Goal: Task Accomplishment & Management: Use online tool/utility

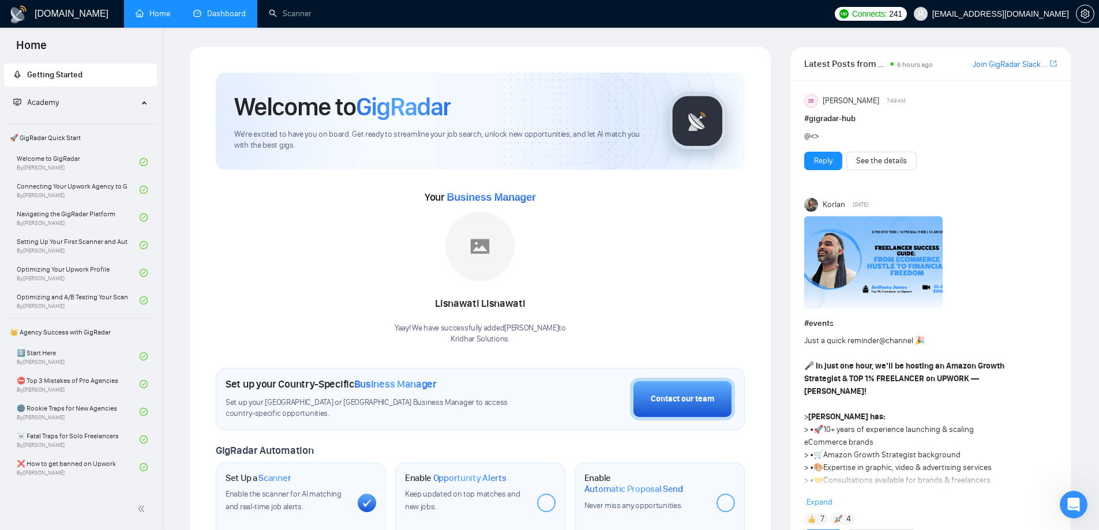
click at [238, 9] on link "Dashboard" at bounding box center [219, 14] width 52 height 10
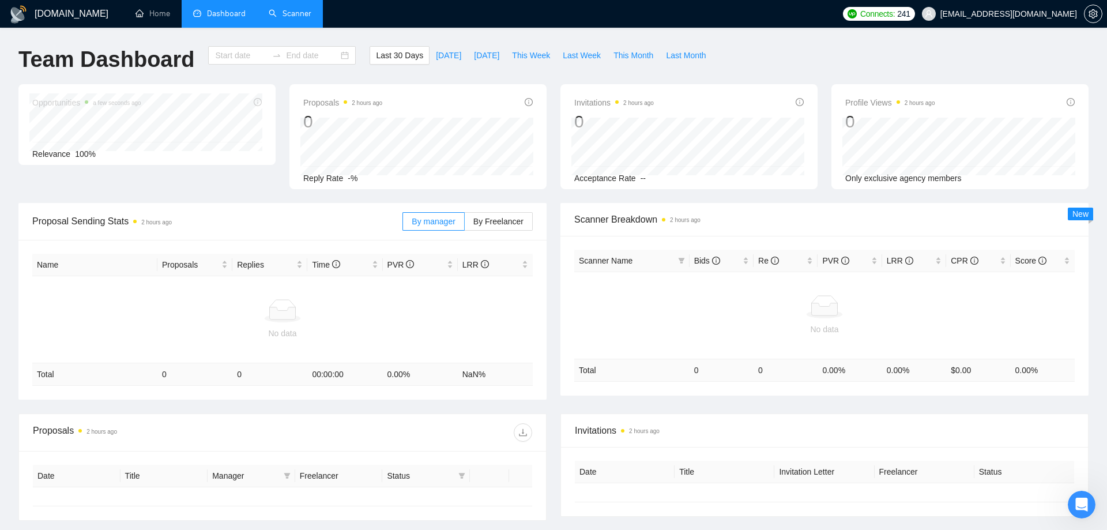
type input "[DATE]"
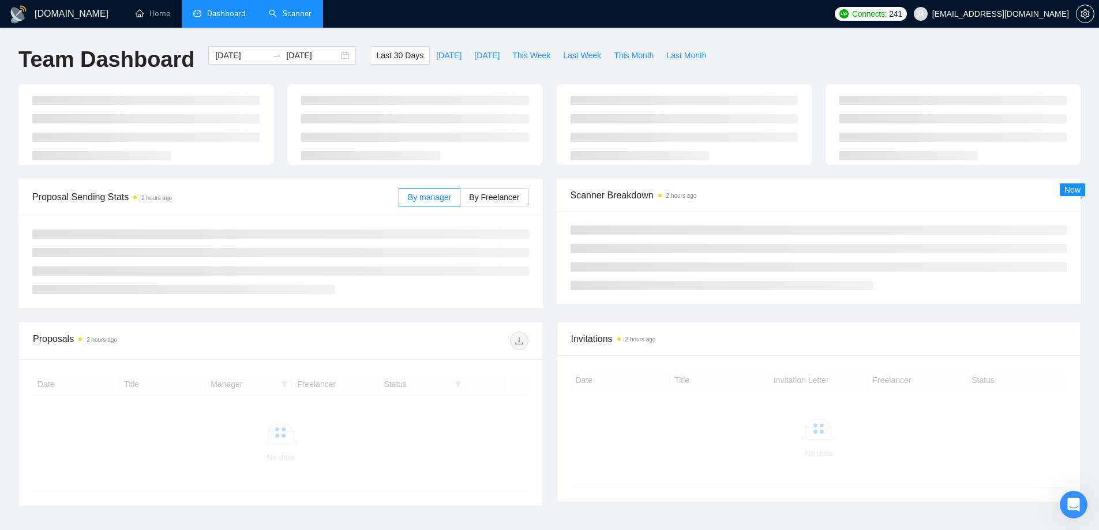
click at [291, 13] on link "Scanner" at bounding box center [290, 14] width 43 height 10
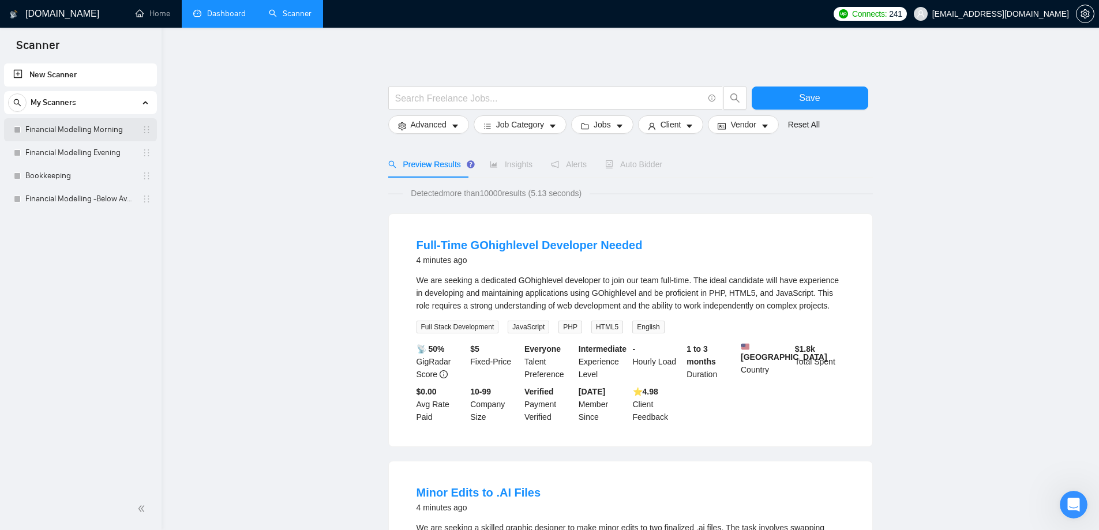
click at [61, 133] on link "Financial Modelling Morning" at bounding box center [80, 129] width 110 height 23
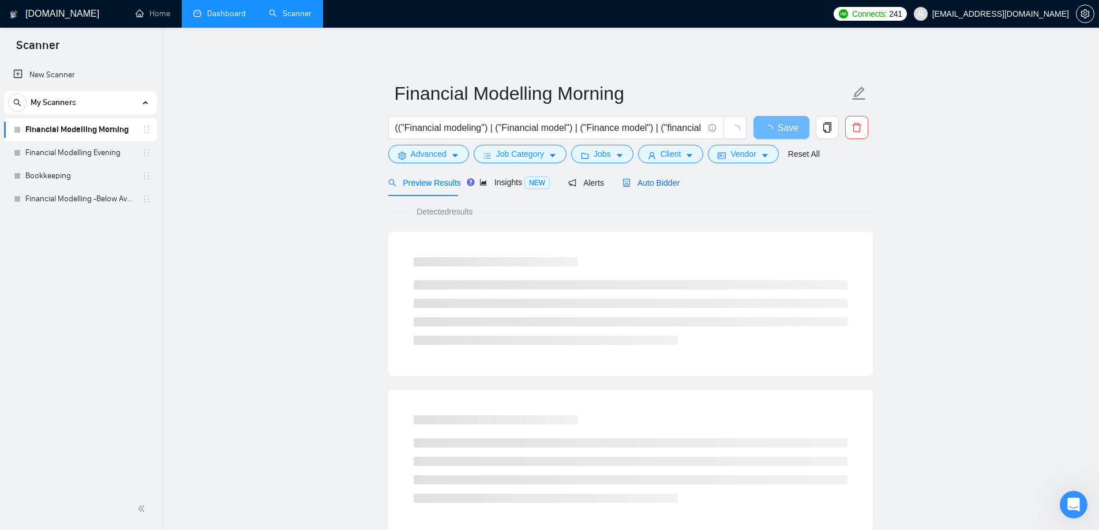
click at [672, 183] on span "Auto Bidder" at bounding box center [650, 182] width 57 height 9
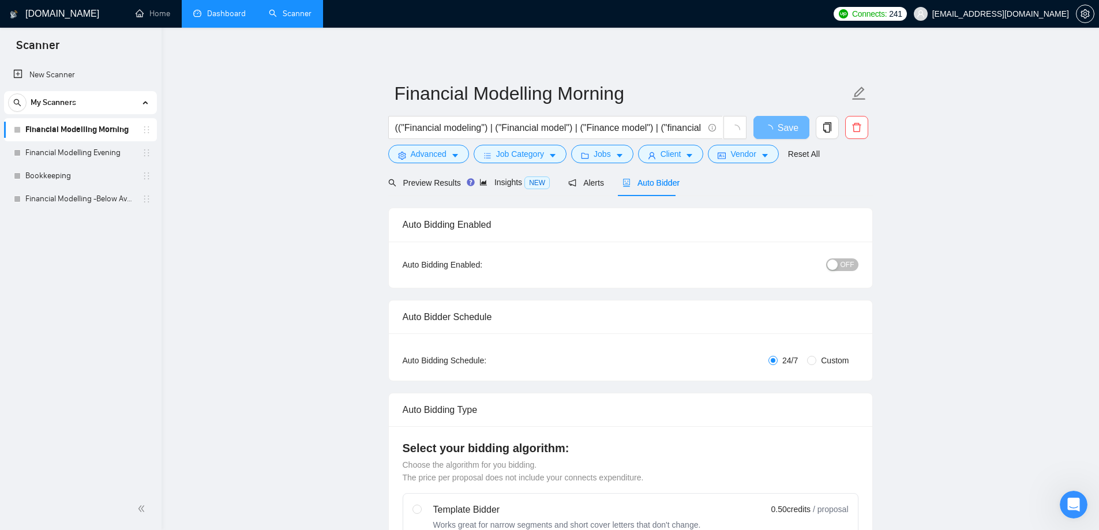
radio input "false"
radio input "true"
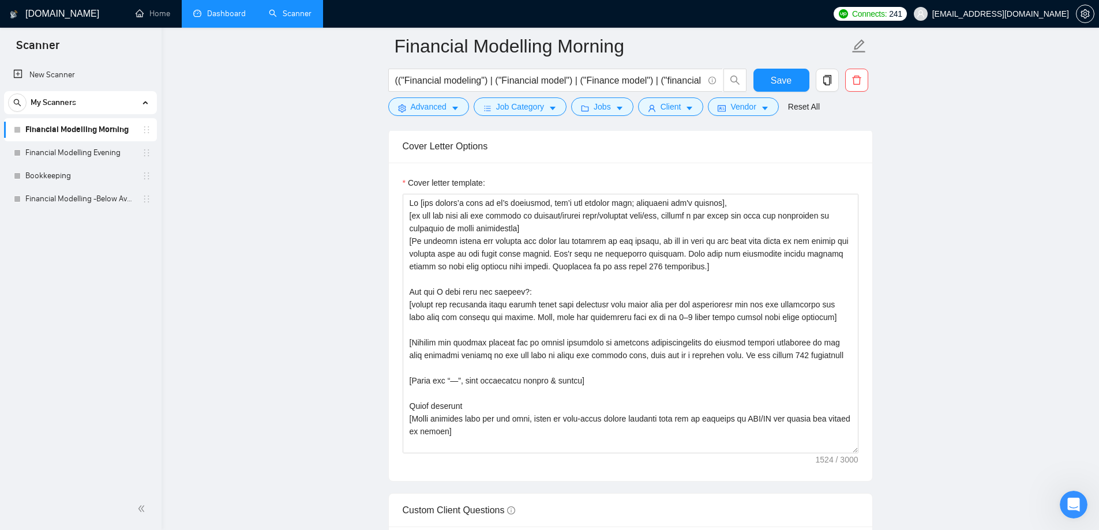
scroll to position [1557, 0]
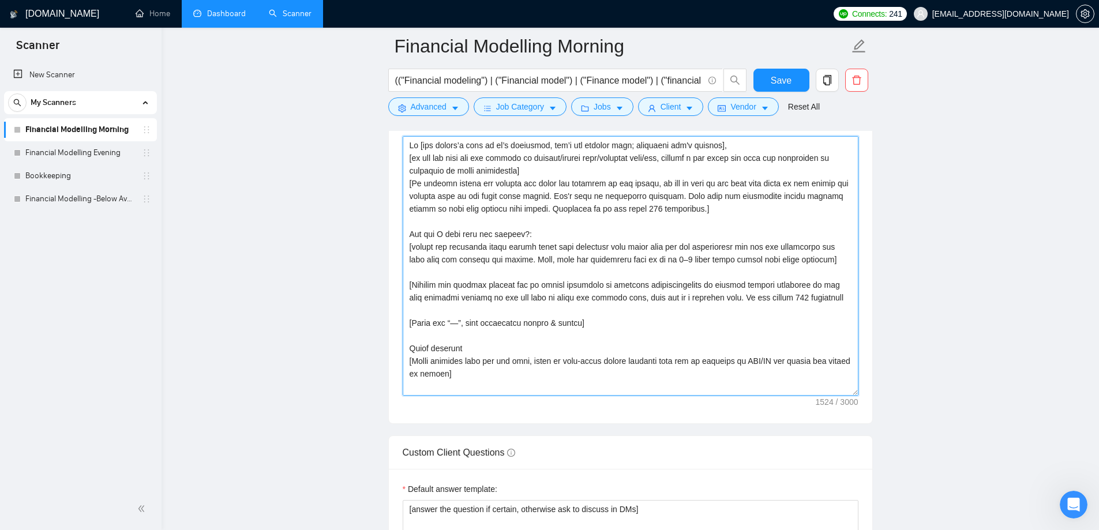
click at [672, 210] on textarea "Cover letter template:" at bounding box center [630, 265] width 456 height 259
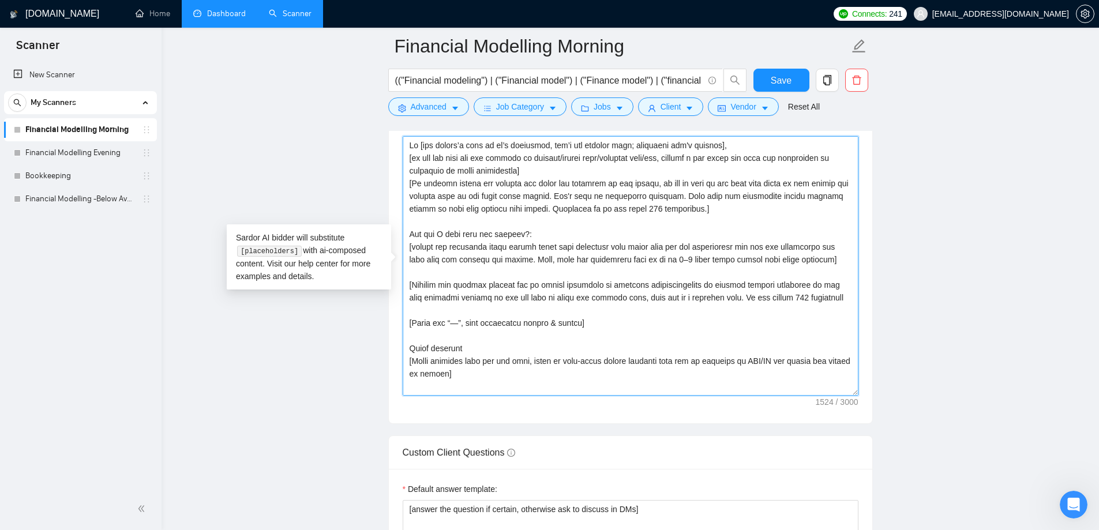
paste textarea "[Craft a 2-3 sentence opening story that highlights the client's main pain poin…"
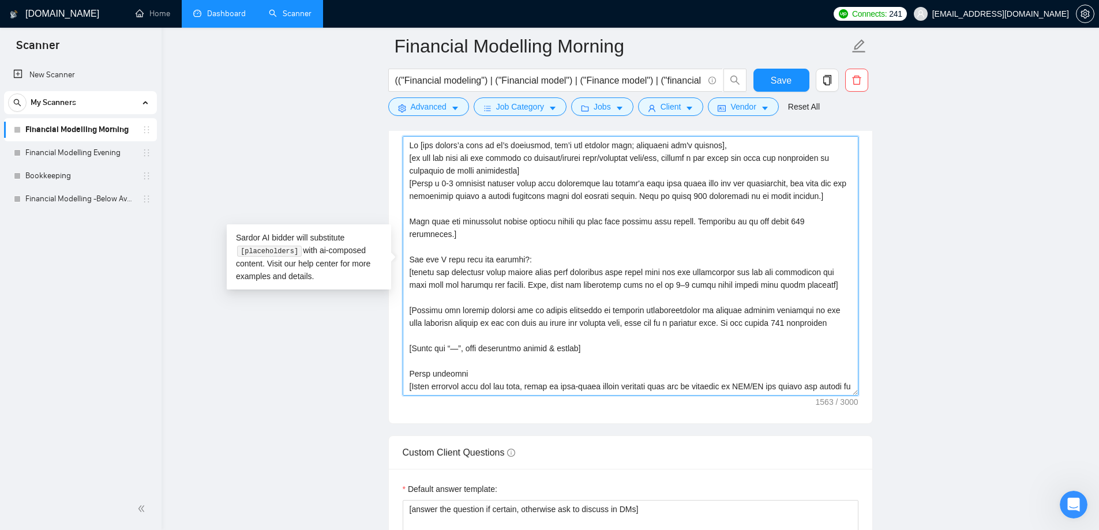
paste textarea "[Briefly describe how the freelancer will solve the client's challenge in 3-4 s…"
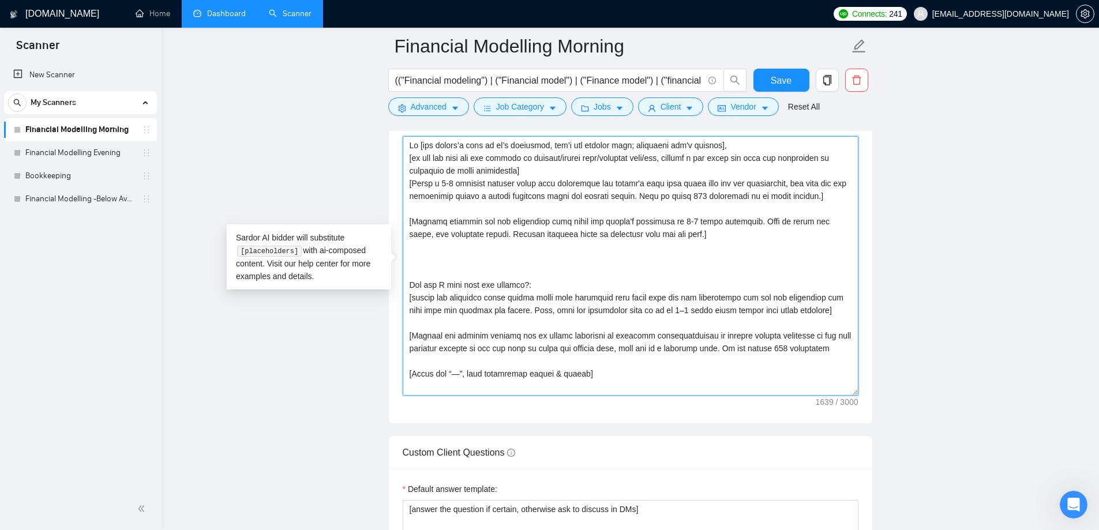
paste textarea "[Refer to 1-2 most relevant past projects. Use link + short explanation of resu…"
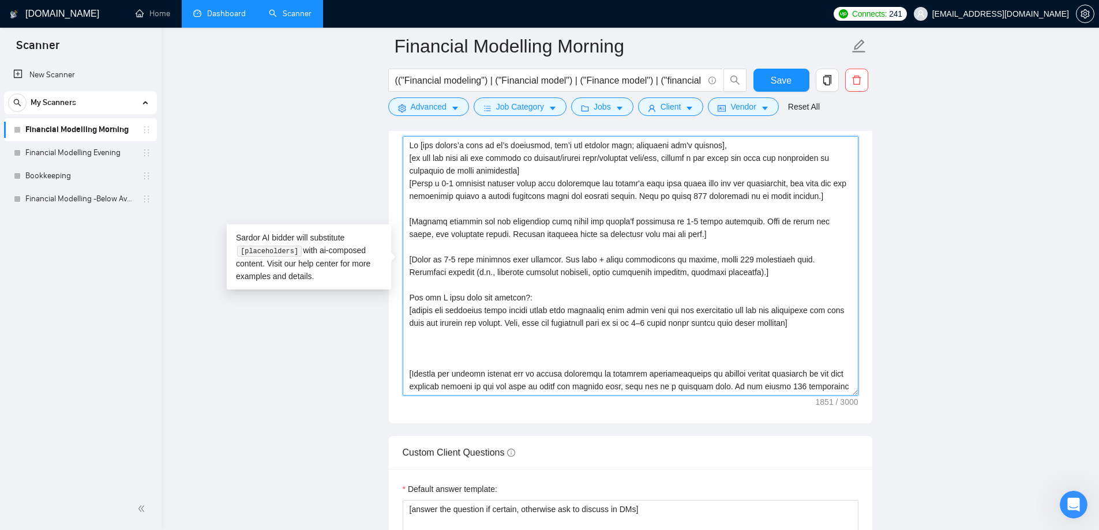
paste textarea "To protect confidentiality, I always [mention specific security measures like e…"
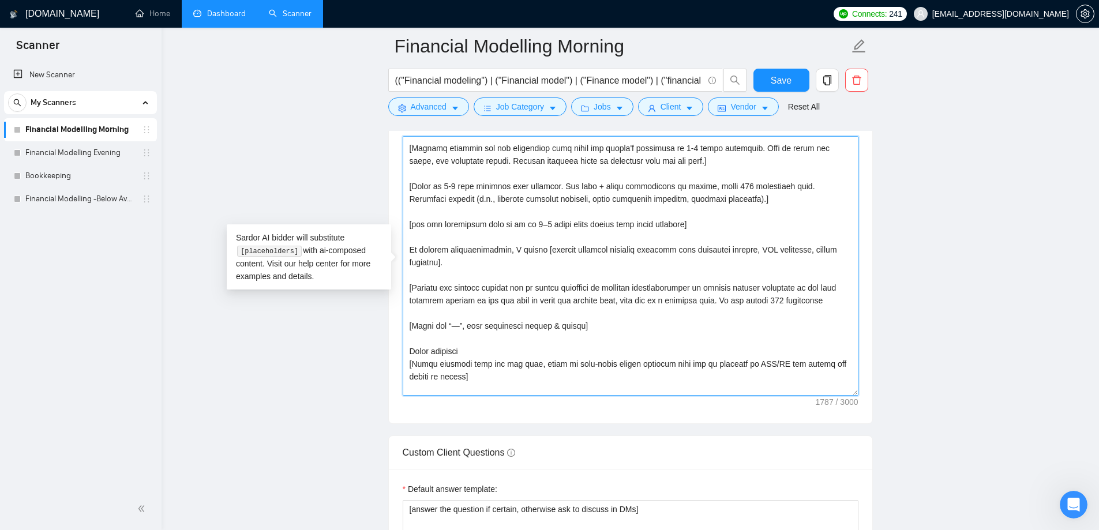
scroll to position [86, 0]
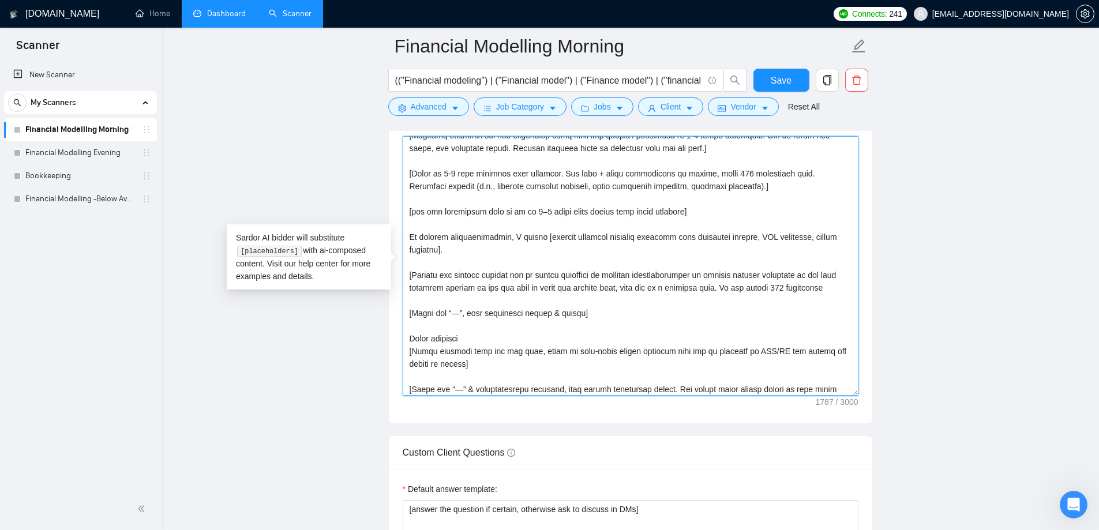
drag, startPoint x: 476, startPoint y: 272, endPoint x: 622, endPoint y: 285, distance: 147.1
click at [476, 272] on textarea "Cover letter template:" at bounding box center [630, 265] width 456 height 259
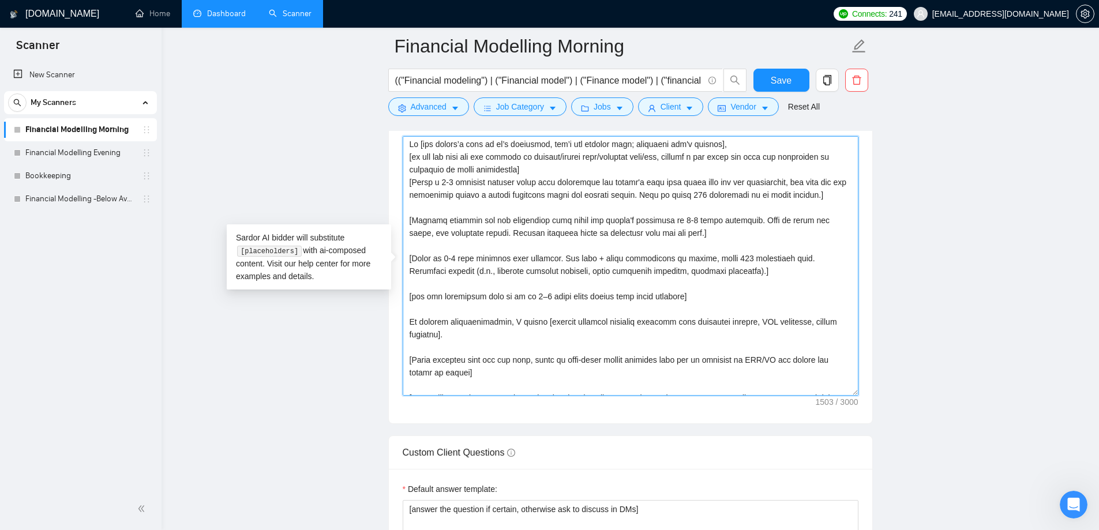
scroll to position [0, 0]
click at [1003, 291] on main "Financial Modelling Morning (("Financial modeling") | ("Financial model") | ("F…" at bounding box center [630, 243] width 900 height 3508
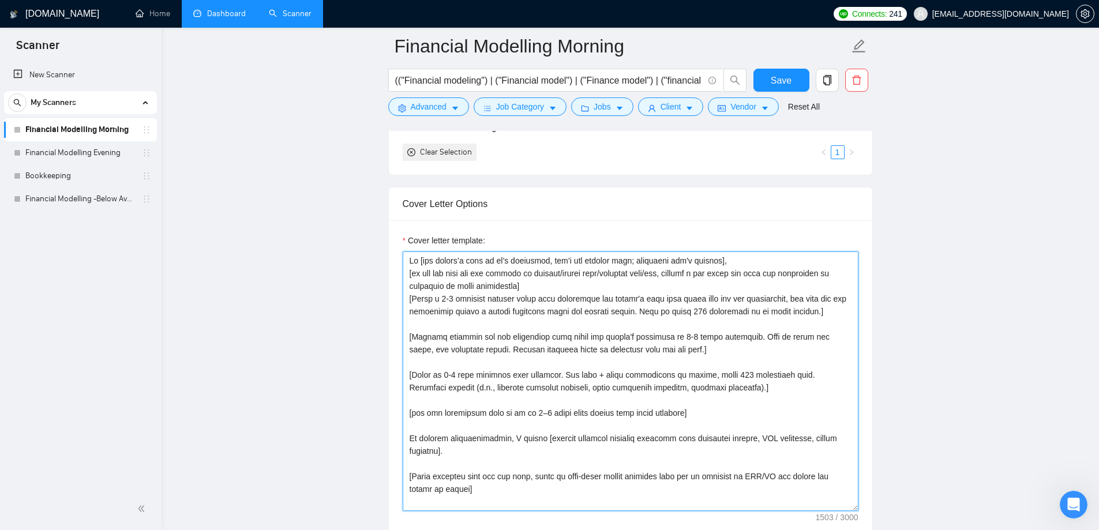
click at [544, 287] on textarea "Cover letter template:" at bounding box center [630, 380] width 456 height 259
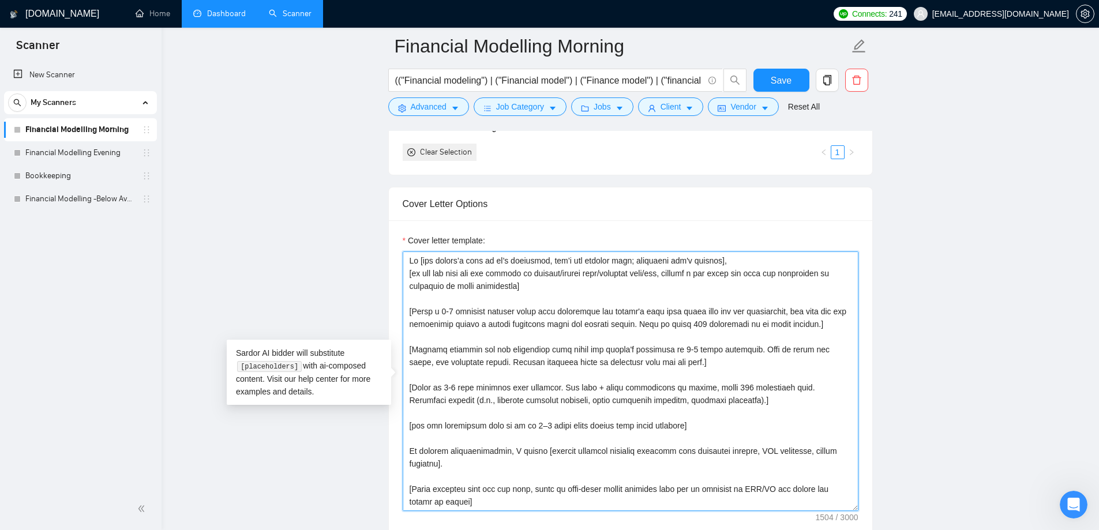
type textarea "Lo [ips dolors’a cons ad el’s doeiusmod, tem’i utl etdolor magn; aliquaeni adm'…"
click at [915, 355] on main "Financial Modelling Morning (("Financial modeling") | ("Financial model") | ("F…" at bounding box center [630, 359] width 900 height 3508
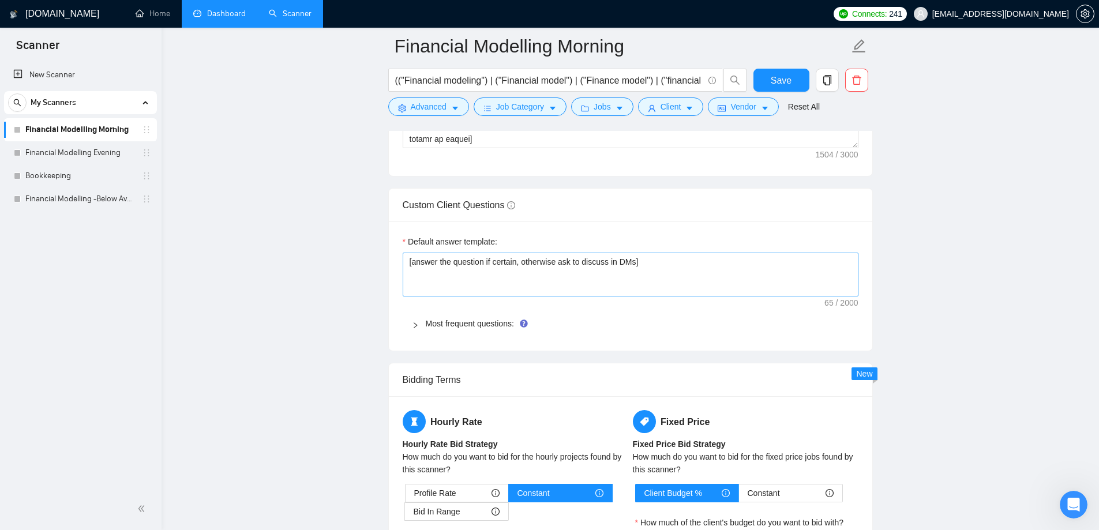
scroll to position [1788, 0]
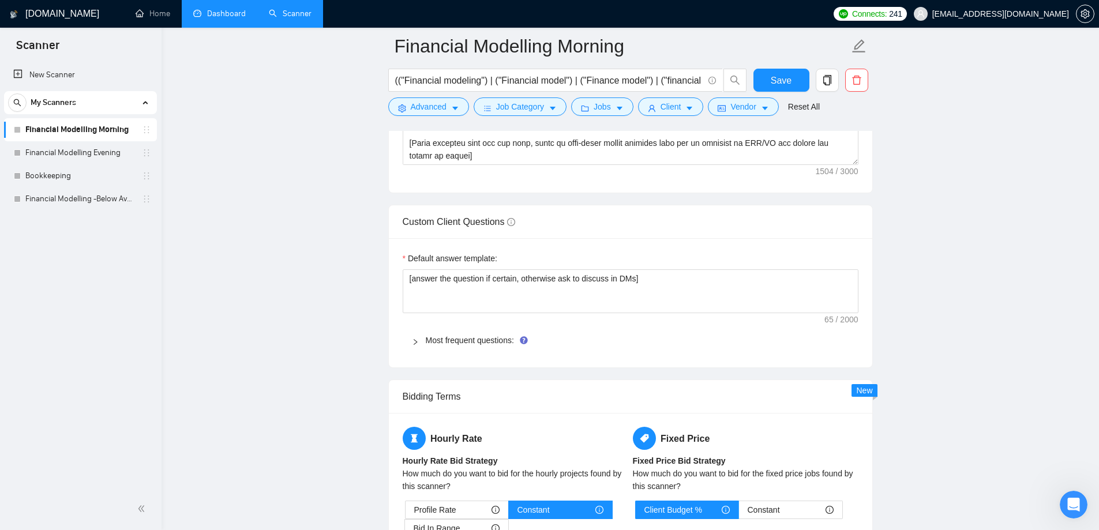
click at [452, 347] on div "Most frequent questions:" at bounding box center [630, 340] width 456 height 27
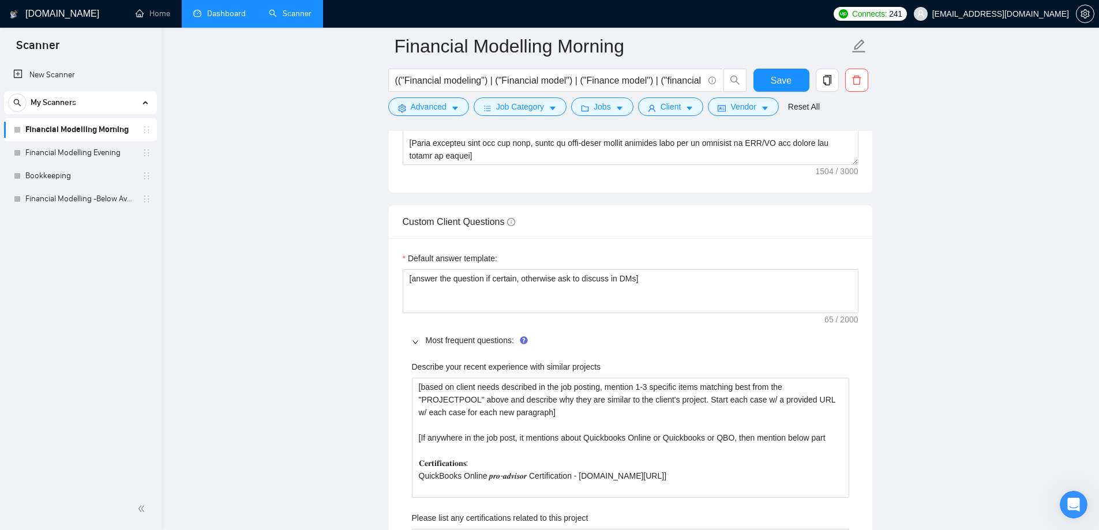
click at [331, 349] on main "Financial Modelling Morning (("Financial modeling") | ("Financial model") | ("F…" at bounding box center [630, 220] width 900 height 3922
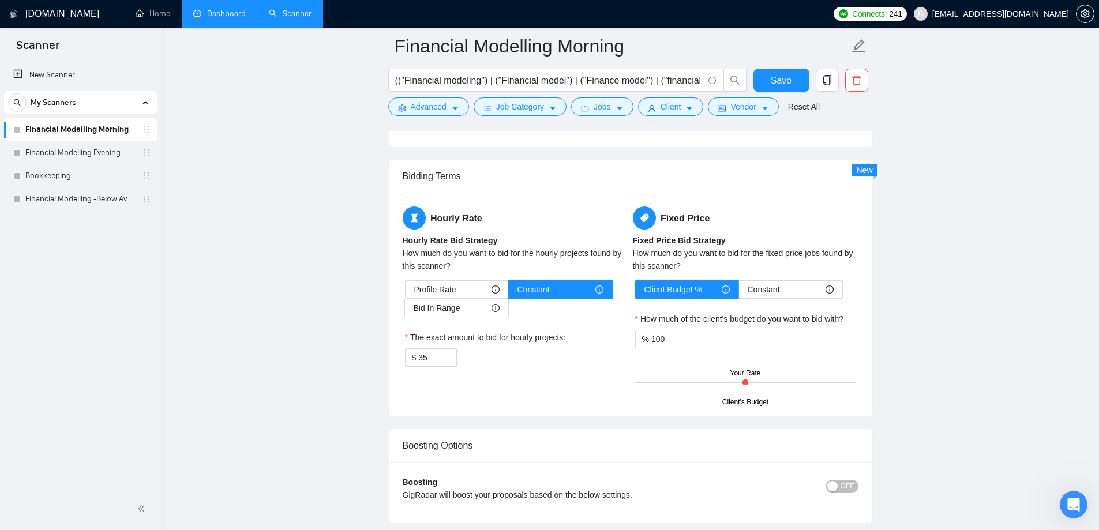
scroll to position [2653, 0]
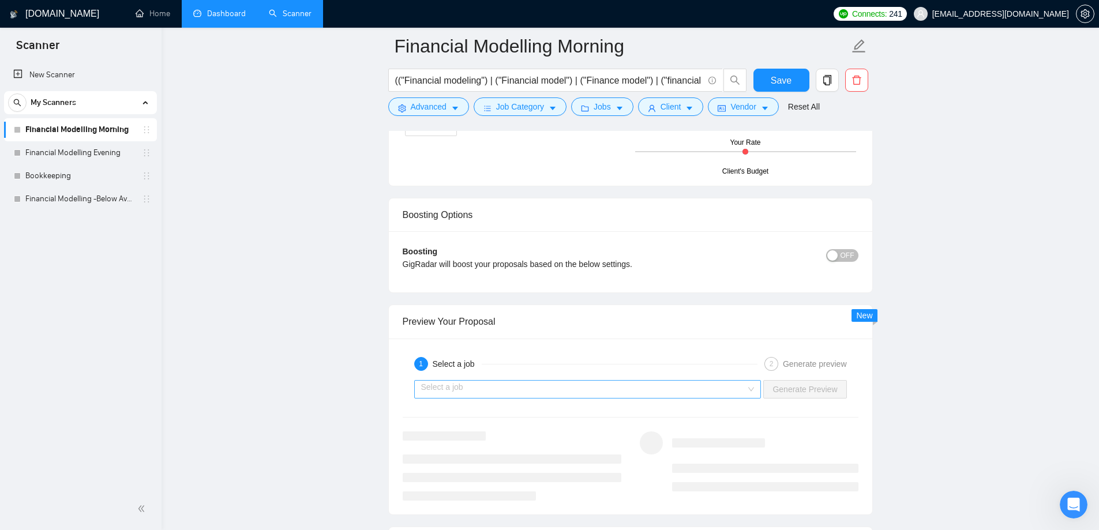
click at [542, 388] on input "search" at bounding box center [583, 389] width 325 height 17
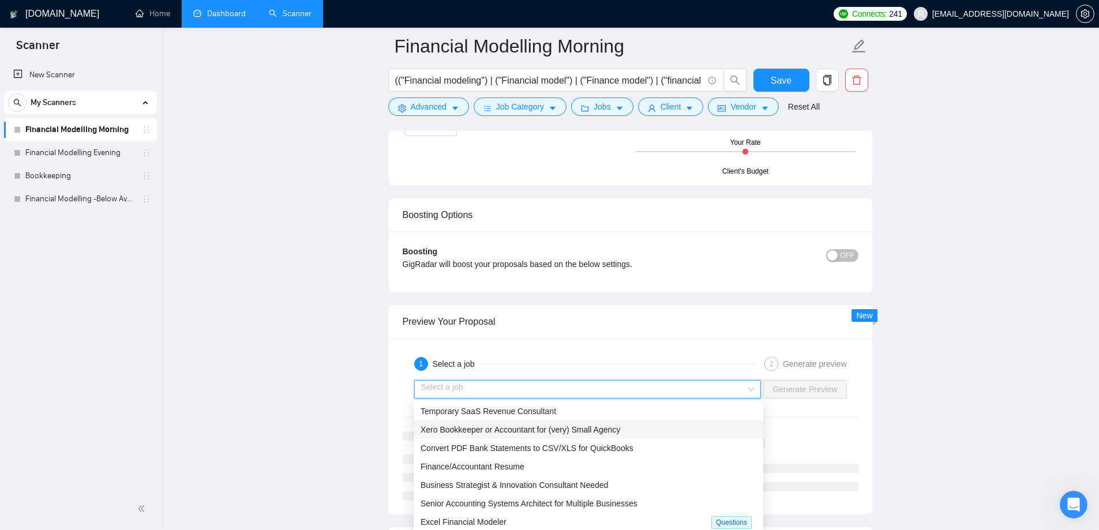
click at [534, 427] on span "Xero Bookkeeper or Accountant for (very) Small Agency" at bounding box center [520, 429] width 200 height 9
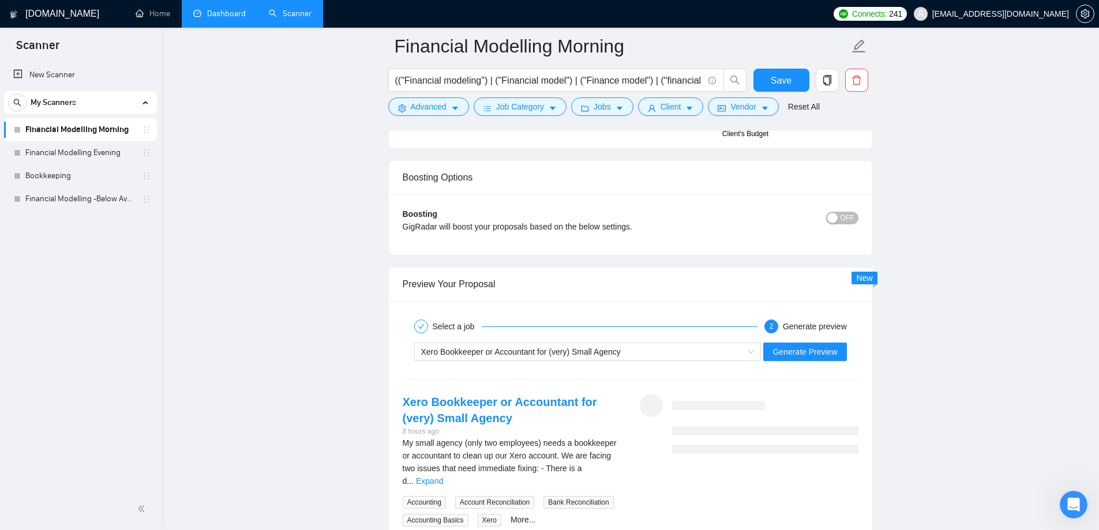
scroll to position [2710, 0]
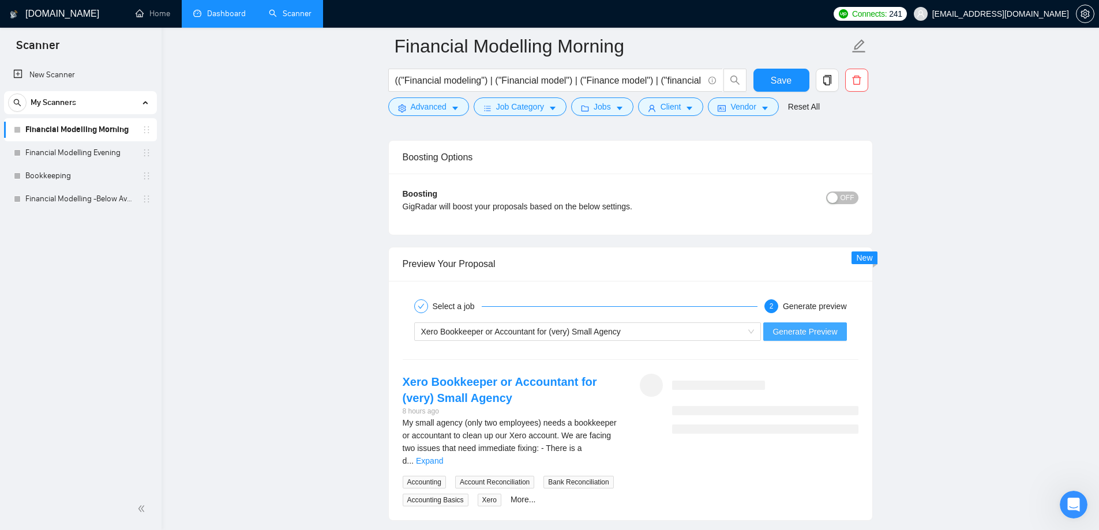
click at [820, 335] on span "Generate Preview" at bounding box center [804, 331] width 65 height 13
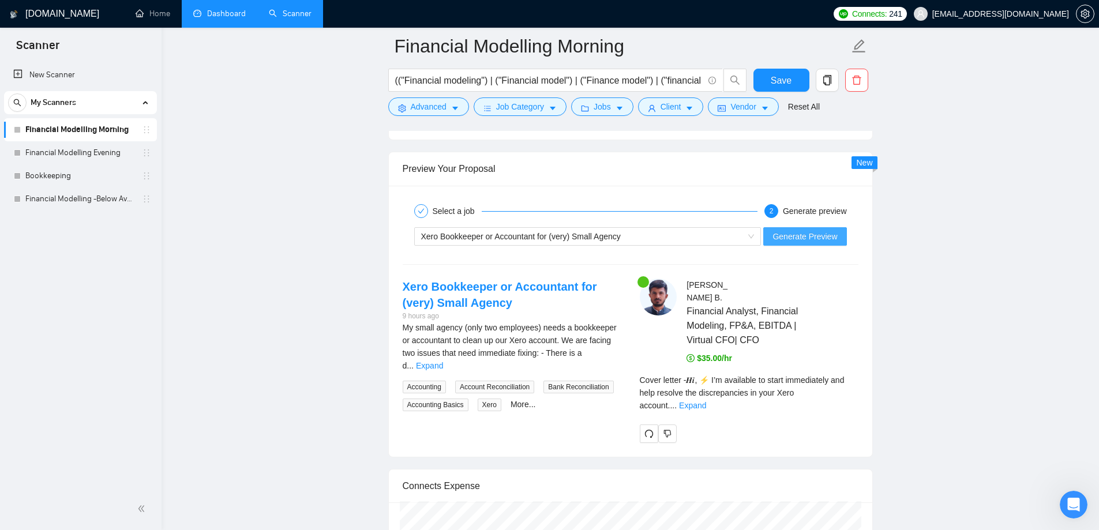
scroll to position [2826, 0]
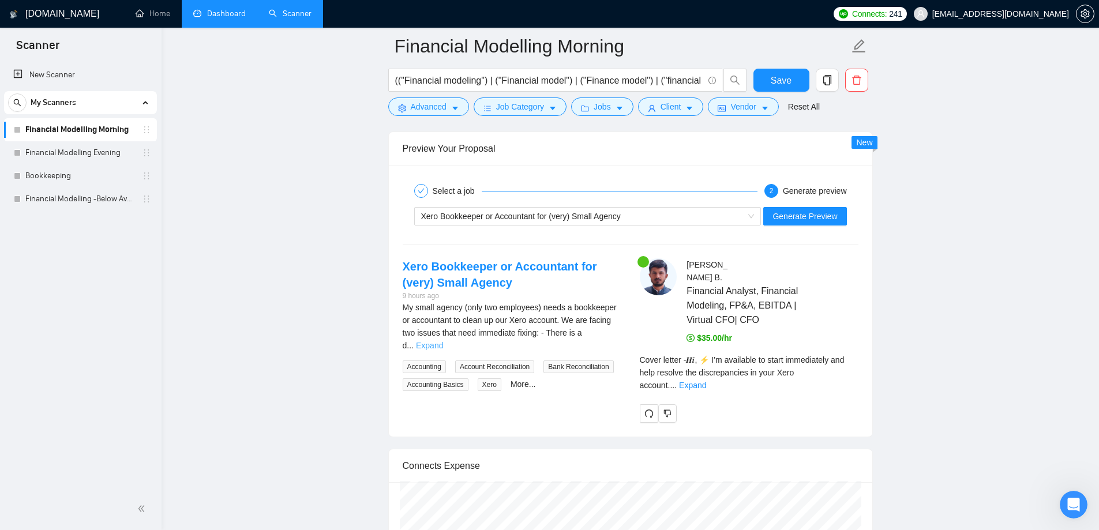
click at [443, 341] on link "Expand" at bounding box center [429, 345] width 27 height 9
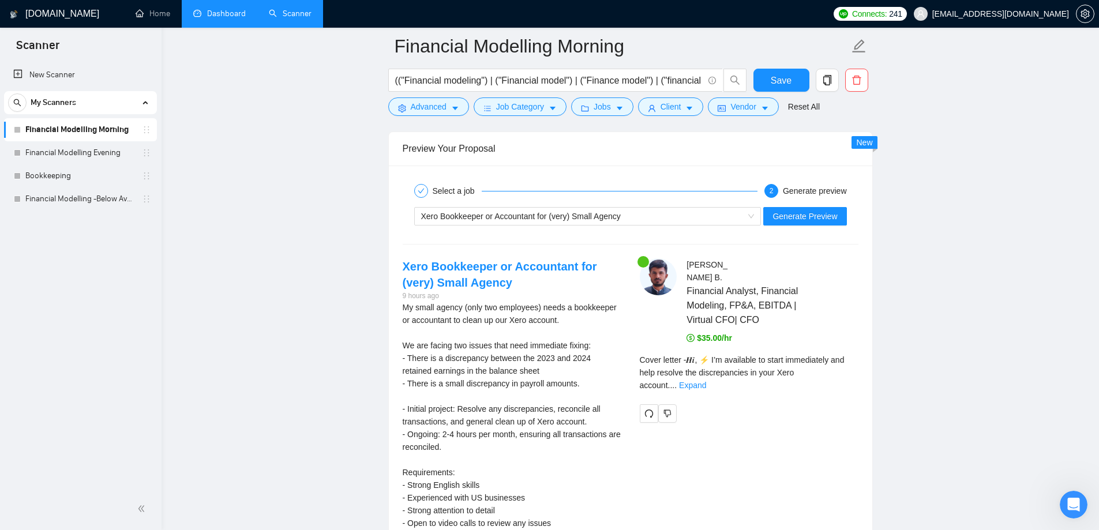
click at [542, 321] on div "My small agency (only two employees) needs a bookkeeper or accountant to clean …" at bounding box center [511, 415] width 219 height 228
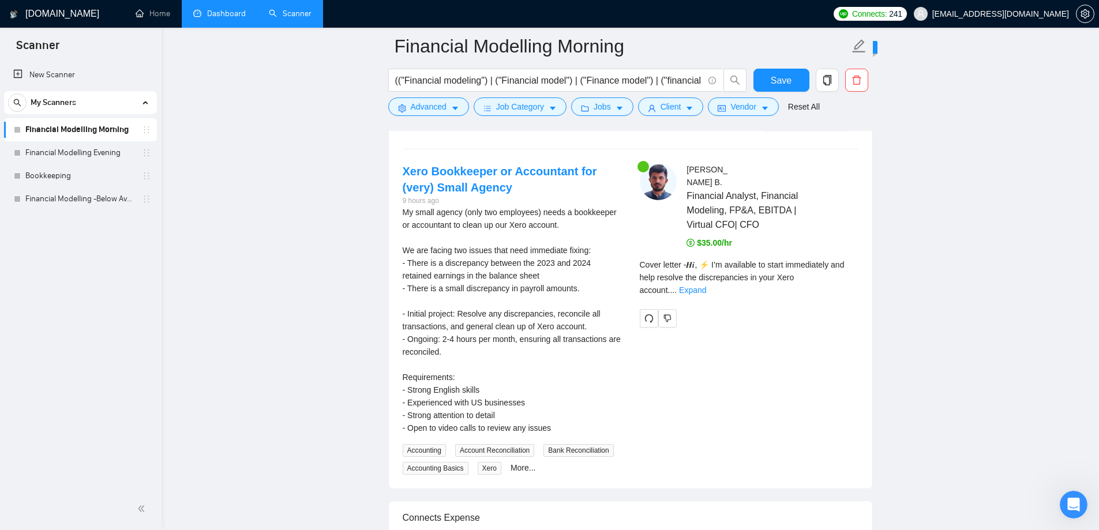
scroll to position [2941, 0]
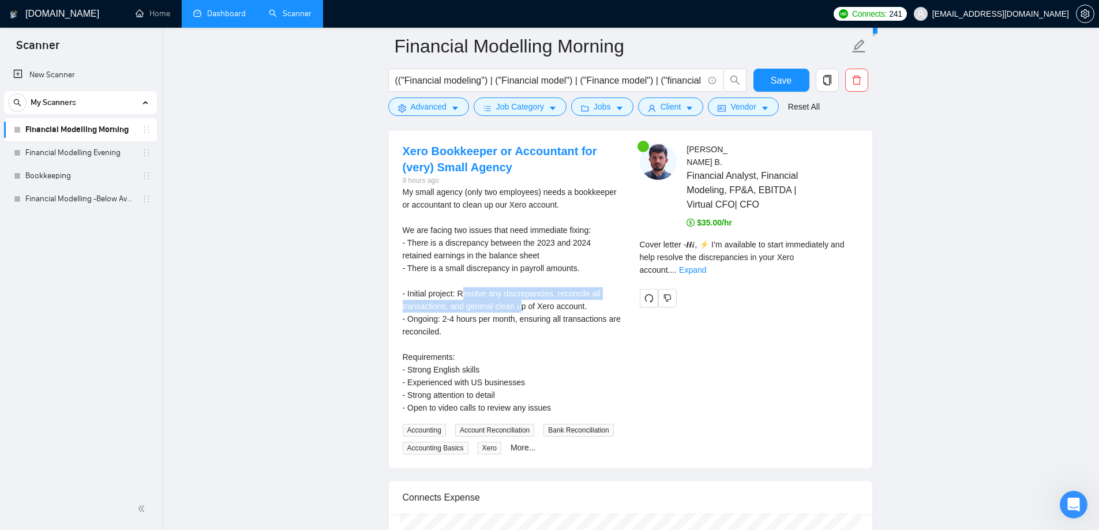
drag, startPoint x: 461, startPoint y: 290, endPoint x: 531, endPoint y: 306, distance: 72.2
click at [522, 300] on div "My small agency (only two employees) needs a bookkeeper or accountant to clean …" at bounding box center [511, 300] width 219 height 228
drag, startPoint x: 535, startPoint y: 308, endPoint x: 670, endPoint y: 277, distance: 138.9
click at [537, 308] on div "My small agency (only two employees) needs a bookkeeper or accountant to clean …" at bounding box center [511, 300] width 219 height 228
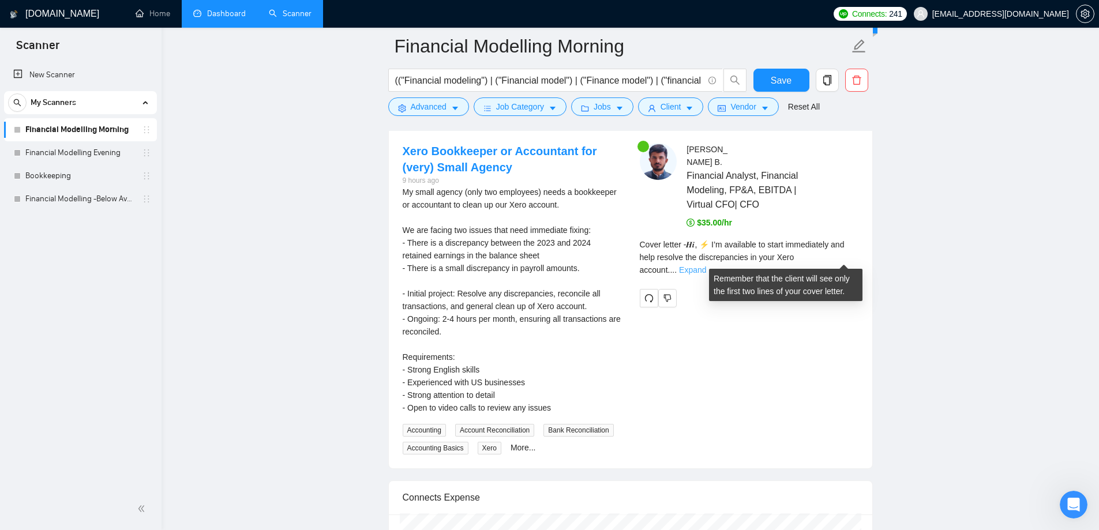
click at [706, 265] on link "Expand" at bounding box center [692, 269] width 27 height 9
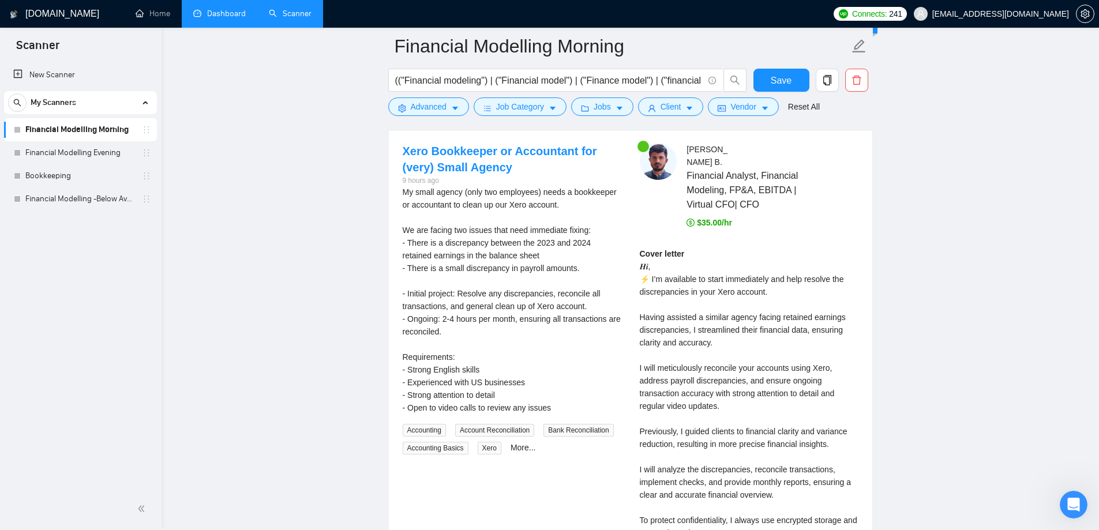
click at [699, 281] on div "Cover letter 𝑯𝒊, ⚡ I’m available to start immediately and help resolve the disc…" at bounding box center [749, 443] width 219 height 393
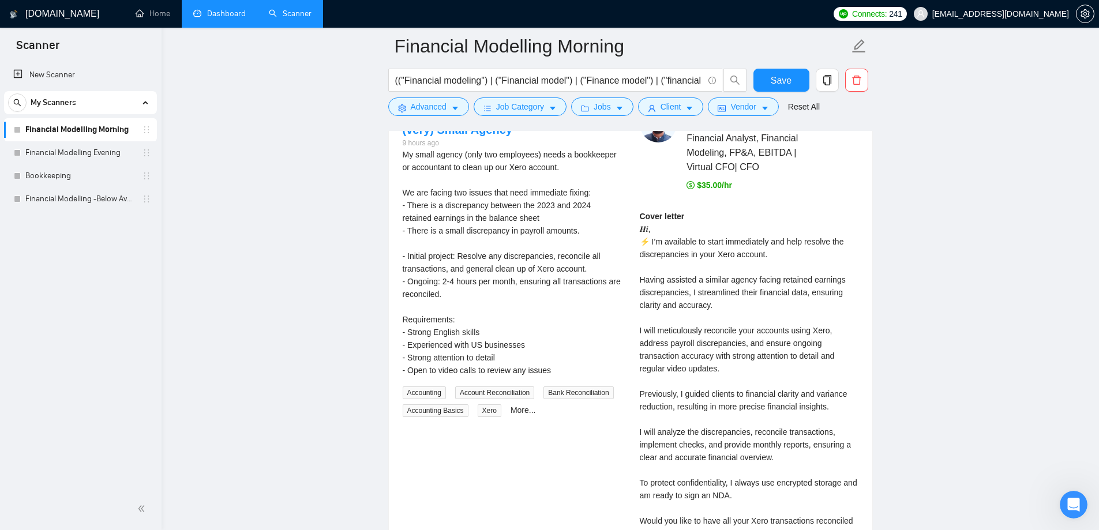
scroll to position [2999, 0]
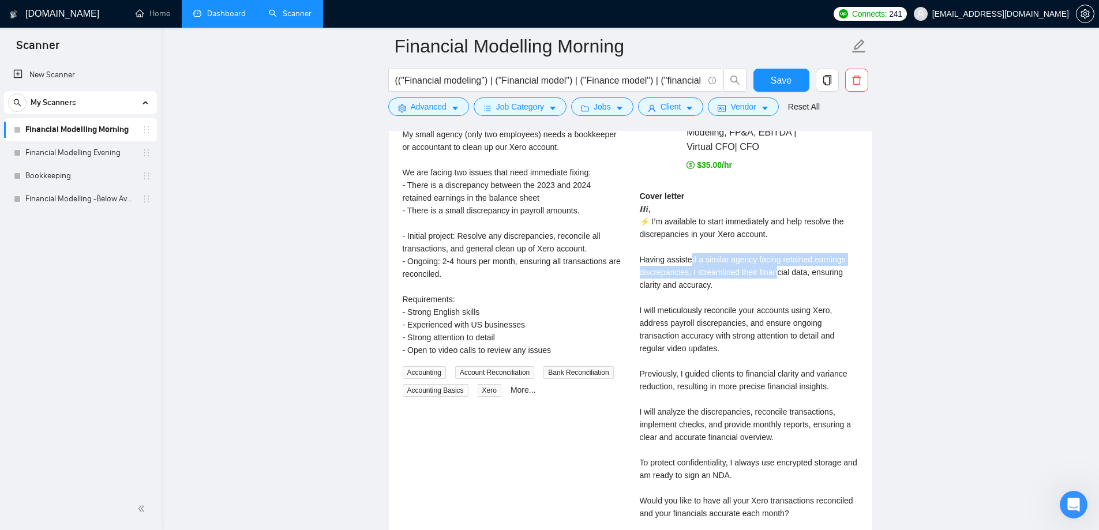
drag, startPoint x: 689, startPoint y: 259, endPoint x: 776, endPoint y: 273, distance: 88.7
click at [776, 273] on div "Cover letter 𝑯𝒊, ⚡ I’m available to start immediately and help resolve the disc…" at bounding box center [749, 386] width 219 height 393
click at [656, 286] on div "Cover letter 𝑯𝒊, ⚡ I’m available to start immediately and help resolve the disc…" at bounding box center [749, 386] width 219 height 393
drag, startPoint x: 683, startPoint y: 269, endPoint x: 719, endPoint y: 286, distance: 40.0
click at [715, 282] on div "Cover letter 𝑯𝒊, ⚡ I’m available to start immediately and help resolve the disc…" at bounding box center [749, 386] width 219 height 393
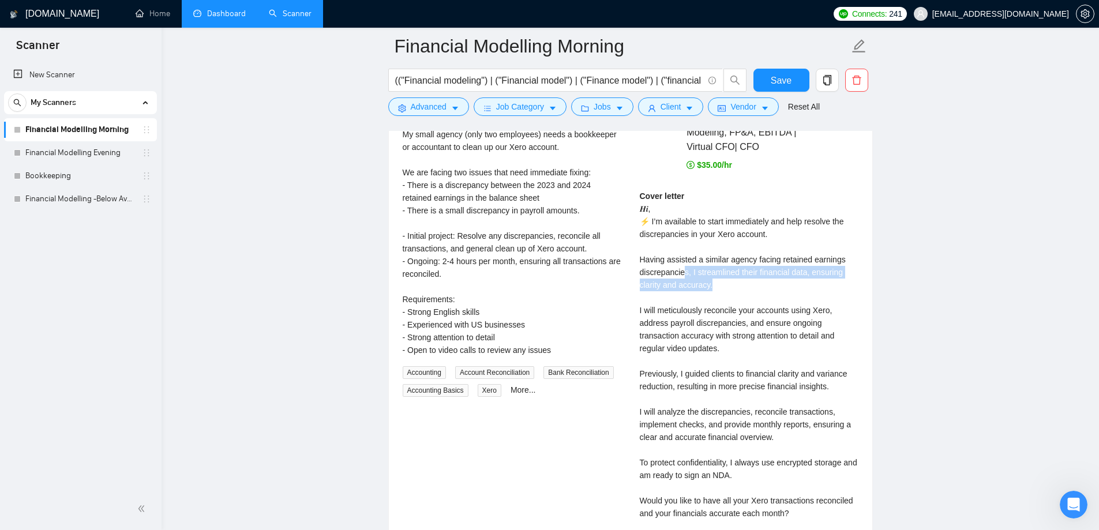
click at [723, 288] on div "Cover letter 𝑯𝒊, ⚡ I’m available to start immediately and help resolve the disc…" at bounding box center [749, 386] width 219 height 393
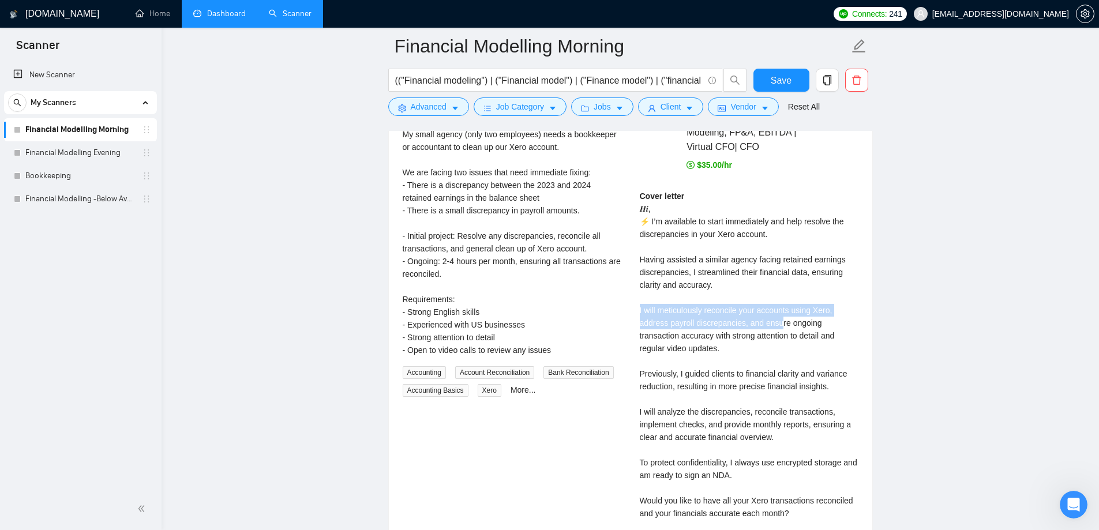
drag, startPoint x: 631, startPoint y: 308, endPoint x: 783, endPoint y: 325, distance: 152.0
click at [779, 323] on div "[PERSON_NAME] Financial Analyst, Financial Modeling, FP&A, EBITDA | Virtual CFO…" at bounding box center [748, 349] width 237 height 529
click at [772, 334] on div "Cover letter 𝑯𝒊, ⚡ I’m available to start immediately and help resolve the disc…" at bounding box center [749, 386] width 219 height 393
drag, startPoint x: 637, startPoint y: 323, endPoint x: 763, endPoint y: 343, distance: 128.4
click at [763, 343] on div "[PERSON_NAME] Financial Analyst, Financial Modeling, FP&A, EBITDA | Virtual CFO…" at bounding box center [748, 349] width 237 height 529
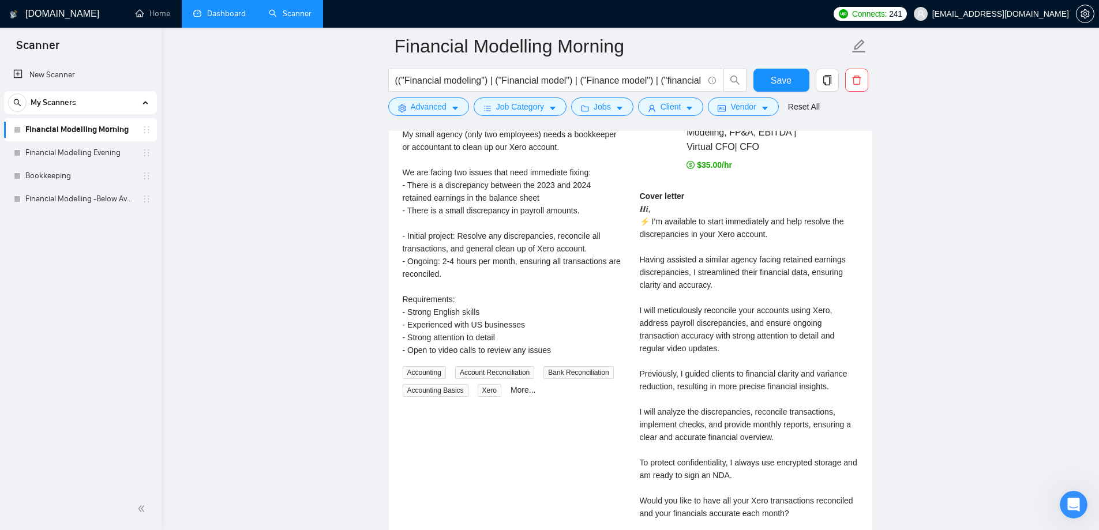
click at [684, 356] on div "Cover letter 𝑯𝒊, ⚡ I’m available to start immediately and help resolve the disc…" at bounding box center [749, 386] width 219 height 393
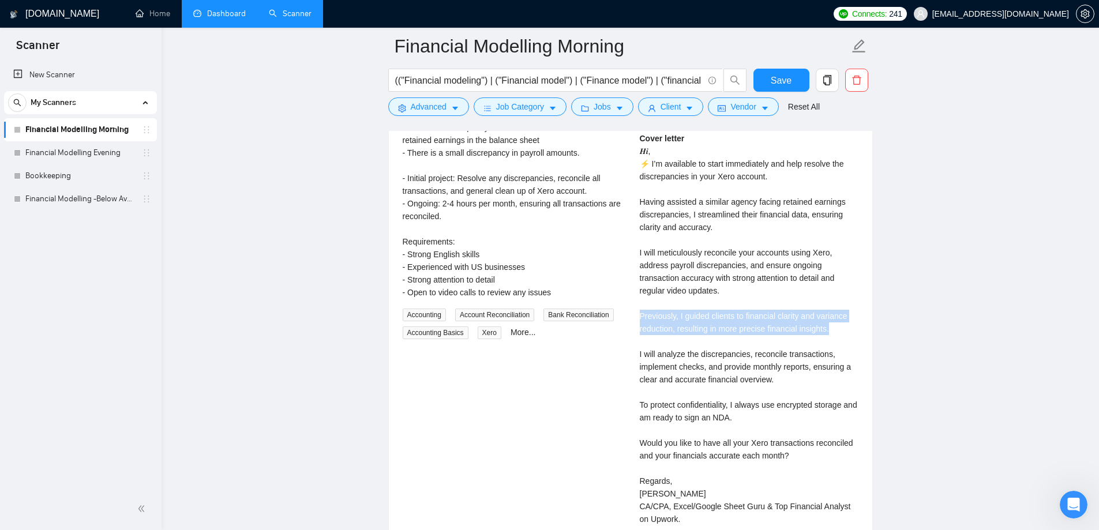
drag, startPoint x: 635, startPoint y: 317, endPoint x: 836, endPoint y: 327, distance: 200.9
click at [836, 327] on div "[PERSON_NAME] Financial Analyst, Financial Modeling, FP&A, EBITDA | Virtual CFO…" at bounding box center [748, 292] width 237 height 529
click at [747, 332] on div "Cover letter 𝑯𝒊, ⚡ I’m available to start immediately and help resolve the disc…" at bounding box center [749, 328] width 219 height 393
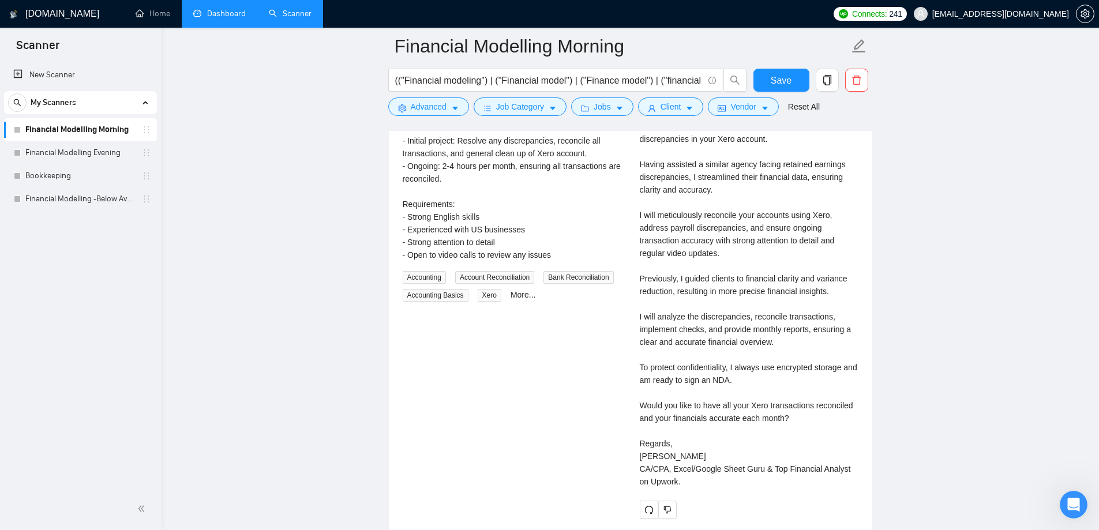
scroll to position [3114, 0]
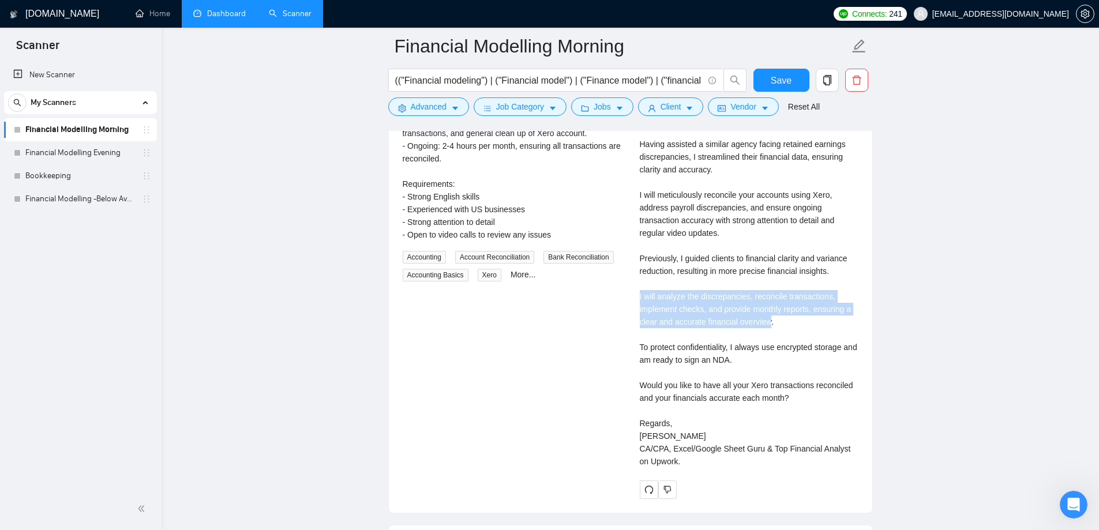
drag, startPoint x: 631, startPoint y: 293, endPoint x: 769, endPoint y: 320, distance: 141.0
click at [769, 320] on div "[PERSON_NAME] Financial Analyst, Financial Modeling, FP&A, EBITDA | Virtual CFO…" at bounding box center [748, 234] width 237 height 529
click at [667, 325] on div "Cover letter 𝑯𝒊, ⚡ I’m available to start immediately and help resolve the disc…" at bounding box center [749, 270] width 219 height 393
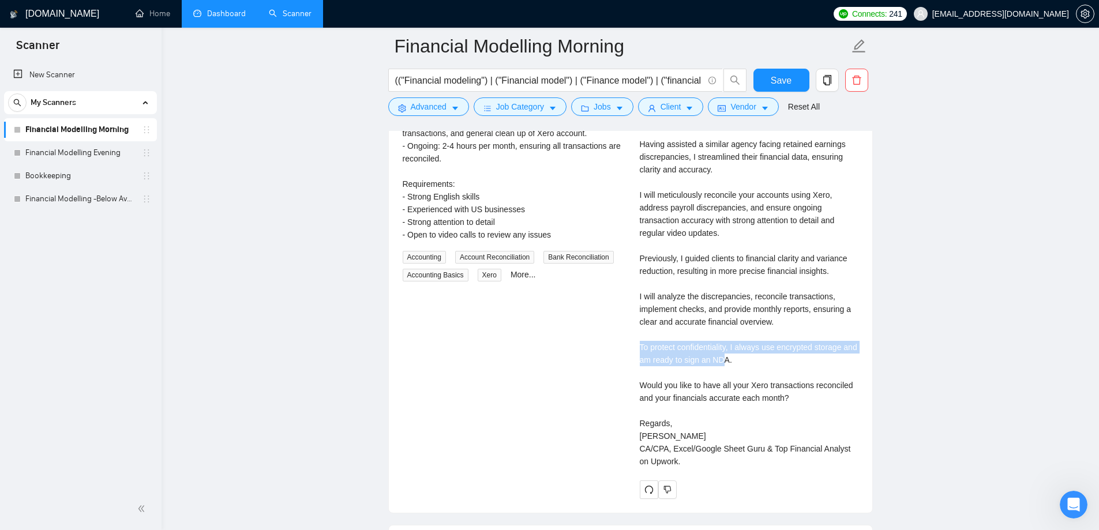
drag, startPoint x: 629, startPoint y: 344, endPoint x: 728, endPoint y: 356, distance: 99.9
click at [728, 356] on div "Xero Bookkeeper or Accountant for (very) Small Agency 9 hours ago My small agen…" at bounding box center [630, 234] width 474 height 529
click at [684, 370] on div "Cover letter 𝑯𝒊, ⚡ I’m available to start immediately and help resolve the disc…" at bounding box center [749, 270] width 219 height 393
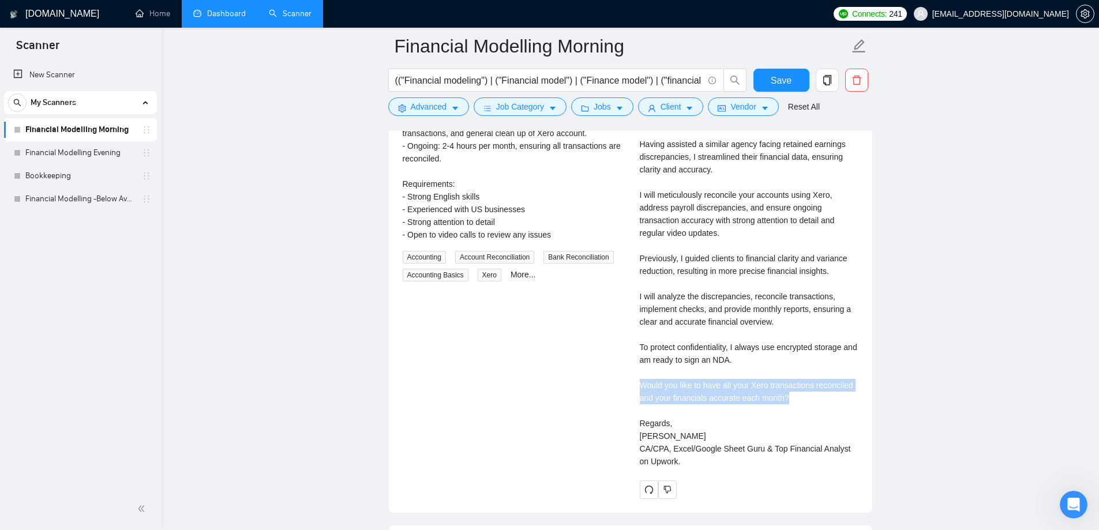
drag, startPoint x: 630, startPoint y: 383, endPoint x: 790, endPoint y: 398, distance: 161.0
click at [789, 398] on div "[PERSON_NAME] Financial Analyst, Financial Modeling, FP&A, EBITDA | Virtual CFO…" at bounding box center [748, 234] width 237 height 529
click at [778, 401] on div "Cover letter 𝑯𝒊, ⚡ I’m available to start immediately and help resolve the disc…" at bounding box center [749, 270] width 219 height 393
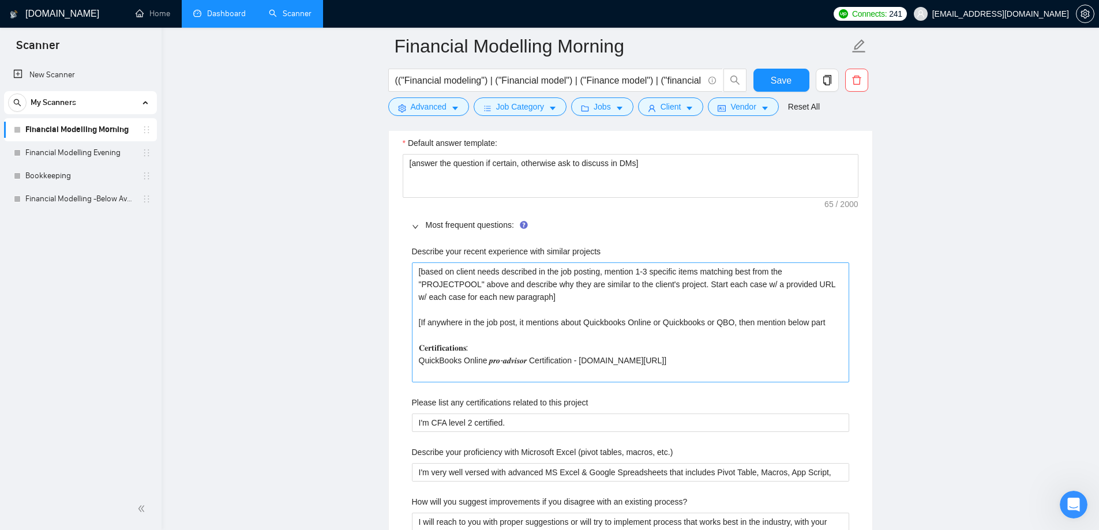
scroll to position [1961, 0]
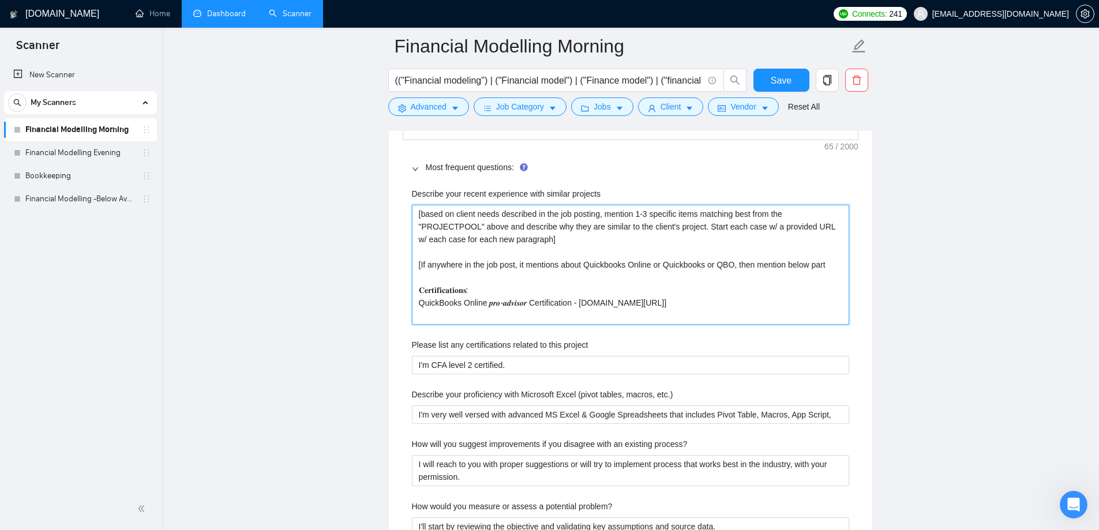
click at [614, 303] on projects "[based on client needs described in the job posting, mention 1-3 specific items…" at bounding box center [630, 265] width 437 height 120
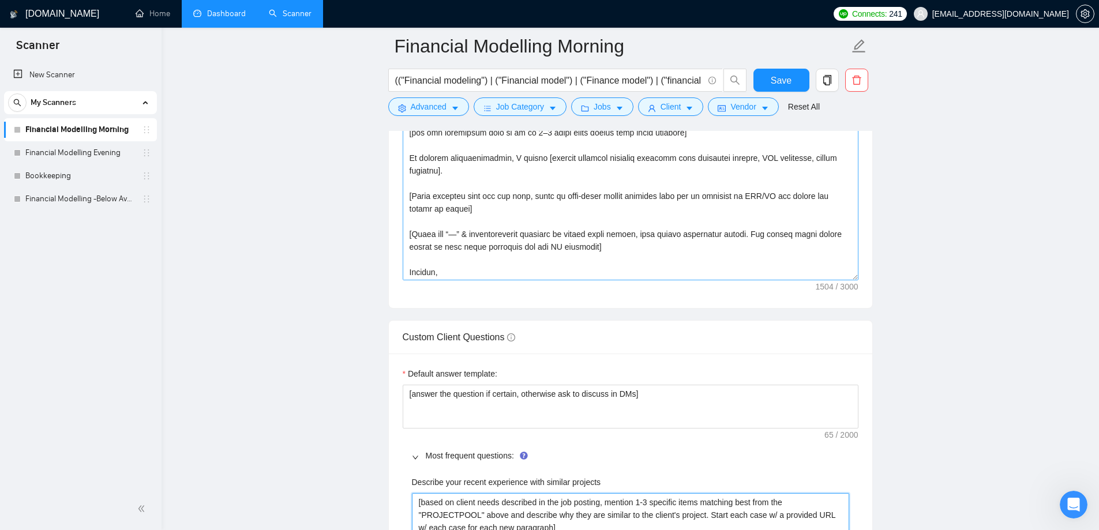
scroll to position [89, 0]
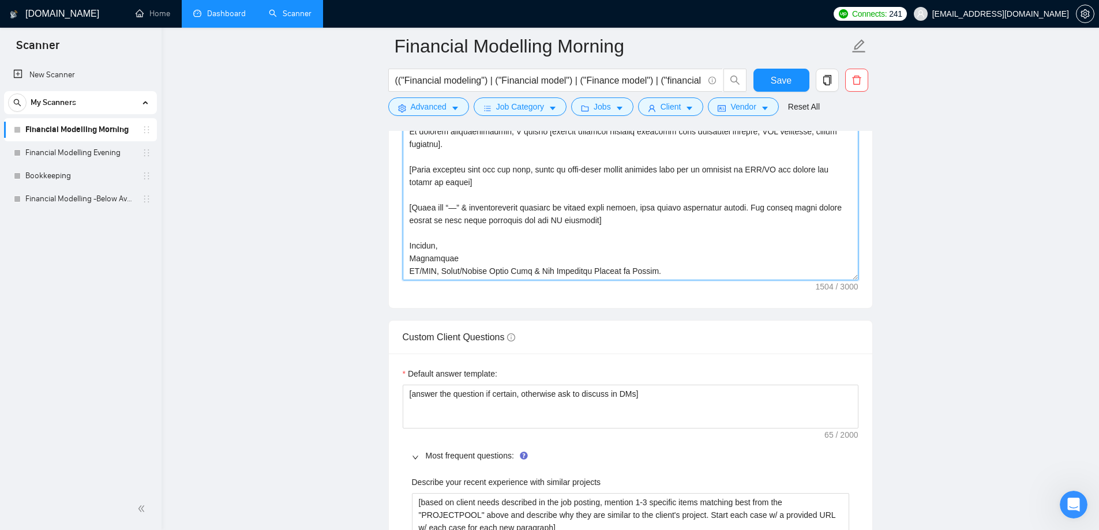
click at [658, 221] on textarea "Cover letter template:" at bounding box center [630, 150] width 456 height 259
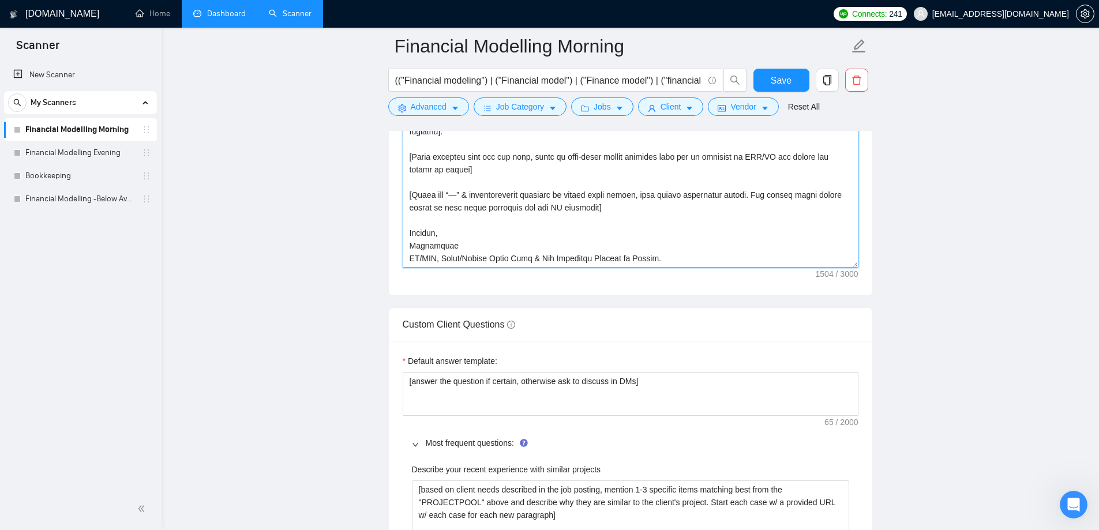
scroll to position [1557, 0]
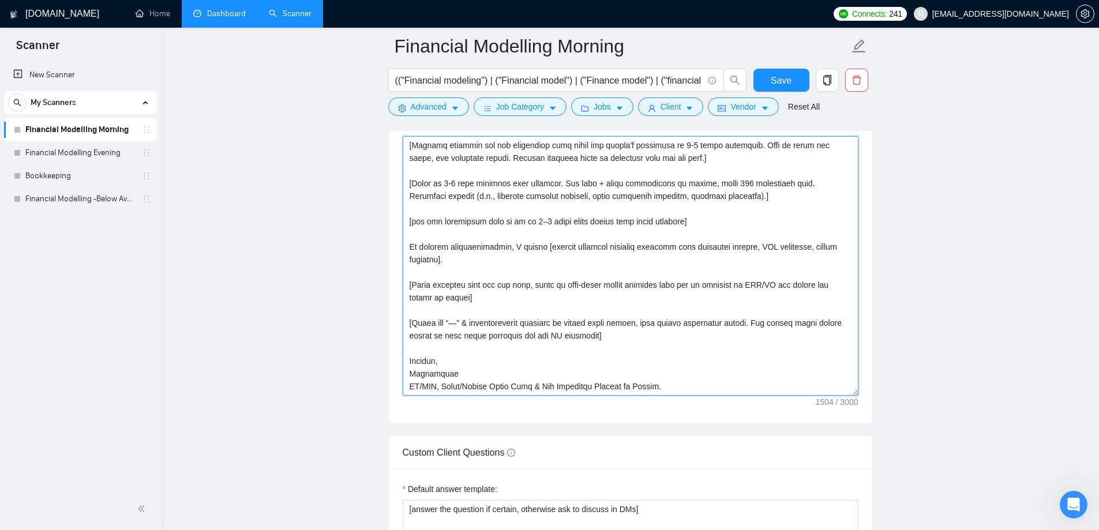
drag, startPoint x: 473, startPoint y: 258, endPoint x: 610, endPoint y: 292, distance: 141.4
click at [475, 258] on textarea "Cover letter template:" at bounding box center [630, 265] width 456 height 259
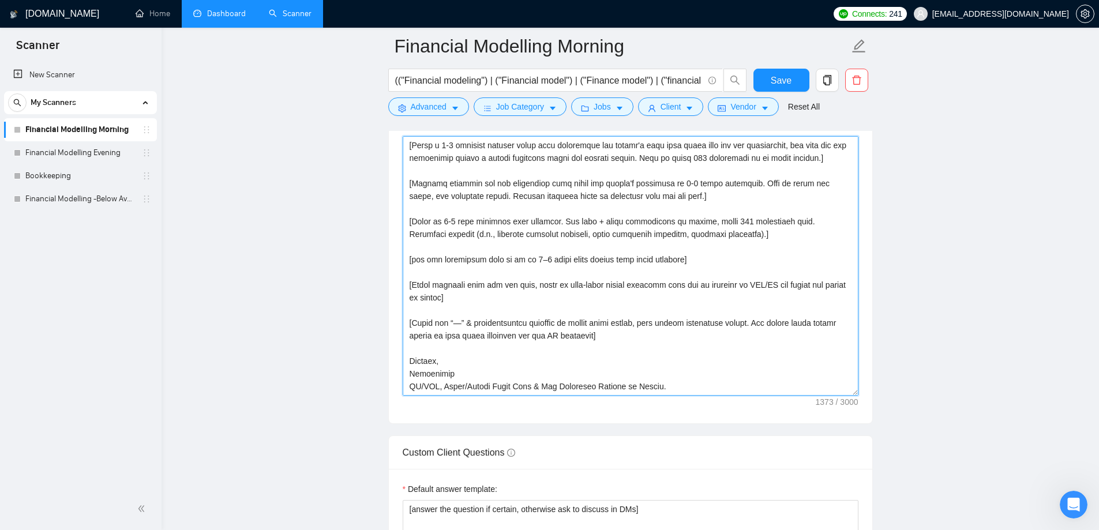
scroll to position [51, 0]
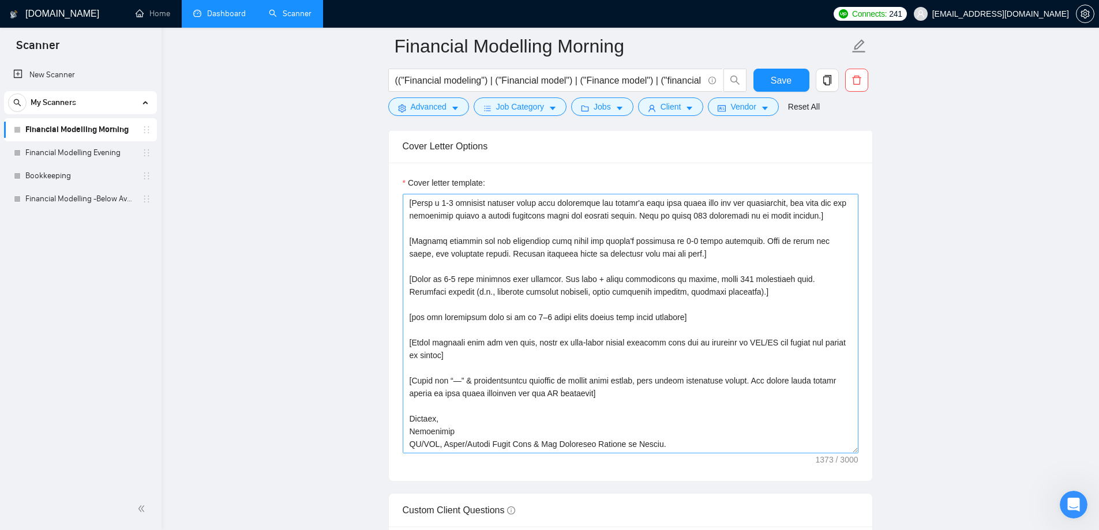
scroll to position [1557, 0]
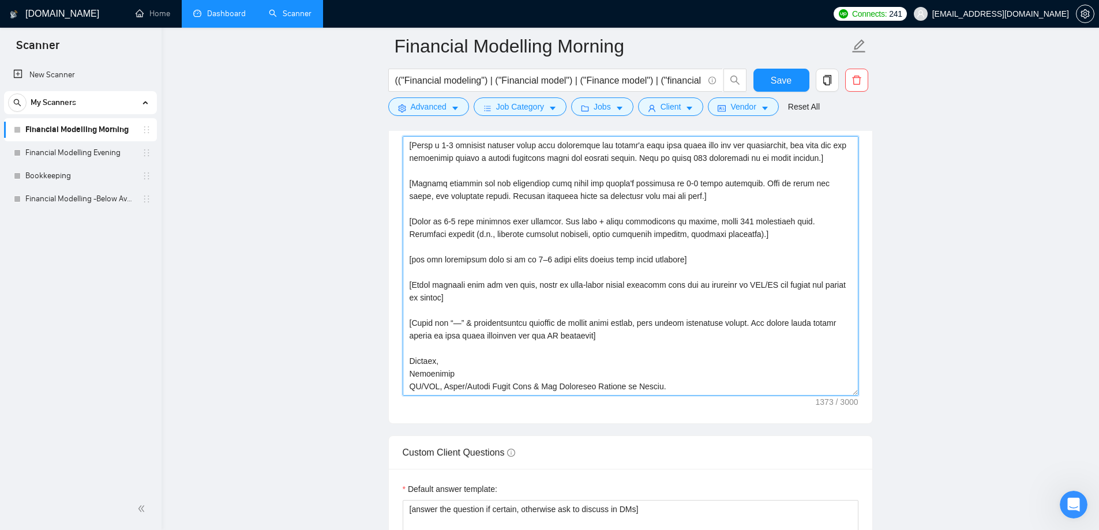
click at [699, 265] on textarea "Cover letter template:" at bounding box center [630, 265] width 456 height 259
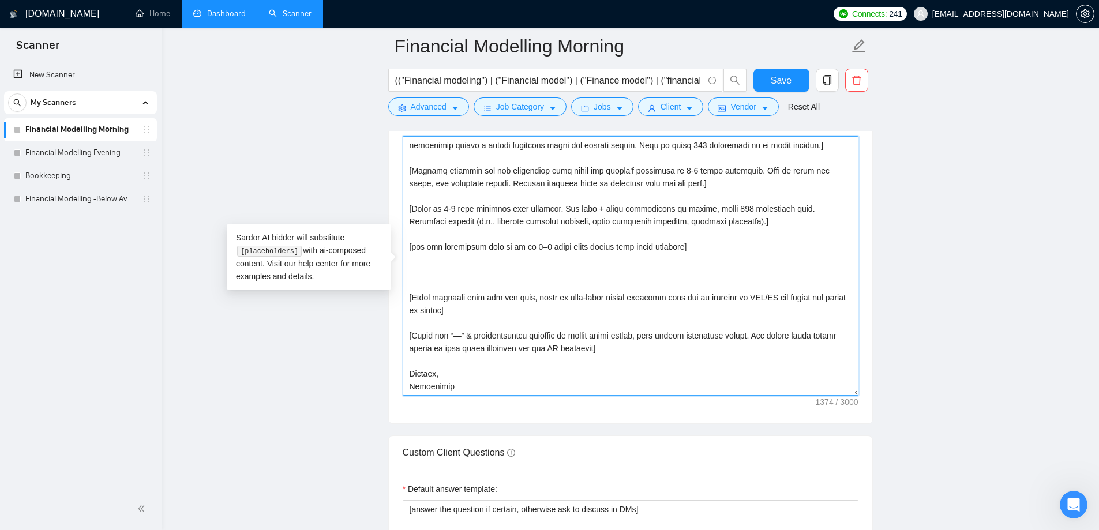
scroll to position [76, 0]
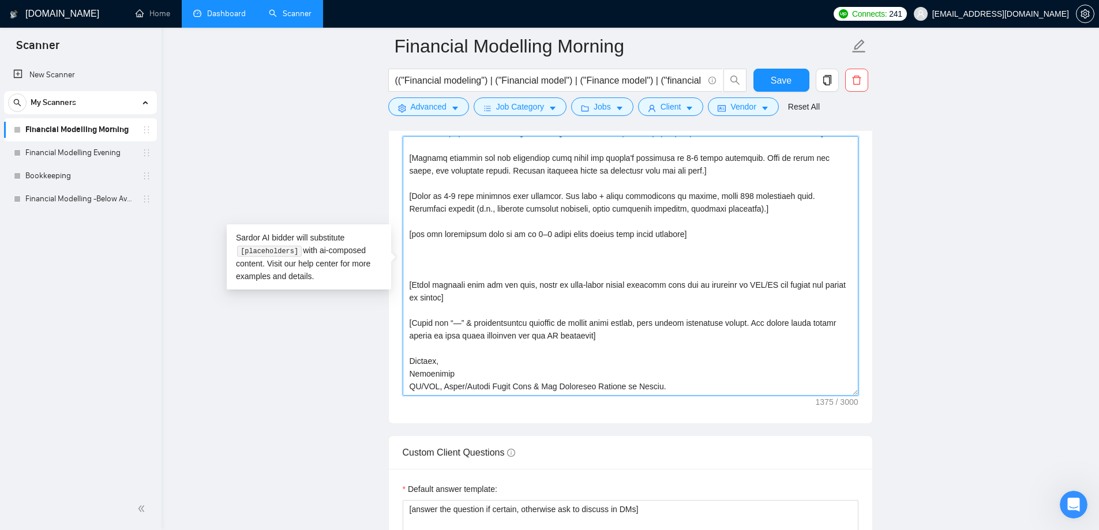
paste textarea "how how freelancer will do it in 3–5 short steps giving them clear timeline"
click at [668, 255] on textarea "Cover letter template:" at bounding box center [630, 265] width 456 height 259
click at [626, 341] on textarea "Cover letter template:" at bounding box center [630, 265] width 456 height 259
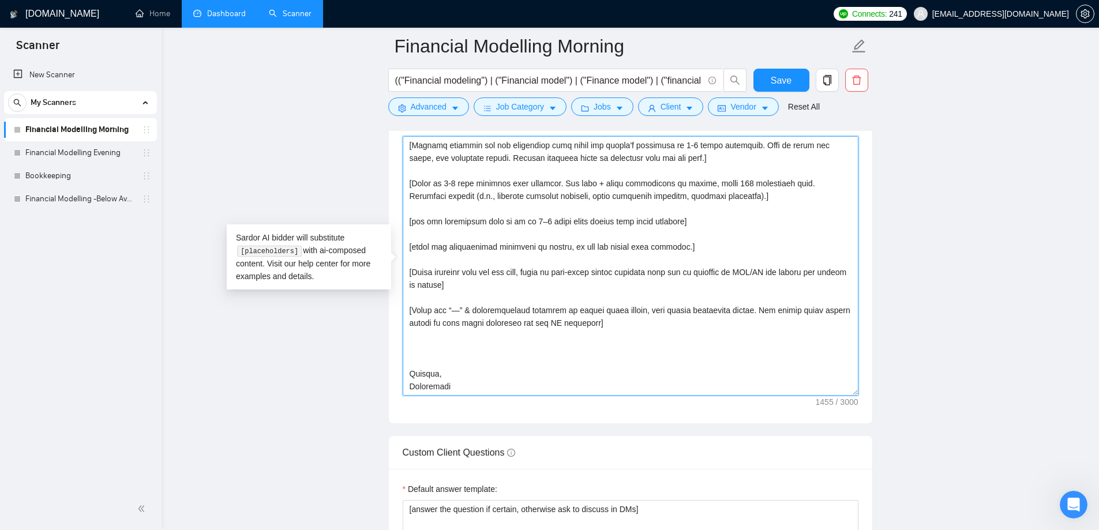
paste textarea "[Never use “—” & exponentiation operator in entire cover letter, keep entire fo…"
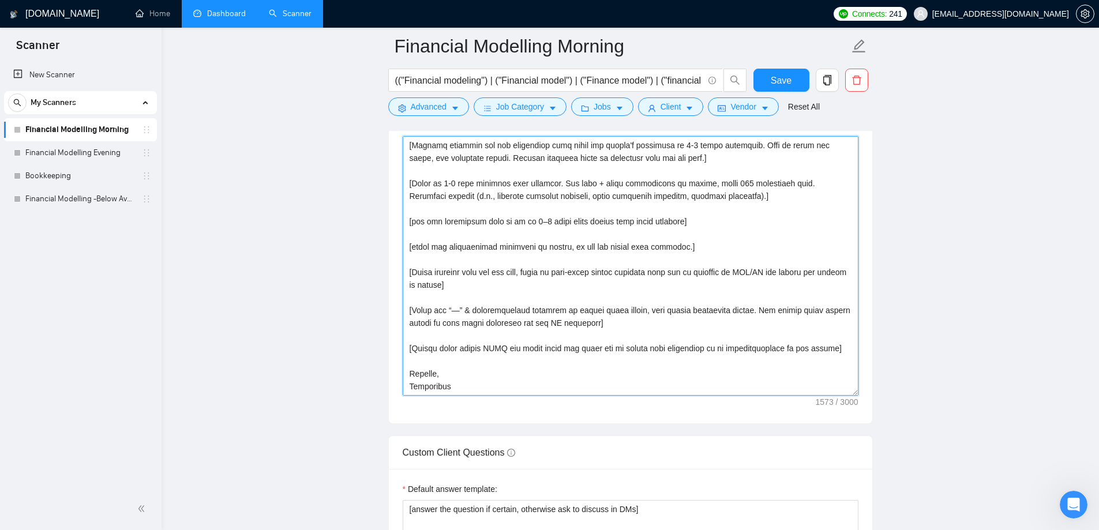
click at [743, 356] on textarea "Cover letter template:" at bounding box center [630, 265] width 456 height 259
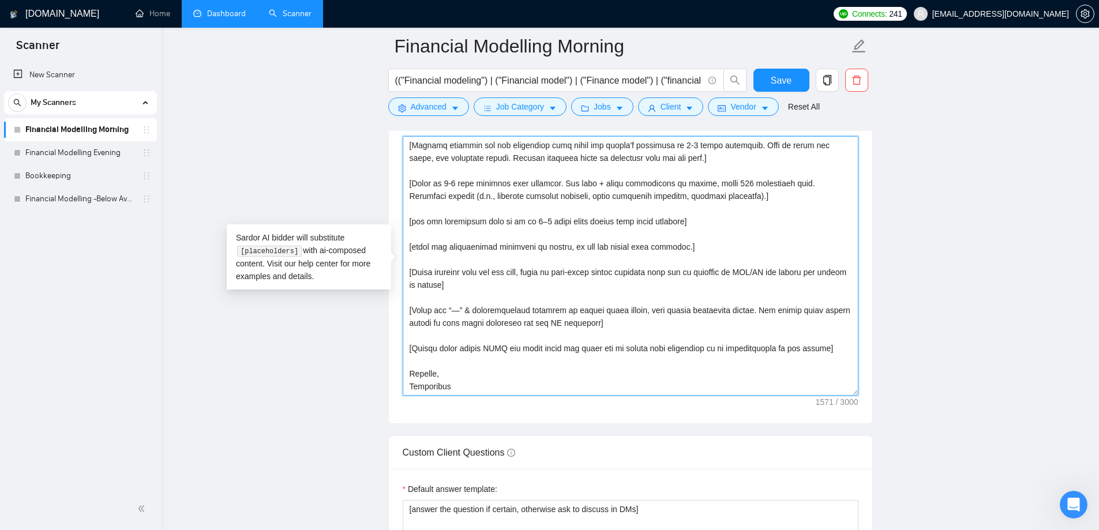
click at [522, 293] on textarea "Cover letter template:" at bounding box center [630, 265] width 456 height 259
click at [502, 350] on textarea "Cover letter template:" at bounding box center [630, 265] width 456 height 259
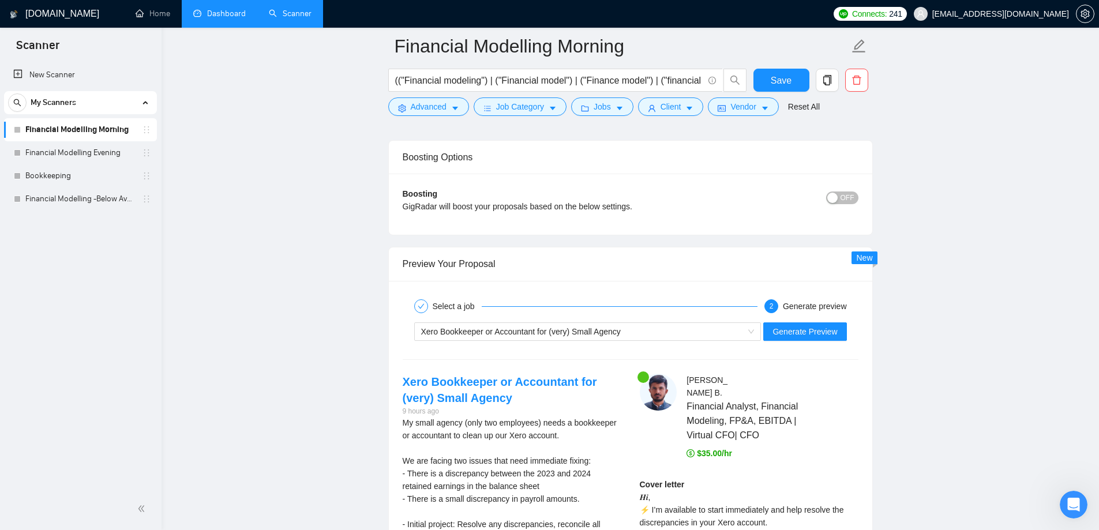
scroll to position [2826, 0]
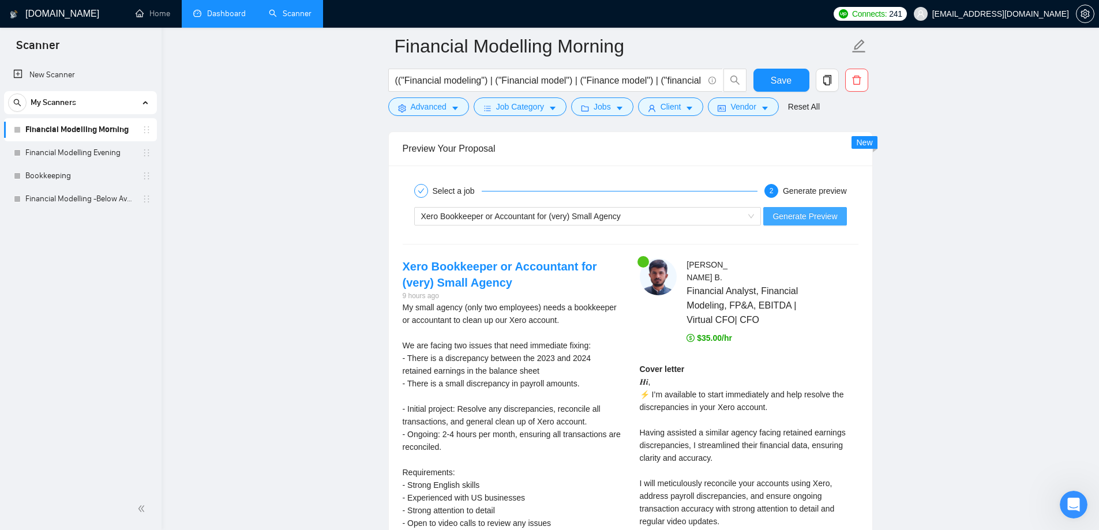
click at [817, 207] on button "Generate Preview" at bounding box center [804, 216] width 83 height 18
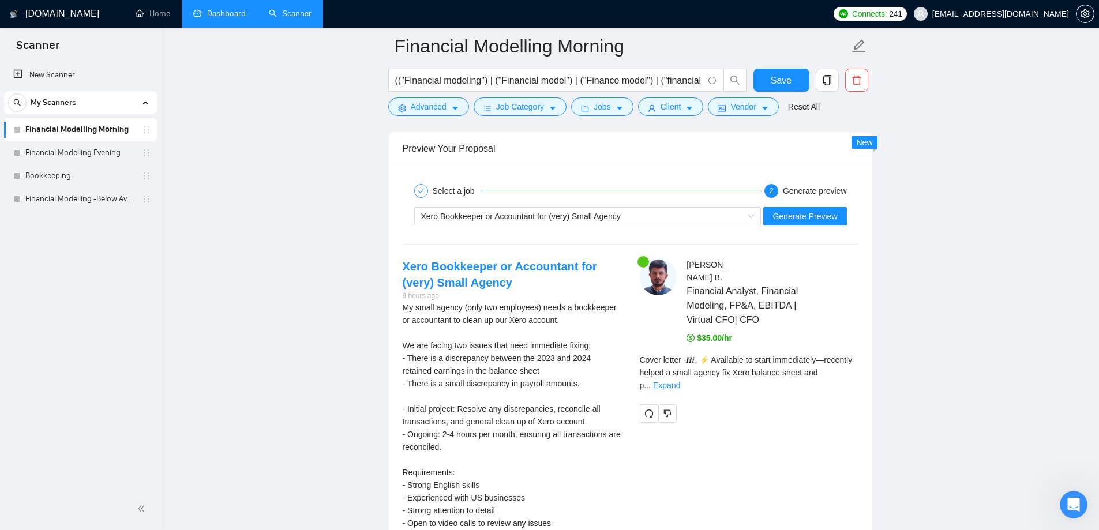
scroll to position [540, 0]
click at [680, 381] on link "Expand" at bounding box center [666, 385] width 27 height 9
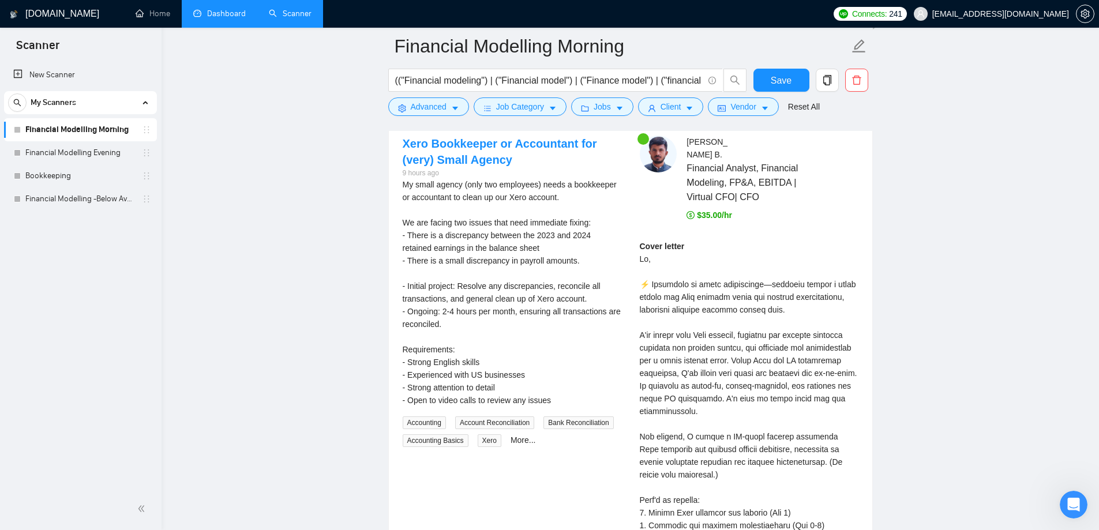
scroll to position [2999, 0]
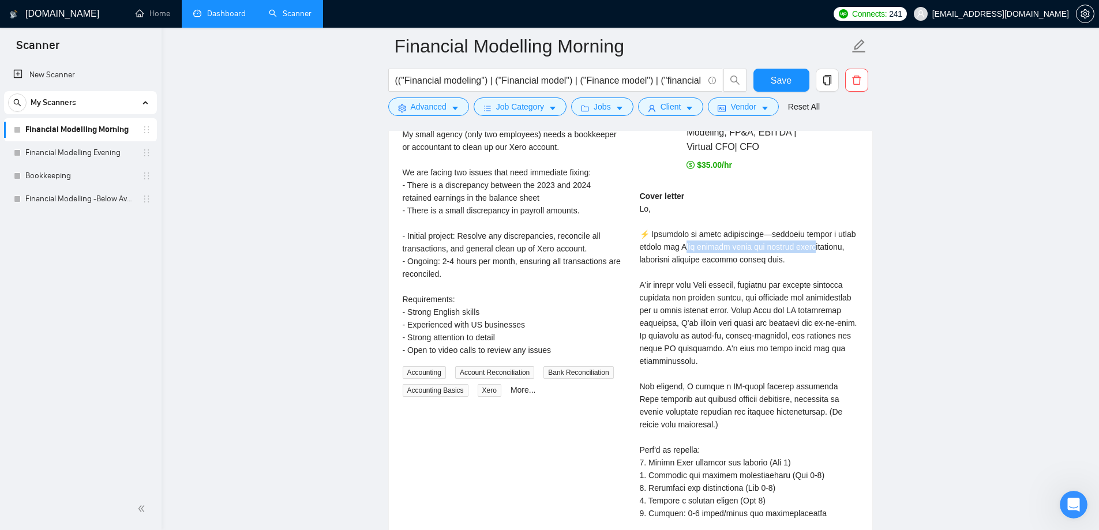
drag, startPoint x: 675, startPoint y: 248, endPoint x: 806, endPoint y: 253, distance: 131.0
click at [799, 244] on div "Cover letter" at bounding box center [749, 418] width 219 height 457
click at [807, 255] on div "Cover letter" at bounding box center [749, 418] width 219 height 457
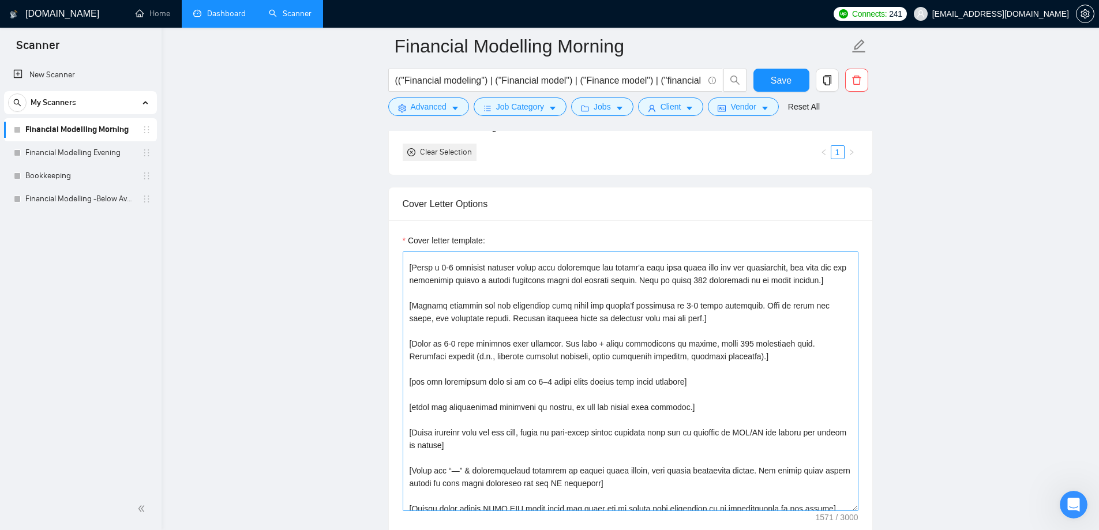
scroll to position [101, 0]
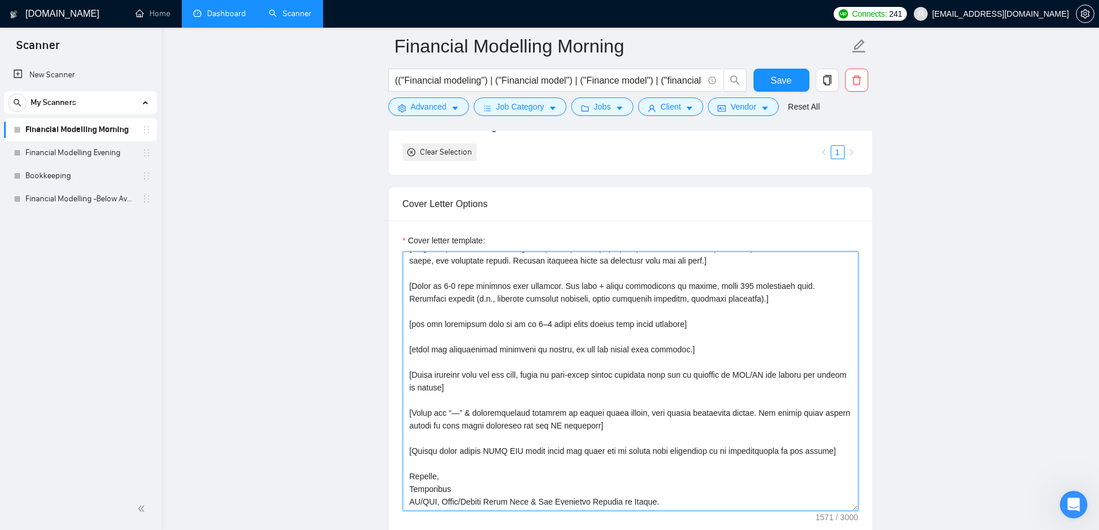
drag, startPoint x: 484, startPoint y: 411, endPoint x: 637, endPoint y: 437, distance: 155.0
click at [485, 410] on textarea "Cover letter template:" at bounding box center [630, 380] width 456 height 259
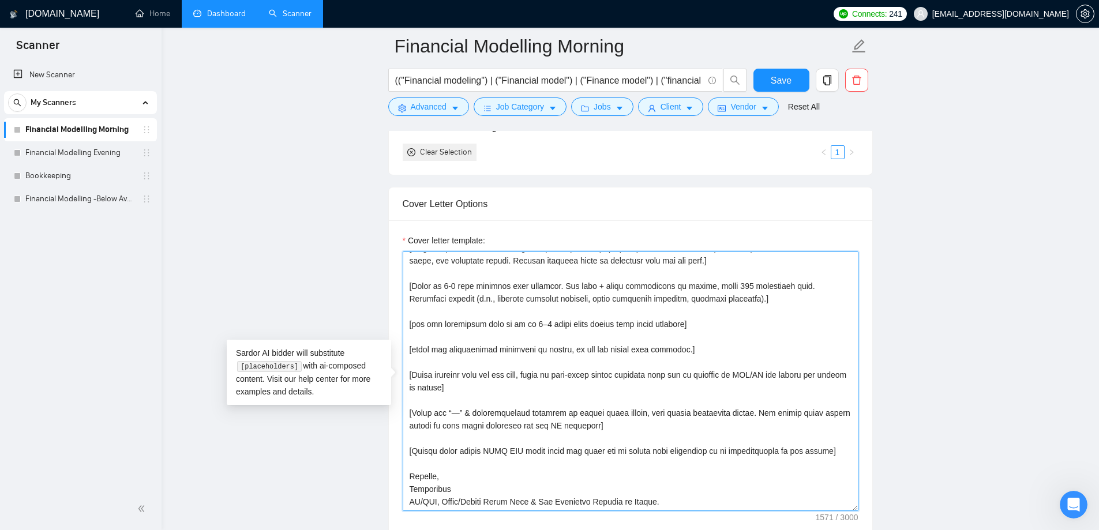
scroll to position [3, 0]
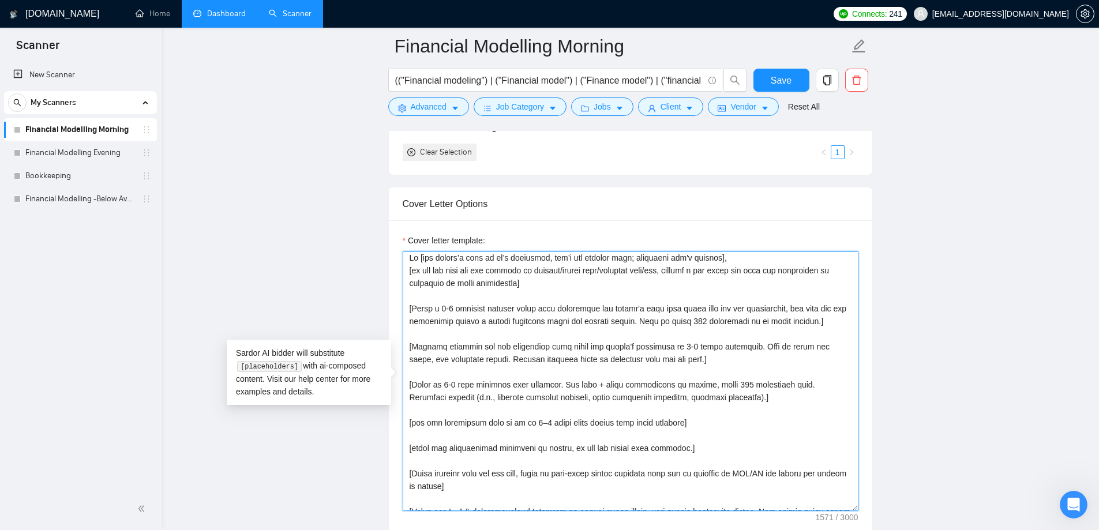
paste textarea "[Never use “—” & exponentiation operator in entire cover letter, keep entire fo…"
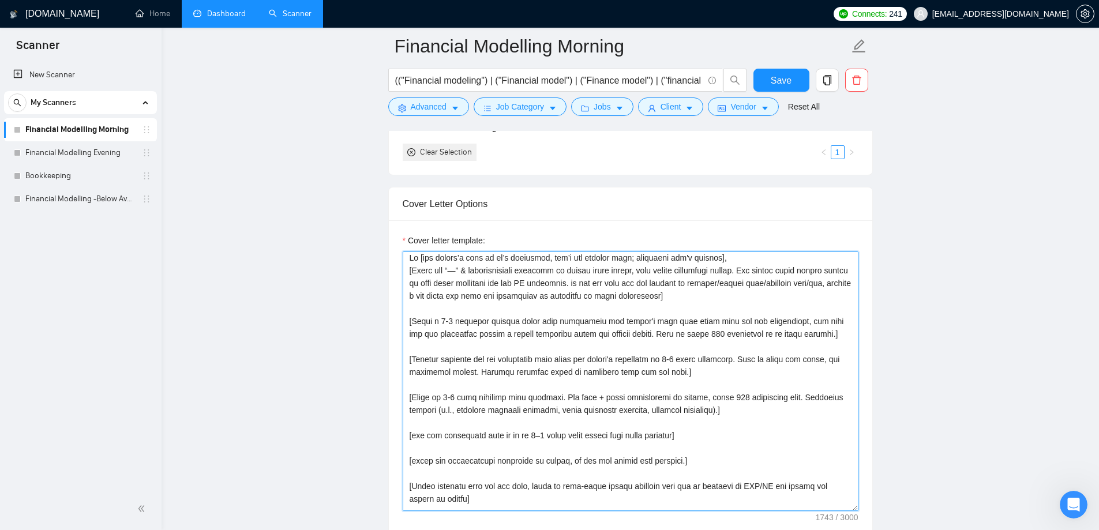
drag, startPoint x: 608, startPoint y: 283, endPoint x: 693, endPoint y: 268, distance: 86.1
click at [610, 283] on textarea "Cover letter template:" at bounding box center [630, 380] width 456 height 259
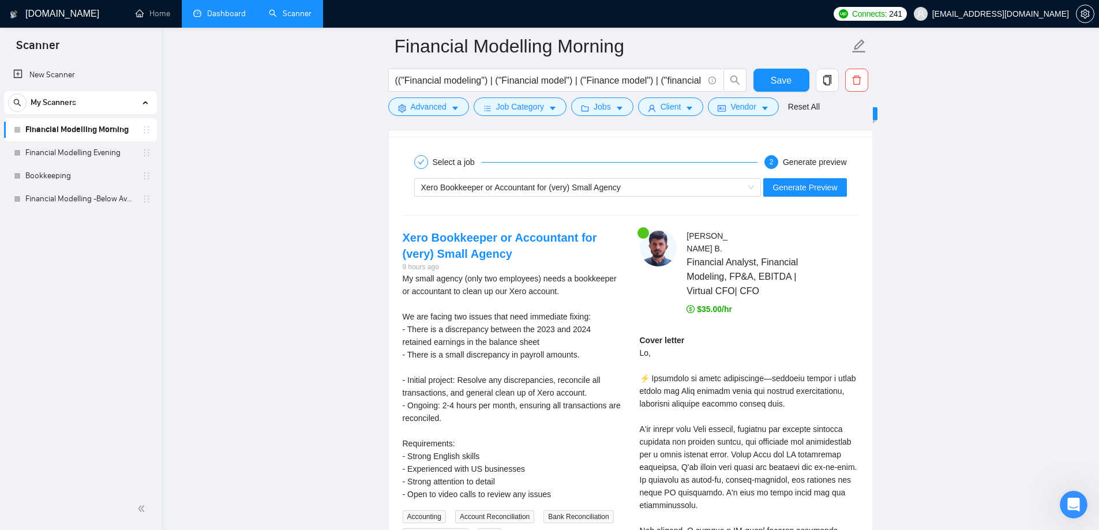
scroll to position [3056, 0]
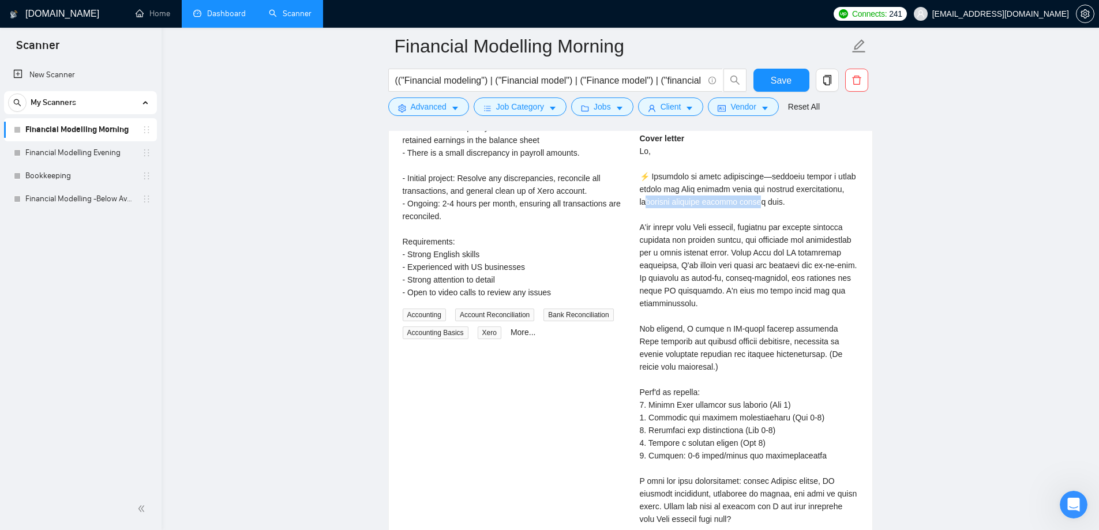
drag, startPoint x: 640, startPoint y: 204, endPoint x: 748, endPoint y: 211, distance: 108.1
click at [748, 200] on div "Cover letter" at bounding box center [749, 360] width 219 height 457
click at [731, 228] on div "Cover letter" at bounding box center [749, 360] width 219 height 457
drag, startPoint x: 631, startPoint y: 224, endPoint x: 795, endPoint y: 230, distance: 164.4
click at [795, 230] on div "[PERSON_NAME] Financial Analyst, Financial Modeling, FP&A, EBITDA | Virtual CFO…" at bounding box center [748, 324] width 237 height 592
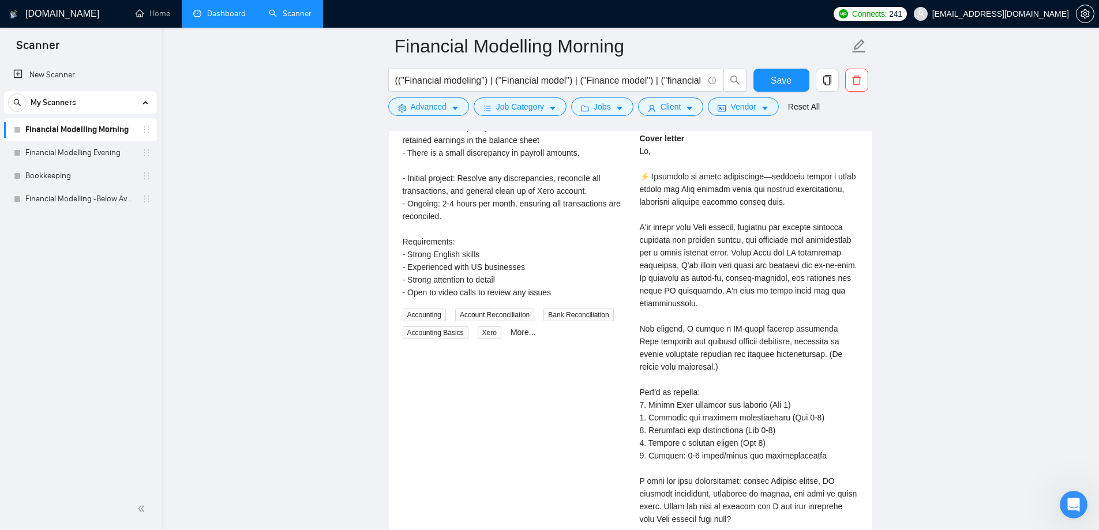
click at [801, 231] on div "Cover letter" at bounding box center [749, 360] width 219 height 457
drag, startPoint x: 637, startPoint y: 240, endPoint x: 762, endPoint y: 245, distance: 125.2
click at [760, 245] on div "[PERSON_NAME] Financial Analyst, Financial Modeling, FP&A, EBITDA | Virtual CFO…" at bounding box center [748, 324] width 237 height 592
click at [762, 245] on div "Cover letter" at bounding box center [749, 360] width 219 height 457
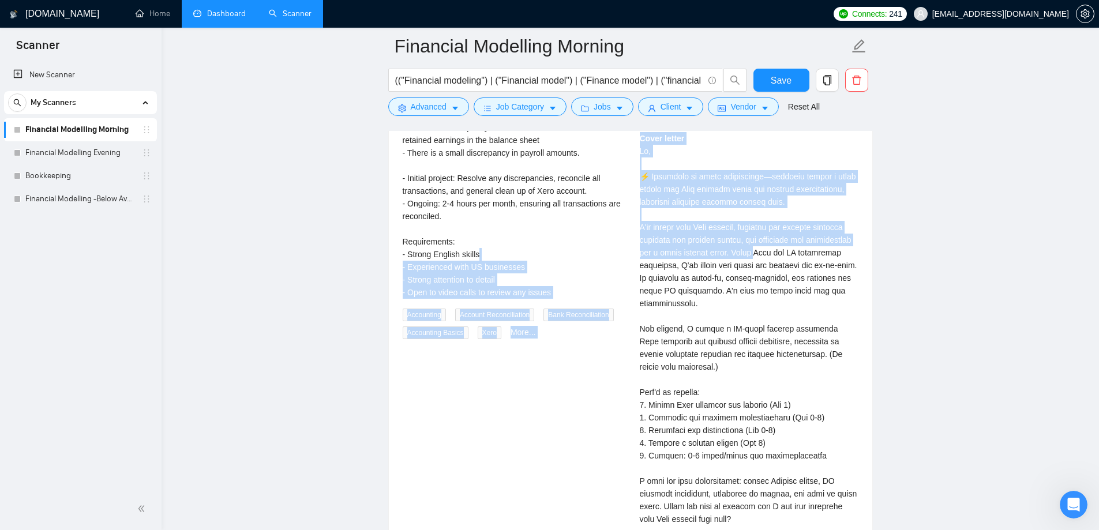
drag, startPoint x: 629, startPoint y: 253, endPoint x: 746, endPoint y: 259, distance: 117.2
click at [739, 256] on div "Xero Bookkeeper or Accountant for (very) Small Agency 9 hours ago My small agen…" at bounding box center [630, 324] width 474 height 592
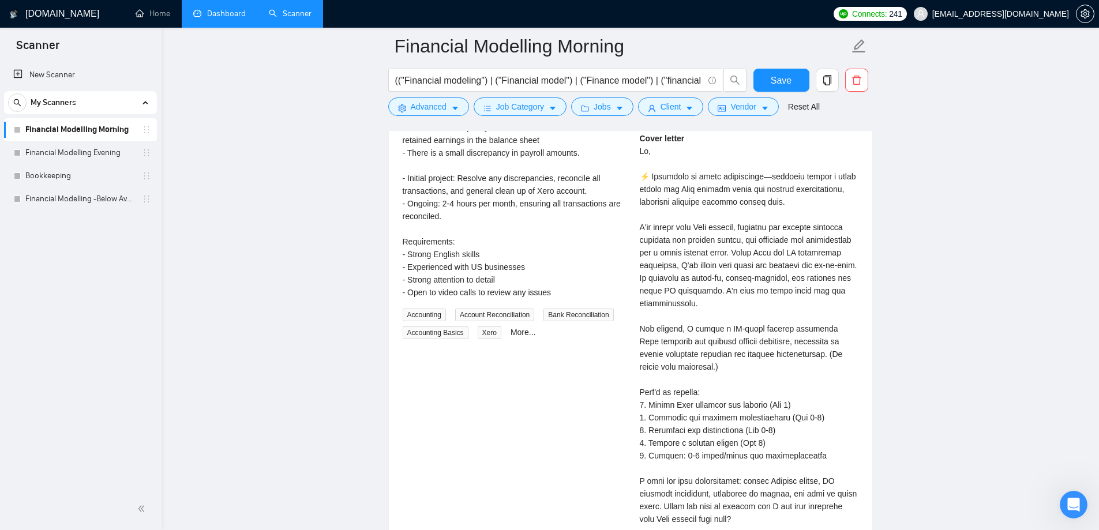
click at [746, 259] on div "Cover letter" at bounding box center [749, 360] width 219 height 457
drag, startPoint x: 663, startPoint y: 263, endPoint x: 756, endPoint y: 264, distance: 93.4
click at [754, 263] on div "[PERSON_NAME] Financial Analyst, Financial Modeling, FP&A, EBITDA | Virtual CFO…" at bounding box center [748, 324] width 237 height 592
click at [756, 264] on div "Cover letter" at bounding box center [749, 360] width 219 height 457
drag, startPoint x: 646, startPoint y: 281, endPoint x: 770, endPoint y: 285, distance: 124.0
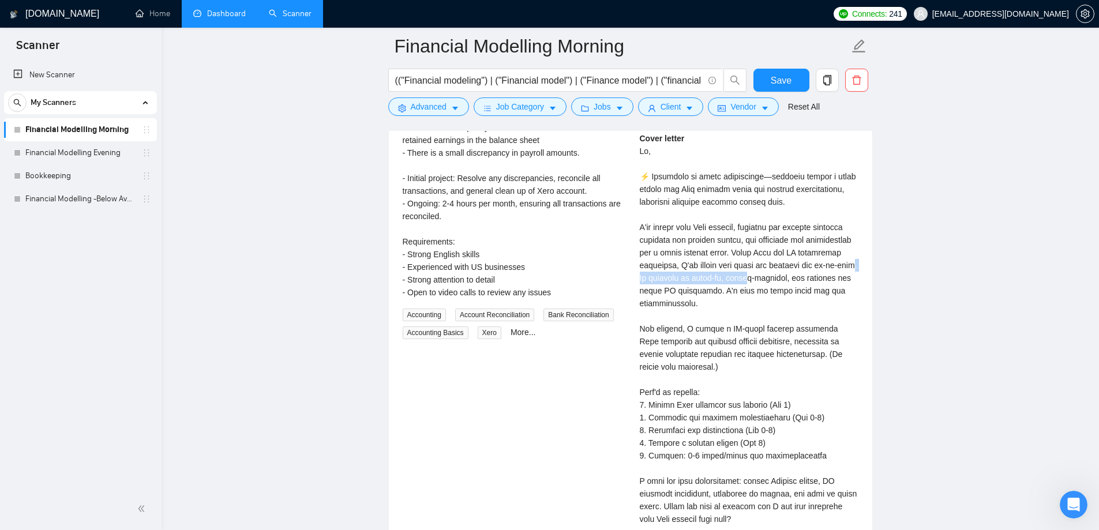
click at [769, 284] on div "Cover letter" at bounding box center [749, 360] width 219 height 457
click at [771, 285] on div "Cover letter" at bounding box center [749, 360] width 219 height 457
drag, startPoint x: 638, startPoint y: 307, endPoint x: 712, endPoint y: 310, distance: 74.4
click at [701, 309] on div "[PERSON_NAME] Financial Analyst, Financial Modeling, FP&A, EBITDA | Virtual CFO…" at bounding box center [748, 324] width 237 height 592
click at [720, 310] on div "Cover letter" at bounding box center [749, 360] width 219 height 457
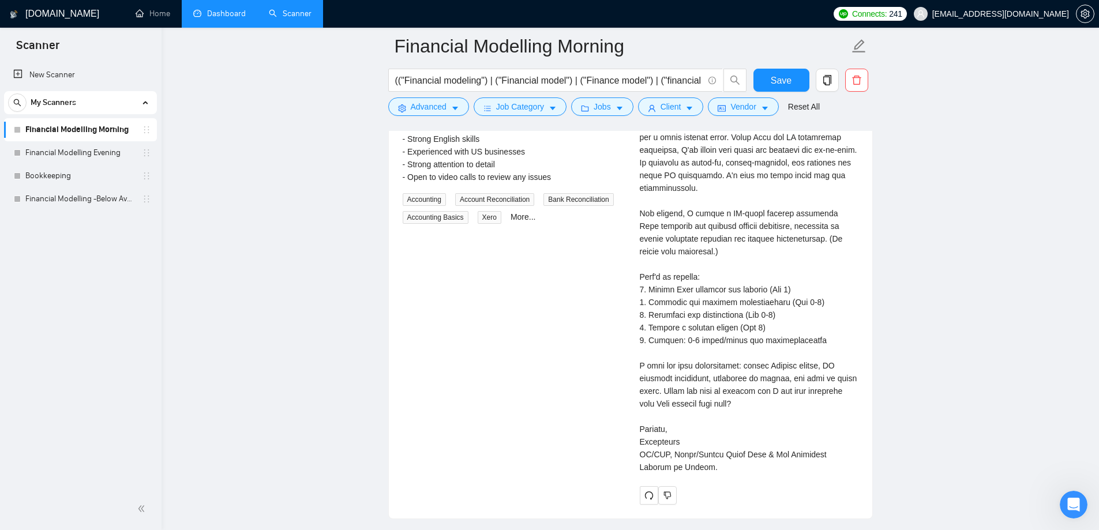
scroll to position [3114, 0]
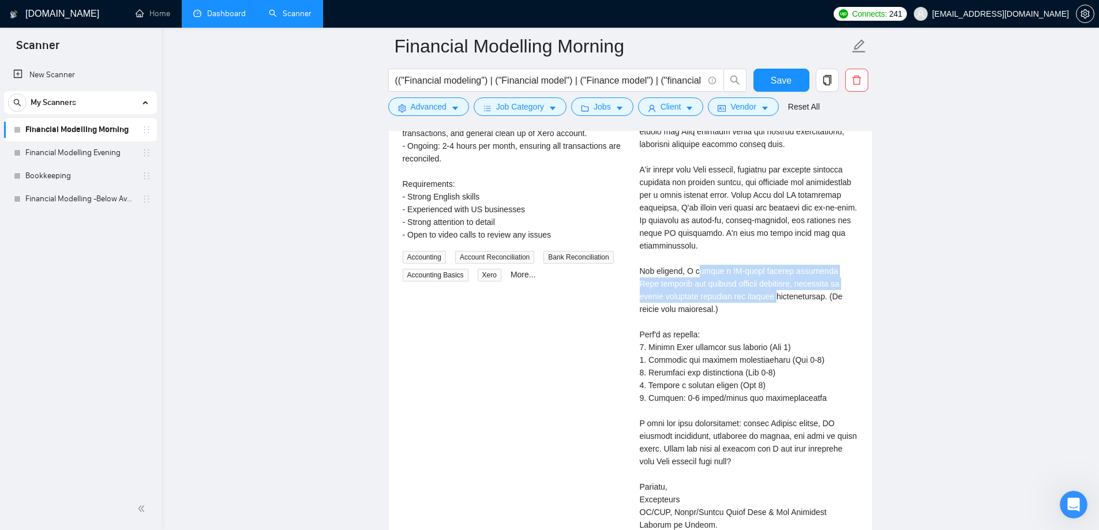
drag, startPoint x: 689, startPoint y: 272, endPoint x: 742, endPoint y: 296, distance: 58.3
click at [742, 294] on div "Cover letter" at bounding box center [749, 302] width 219 height 457
click at [733, 302] on div "Cover letter" at bounding box center [749, 302] width 219 height 457
drag, startPoint x: 684, startPoint y: 269, endPoint x: 793, endPoint y: 270, distance: 109.0
click at [792, 269] on div "Cover letter" at bounding box center [749, 302] width 219 height 457
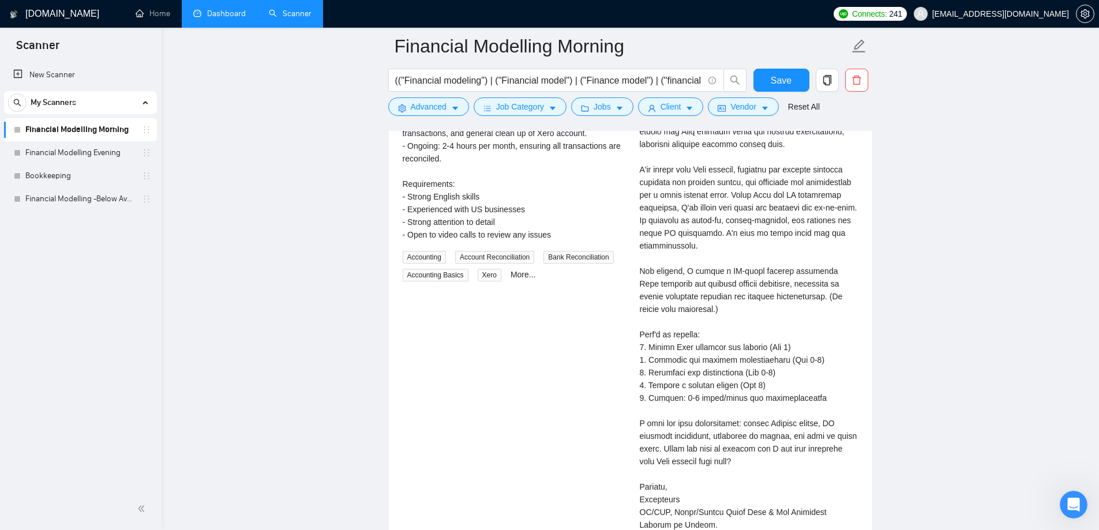
click at [793, 270] on div "Cover letter" at bounding box center [749, 302] width 219 height 457
drag, startPoint x: 677, startPoint y: 285, endPoint x: 787, endPoint y: 284, distance: 110.1
click at [787, 284] on div "Cover letter" at bounding box center [749, 302] width 219 height 457
drag, startPoint x: 630, startPoint y: 296, endPoint x: 697, endPoint y: 307, distance: 67.8
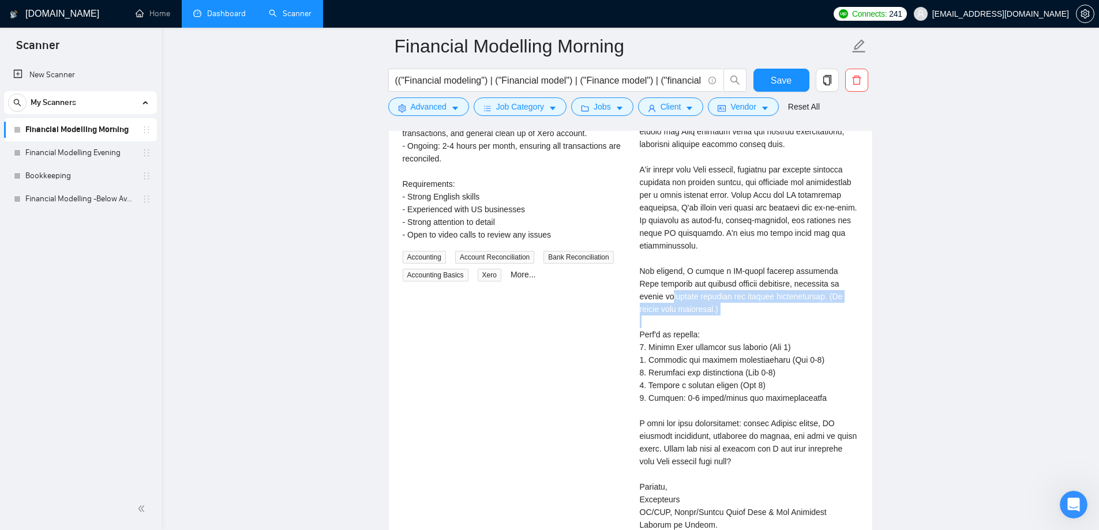
click at [697, 307] on div "[PERSON_NAME] Financial Analyst, Financial Modeling, FP&A, EBITDA | Virtual CFO…" at bounding box center [748, 266] width 237 height 592
click at [706, 317] on div "Cover letter" at bounding box center [749, 302] width 219 height 457
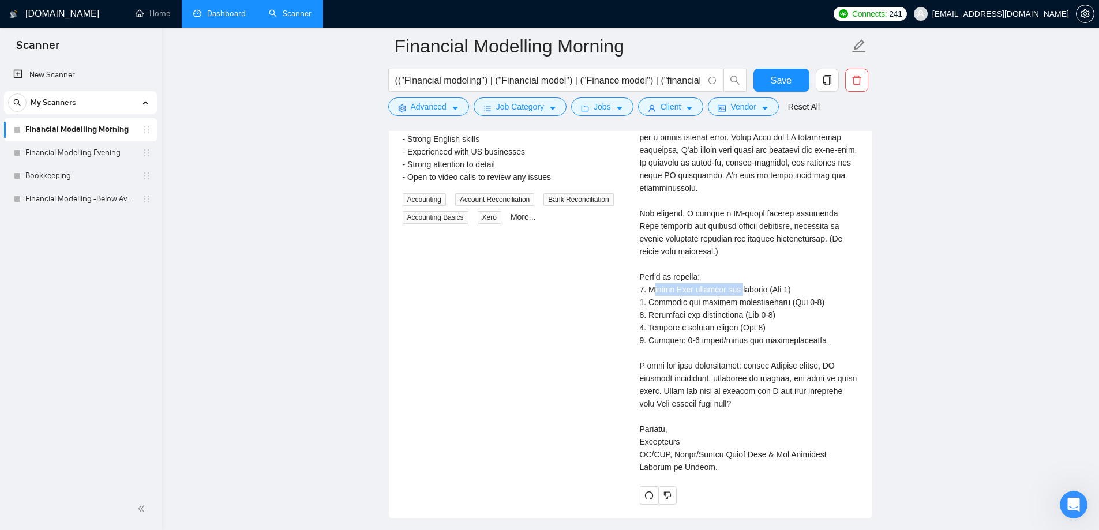
drag, startPoint x: 646, startPoint y: 292, endPoint x: 734, endPoint y: 291, distance: 88.2
click at [734, 291] on div "Cover letter" at bounding box center [749, 245] width 219 height 457
click at [715, 307] on div "Cover letter" at bounding box center [749, 245] width 219 height 457
drag, startPoint x: 641, startPoint y: 304, endPoint x: 716, endPoint y: 304, distance: 75.5
click at [714, 302] on div "Cover letter" at bounding box center [749, 245] width 219 height 457
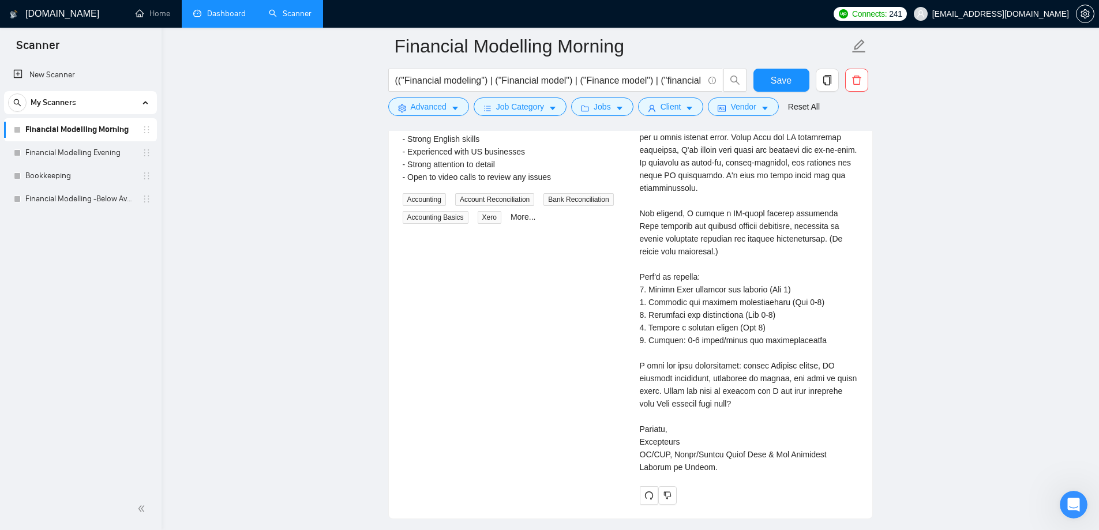
click at [716, 305] on div "Cover letter" at bounding box center [749, 245] width 219 height 457
drag, startPoint x: 647, startPoint y: 332, endPoint x: 735, endPoint y: 328, distance: 88.3
click at [726, 328] on div "Cover letter" at bounding box center [749, 245] width 219 height 457
click at [735, 328] on div "Cover letter" at bounding box center [749, 245] width 219 height 457
drag, startPoint x: 655, startPoint y: 341, endPoint x: 748, endPoint y: 338, distance: 92.9
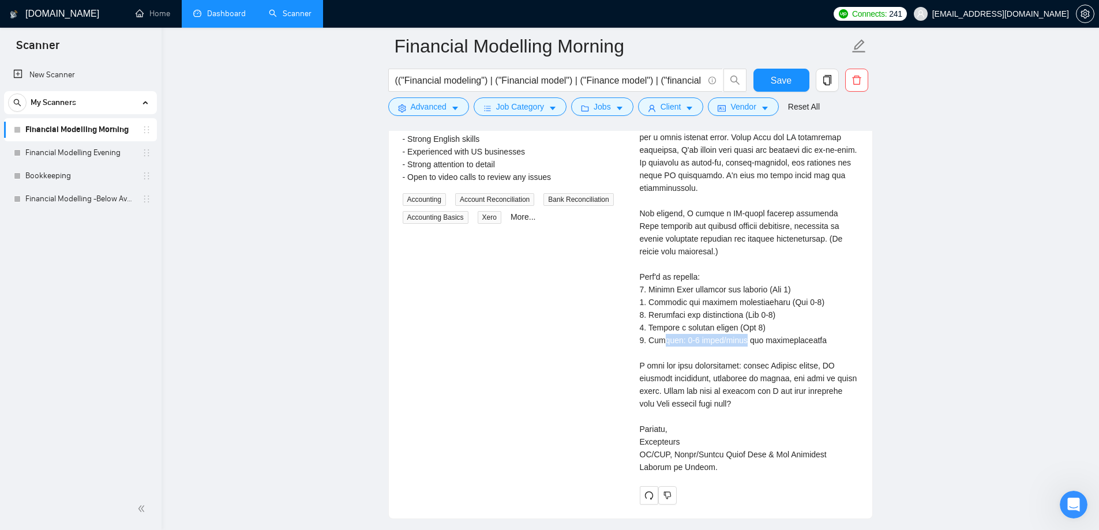
click at [743, 338] on div "Cover letter" at bounding box center [749, 245] width 219 height 457
click at [748, 338] on div "Cover letter" at bounding box center [749, 245] width 219 height 457
drag, startPoint x: 656, startPoint y: 367, endPoint x: 724, endPoint y: 366, distance: 68.0
click at [724, 366] on div "[PERSON_NAME] Financial Analyst, Financial Modeling, FP&A, EBITDA | Virtual CFO…" at bounding box center [748, 208] width 237 height 592
click at [724, 366] on div "Cover letter" at bounding box center [749, 245] width 219 height 457
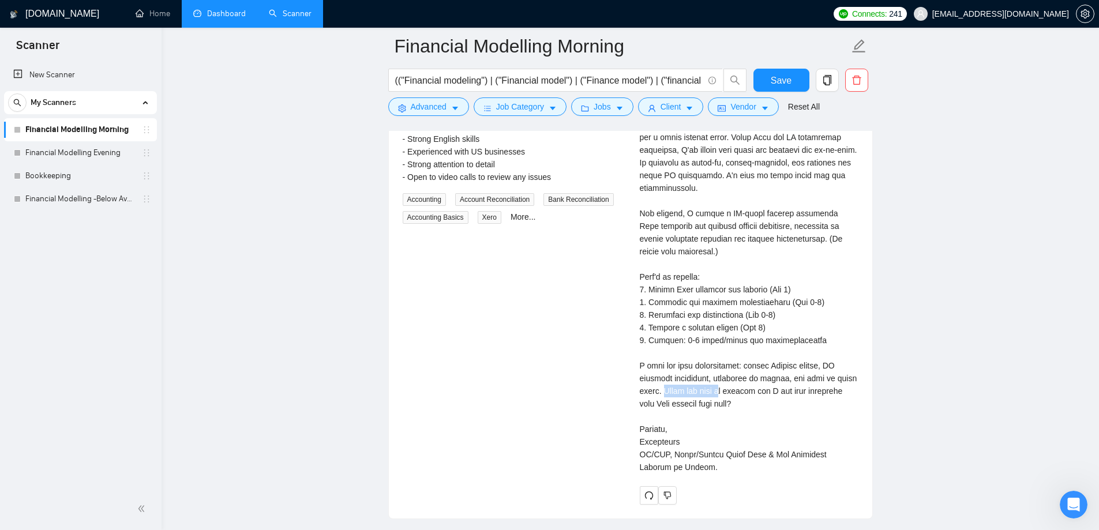
drag, startPoint x: 655, startPoint y: 390, endPoint x: 712, endPoint y: 397, distance: 57.4
click at [711, 396] on div "Cover letter" at bounding box center [749, 245] width 219 height 457
click at [713, 397] on div "Cover letter" at bounding box center [749, 245] width 219 height 457
drag, startPoint x: 659, startPoint y: 392, endPoint x: 737, endPoint y: 402, distance: 79.1
click at [735, 401] on div "Cover letter" at bounding box center [749, 245] width 219 height 457
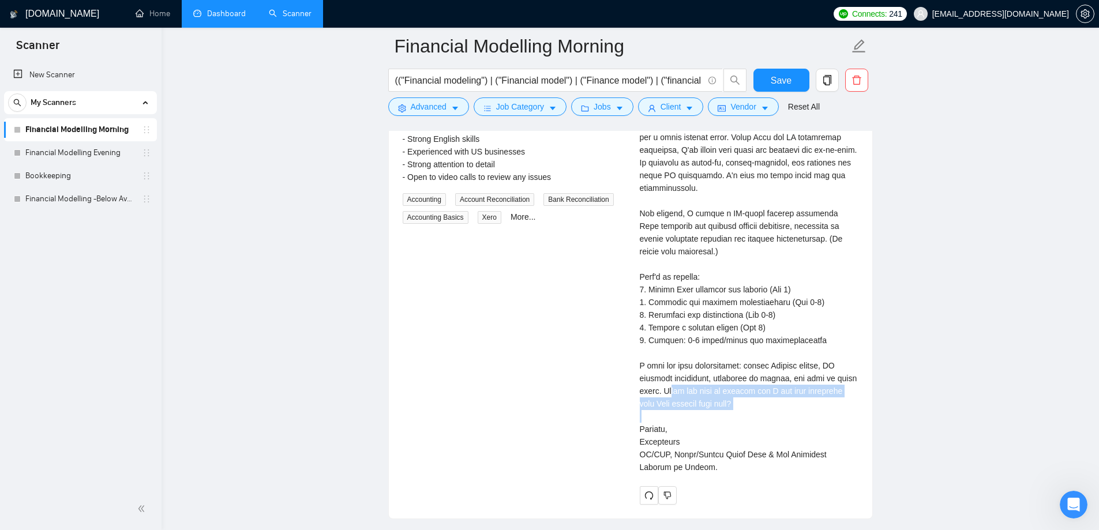
click at [746, 405] on div "Cover letter" at bounding box center [749, 245] width 219 height 457
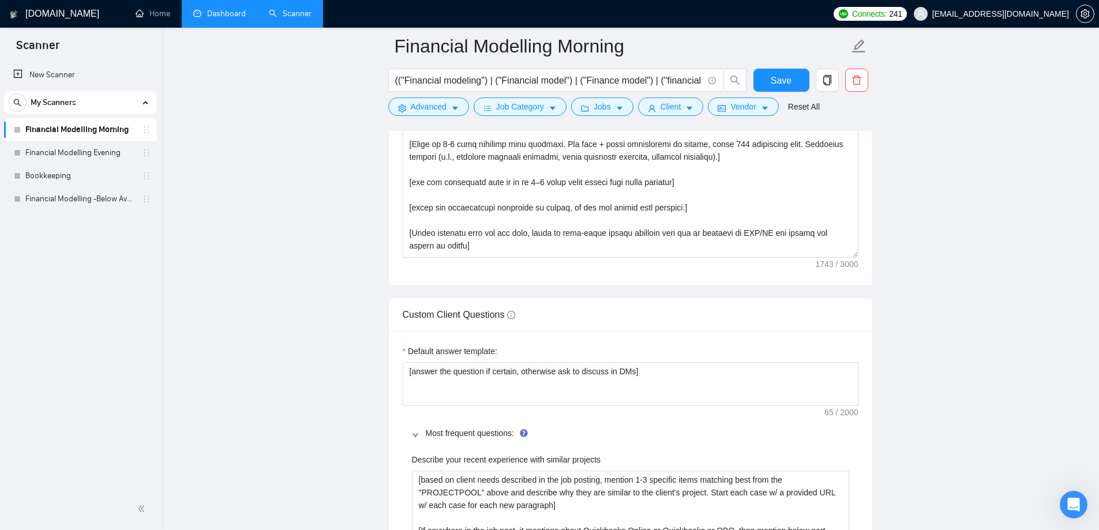
scroll to position [1672, 0]
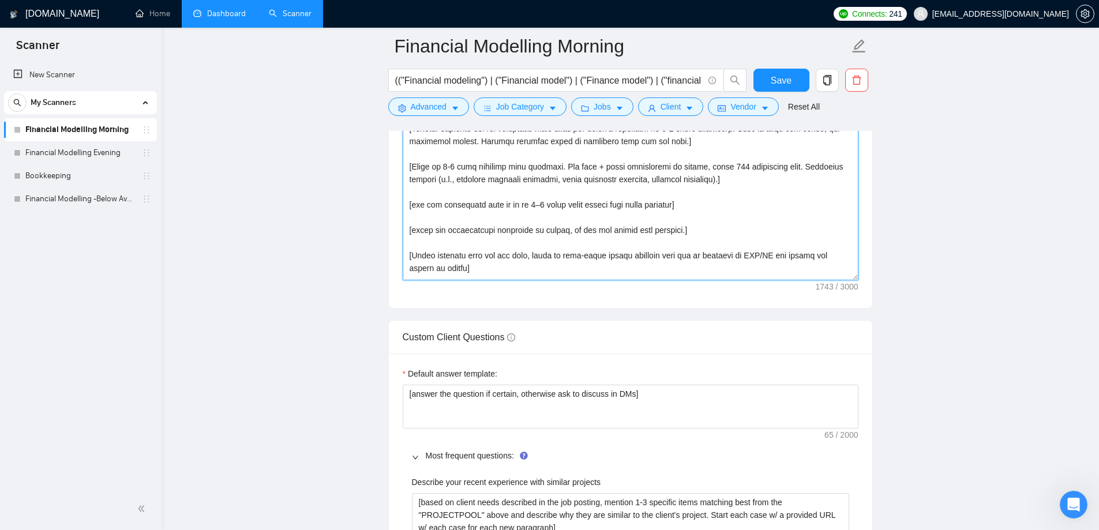
click at [705, 230] on textarea "Cover letter template:" at bounding box center [630, 150] width 456 height 259
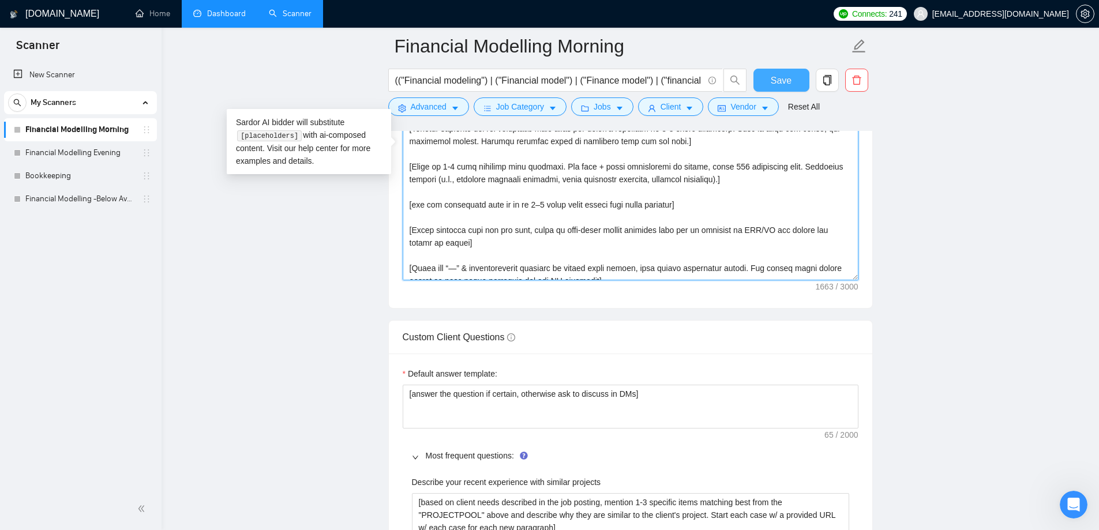
type textarea "Lo [ips dolors’a cons ad el’s doeiusmod, tem’i utl etdolor magn; aliquaeni adm'…"
click at [798, 84] on button "Save" at bounding box center [781, 80] width 56 height 23
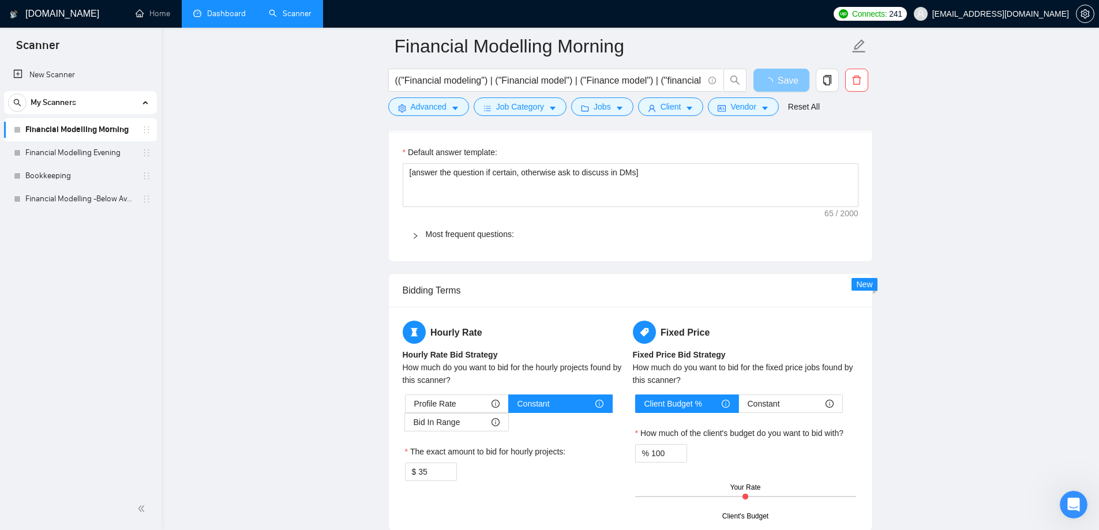
scroll to position [2307, 0]
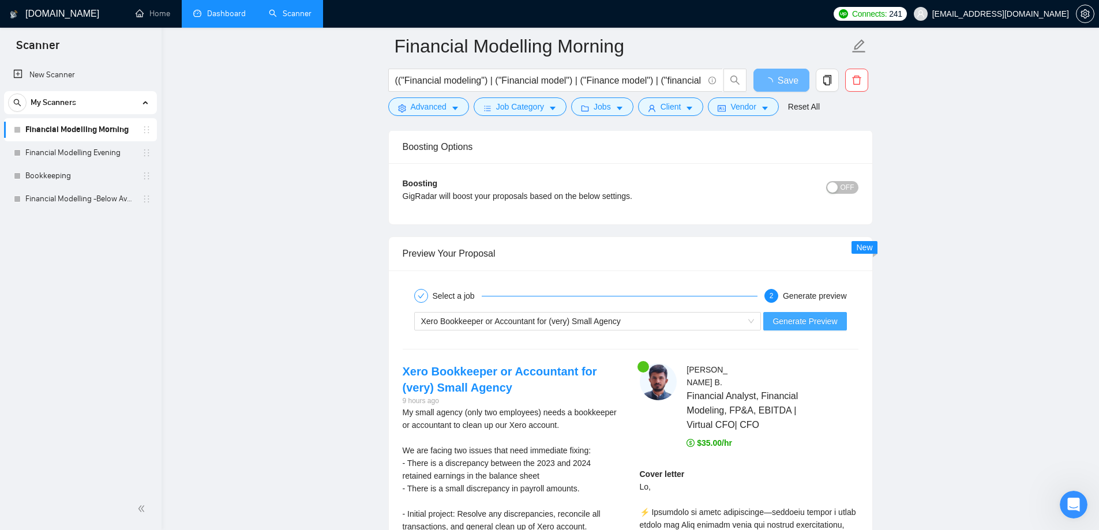
click at [797, 322] on span "Generate Preview" at bounding box center [804, 321] width 65 height 13
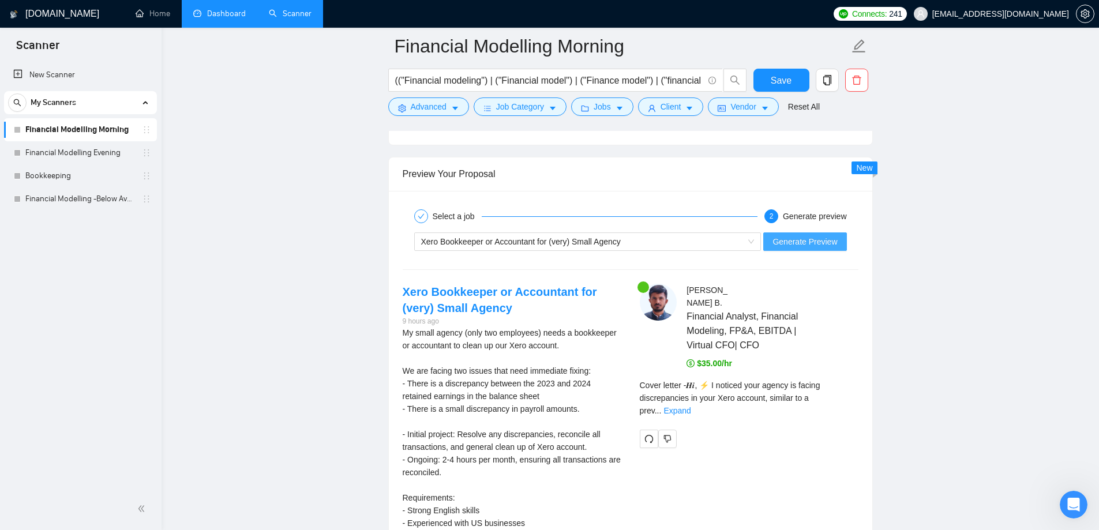
scroll to position [2537, 0]
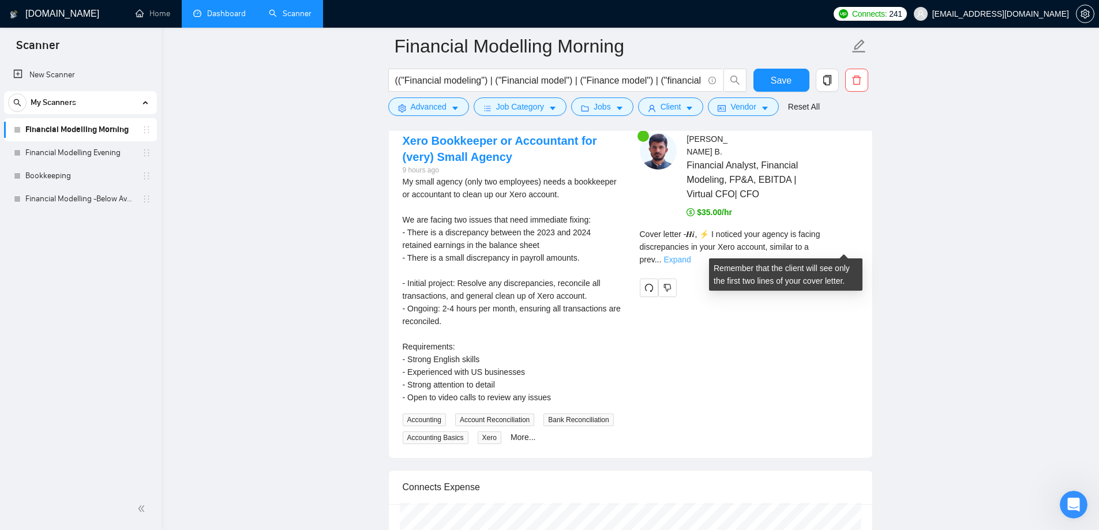
click at [690, 255] on link "Expand" at bounding box center [676, 259] width 27 height 9
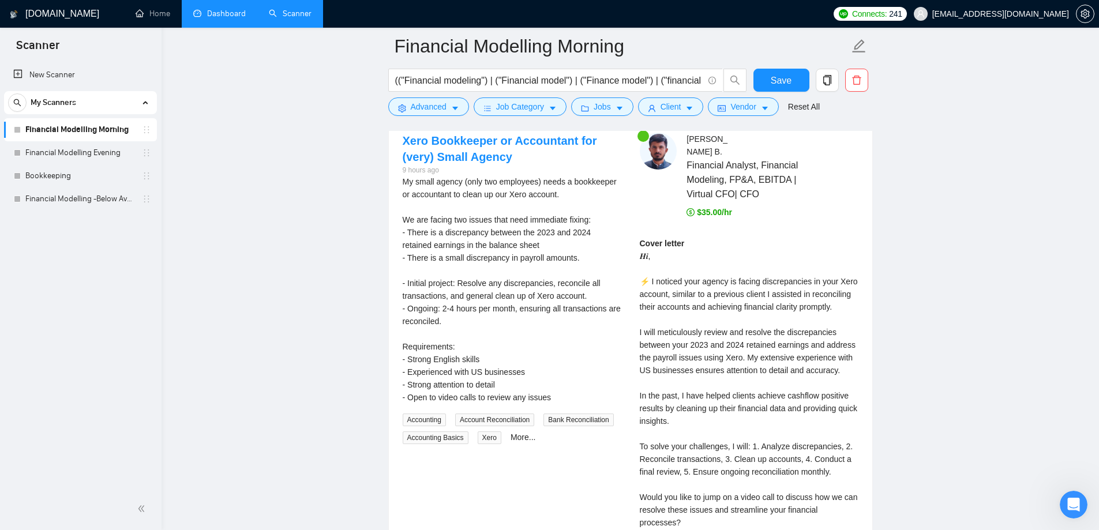
click at [734, 298] on div "Cover letter 𝑯𝒊, ⚡ I noticed your agency is facing discrepancies in your Xero a…" at bounding box center [749, 414] width 219 height 355
drag, startPoint x: 680, startPoint y: 284, endPoint x: 825, endPoint y: 284, distance: 144.7
click at [825, 284] on div "Cover letter 𝑯𝒊, ⚡ I noticed your agency is facing discrepancies in your Xero a…" at bounding box center [749, 414] width 219 height 355
click at [683, 288] on div "Cover letter 𝑯𝒊, ⚡ I noticed your agency is facing discrepancies in your Xero a…" at bounding box center [749, 414] width 219 height 355
drag, startPoint x: 668, startPoint y: 294, endPoint x: 818, endPoint y: 297, distance: 150.5
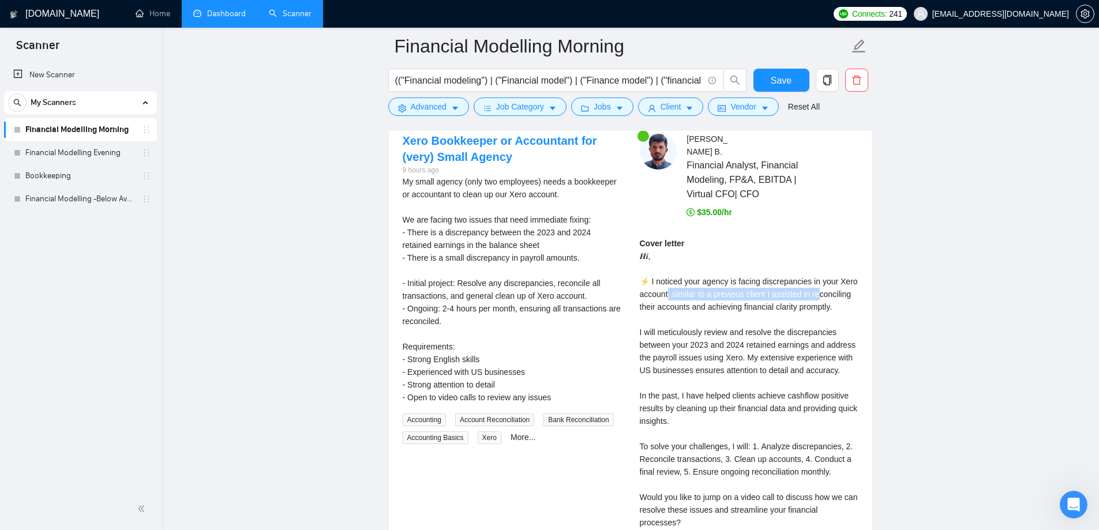
click at [818, 297] on div "Cover letter 𝑯𝒊, ⚡ I noticed your agency is facing discrepancies in your Xero a…" at bounding box center [749, 414] width 219 height 355
drag, startPoint x: 640, startPoint y: 304, endPoint x: 829, endPoint y: 305, distance: 188.6
click at [829, 305] on div "Cover letter 𝑯𝒊, ⚡ I noticed your agency is facing discrepancies in your Xero a…" at bounding box center [749, 414] width 219 height 355
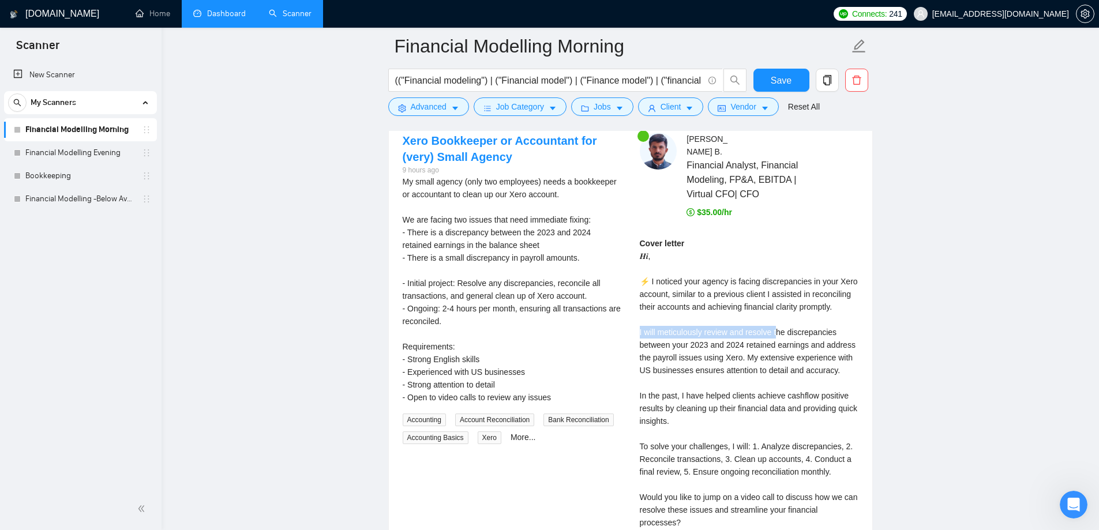
drag, startPoint x: 630, startPoint y: 333, endPoint x: 776, endPoint y: 330, distance: 145.9
click at [776, 330] on div "[PERSON_NAME] Financial Analyst, Financial Modeling, FP&A, EBITDA | Virtual CFO…" at bounding box center [748, 378] width 237 height 491
click at [776, 330] on div "Cover letter 𝑯𝒊, ⚡ I noticed your agency is facing discrepancies in your Xero a…" at bounding box center [749, 414] width 219 height 355
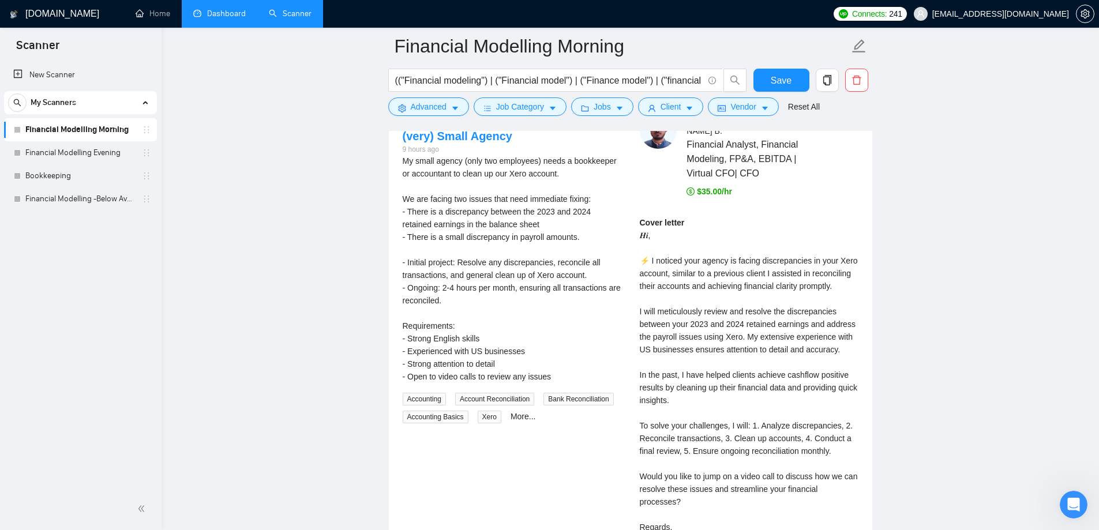
scroll to position [2595, 0]
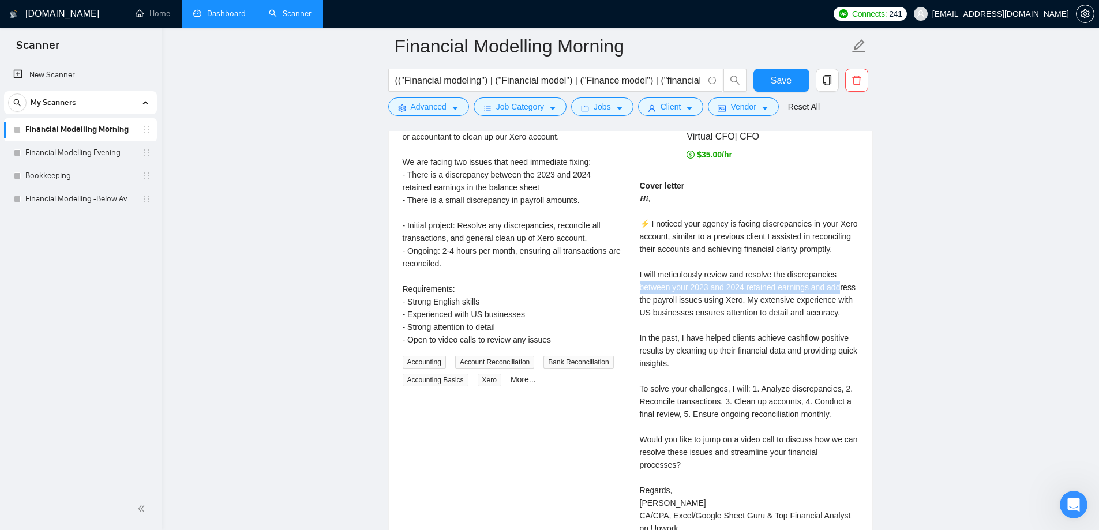
drag, startPoint x: 639, startPoint y: 288, endPoint x: 840, endPoint y: 291, distance: 200.7
click at [840, 291] on div "Cover letter 𝑯𝒊, ⚡ I noticed your agency is facing discrepancies in your Xero a…" at bounding box center [749, 356] width 219 height 355
click at [775, 312] on div "Cover letter 𝑯𝒊, ⚡ I noticed your agency is facing discrepancies in your Xero a…" at bounding box center [749, 356] width 219 height 355
drag, startPoint x: 747, startPoint y: 299, endPoint x: 789, endPoint y: 301, distance: 42.2
click at [789, 301] on div "Cover letter 𝑯𝒊, ⚡ I noticed your agency is facing discrepancies in your Xero a…" at bounding box center [749, 356] width 219 height 355
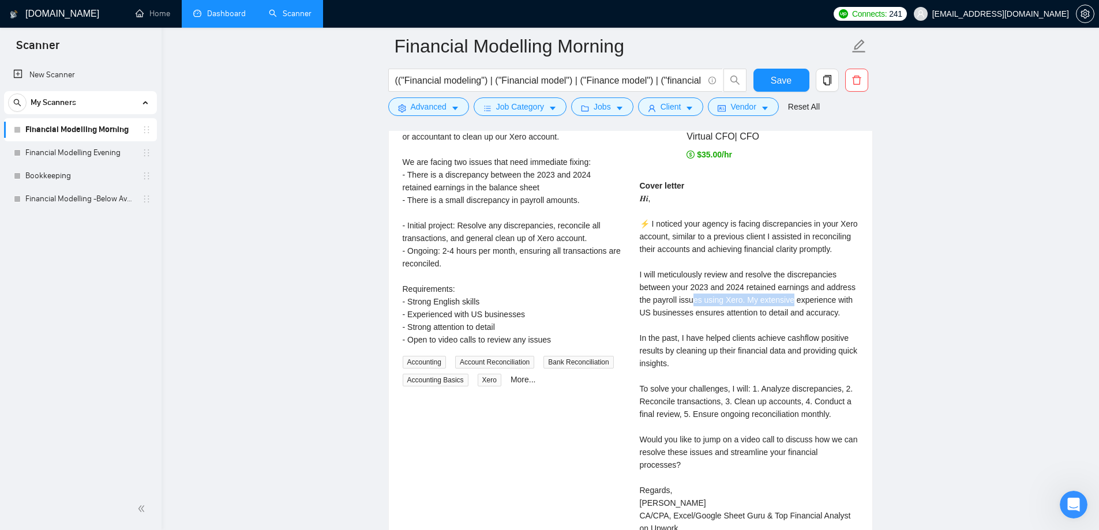
click at [789, 302] on div "Cover letter 𝑯𝒊, ⚡ I noticed your agency is facing discrepancies in your Xero a…" at bounding box center [749, 356] width 219 height 355
drag, startPoint x: 637, startPoint y: 313, endPoint x: 826, endPoint y: 314, distance: 189.1
click at [826, 314] on div "[PERSON_NAME] Financial Analyst, Financial Modeling, FP&A, EBITDA | Virtual CFO…" at bounding box center [748, 320] width 237 height 491
click at [813, 326] on div "Cover letter 𝑯𝒊, ⚡ I noticed your agency is facing discrepancies in your Xero a…" at bounding box center [749, 356] width 219 height 355
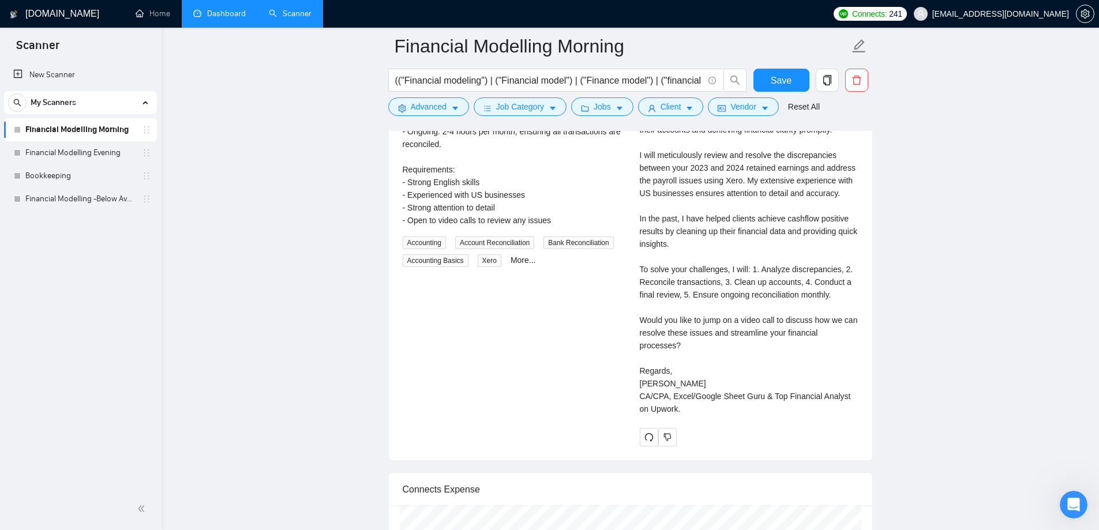
scroll to position [2710, 0]
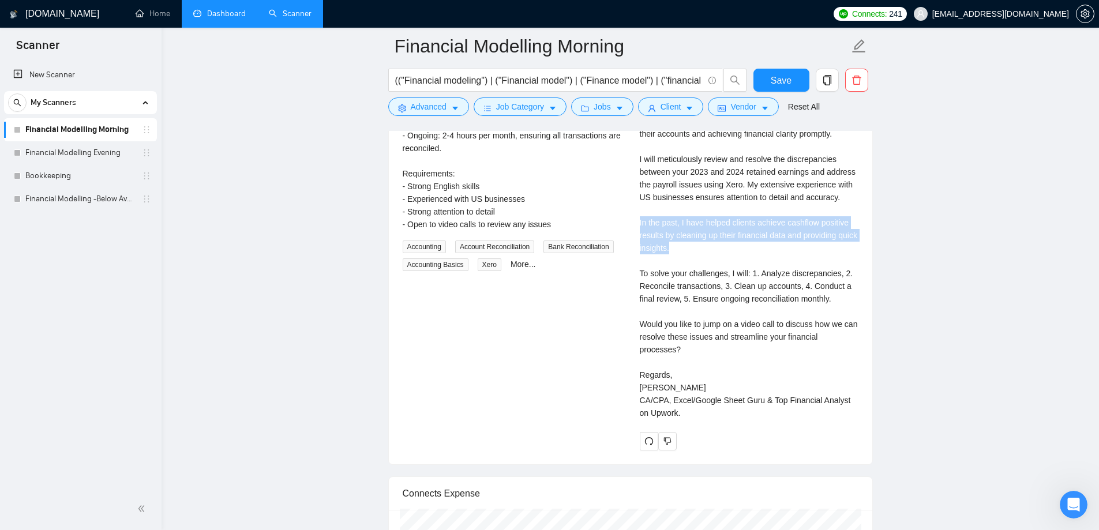
drag, startPoint x: 634, startPoint y: 226, endPoint x: 716, endPoint y: 249, distance: 84.5
click at [711, 246] on div "[PERSON_NAME] Financial Analyst, Financial Modeling, FP&A, EBITDA | Virtual CFO…" at bounding box center [748, 205] width 237 height 491
click at [717, 255] on div "Cover letter 𝑯𝒊, ⚡ I noticed your agency is facing discrepancies in your Xero a…" at bounding box center [749, 241] width 219 height 355
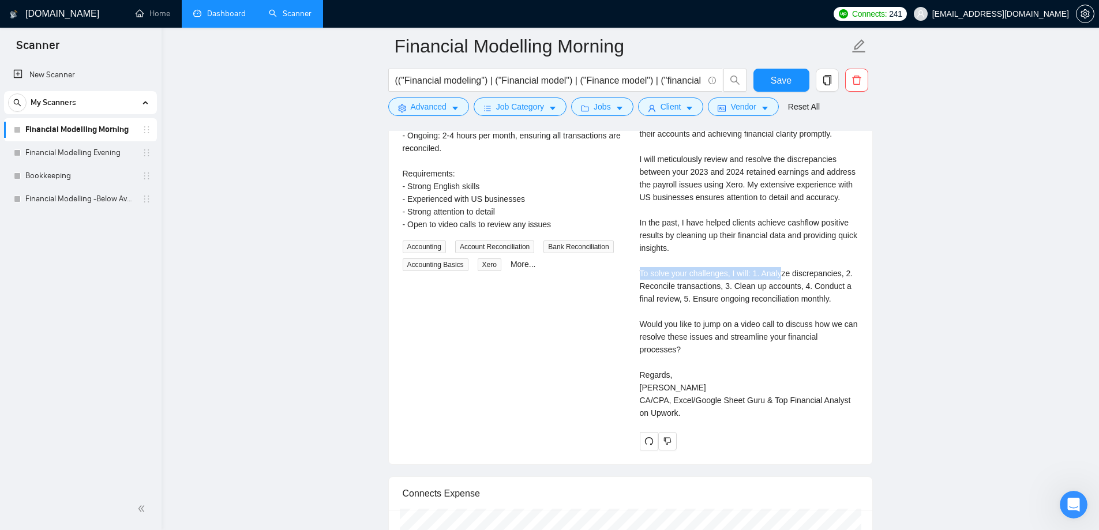
drag, startPoint x: 640, startPoint y: 271, endPoint x: 779, endPoint y: 277, distance: 139.7
click at [778, 277] on div "Cover letter 𝑯𝒊, ⚡ I noticed your agency is facing discrepancies in your Xero a…" at bounding box center [749, 241] width 219 height 355
click at [785, 277] on div "Cover letter 𝑯𝒊, ⚡ I noticed your agency is facing discrepancies in your Xero a…" at bounding box center [749, 241] width 219 height 355
drag, startPoint x: 636, startPoint y: 284, endPoint x: 810, endPoint y: 283, distance: 174.2
click at [810, 283] on div "[PERSON_NAME] Financial Analyst, Financial Modeling, FP&A, EBITDA | Virtual CFO…" at bounding box center [748, 205] width 237 height 491
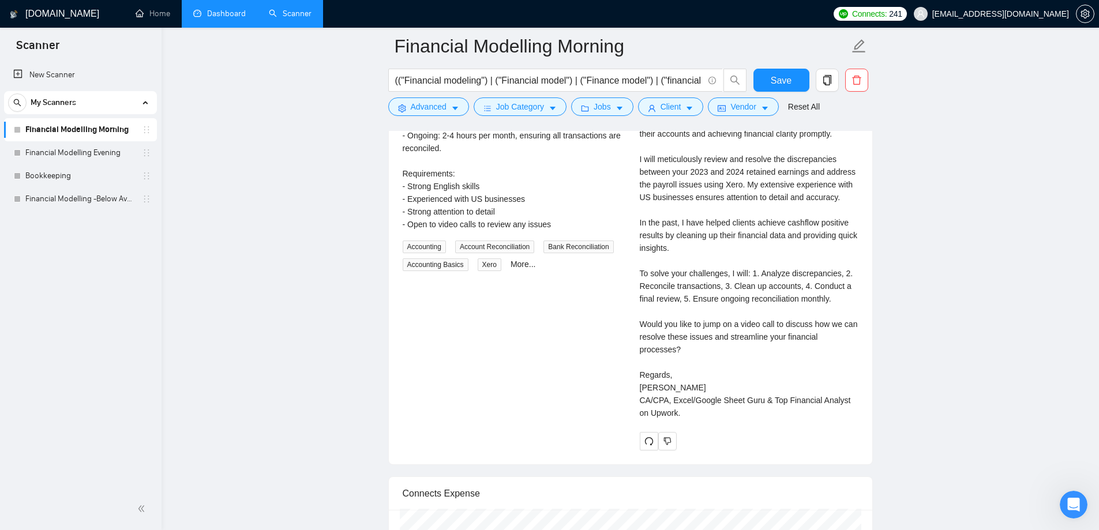
click at [811, 283] on div "Cover letter 𝑯𝒊, ⚡ I noticed your agency is facing discrepancies in your Xero a…" at bounding box center [749, 241] width 219 height 355
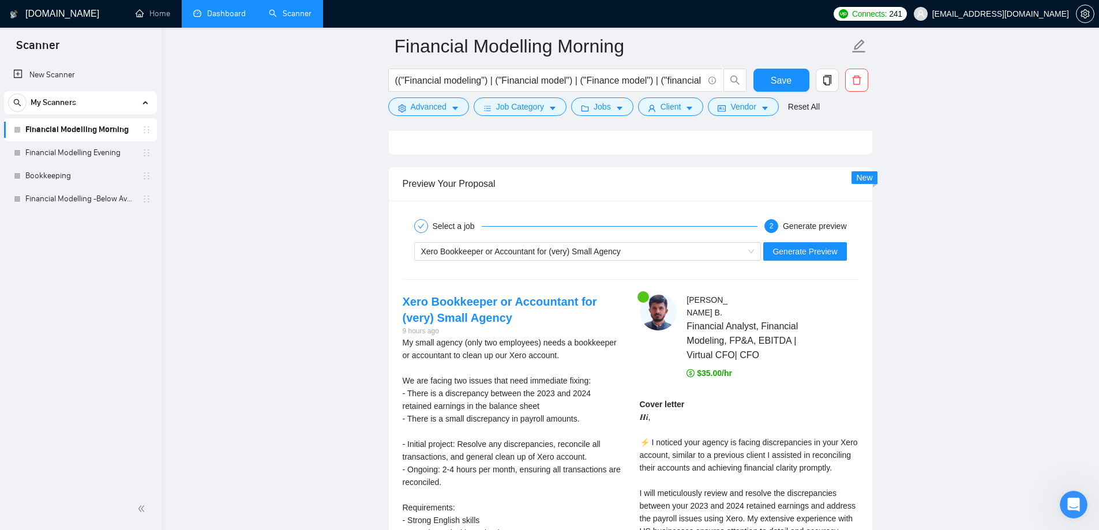
scroll to position [2307, 0]
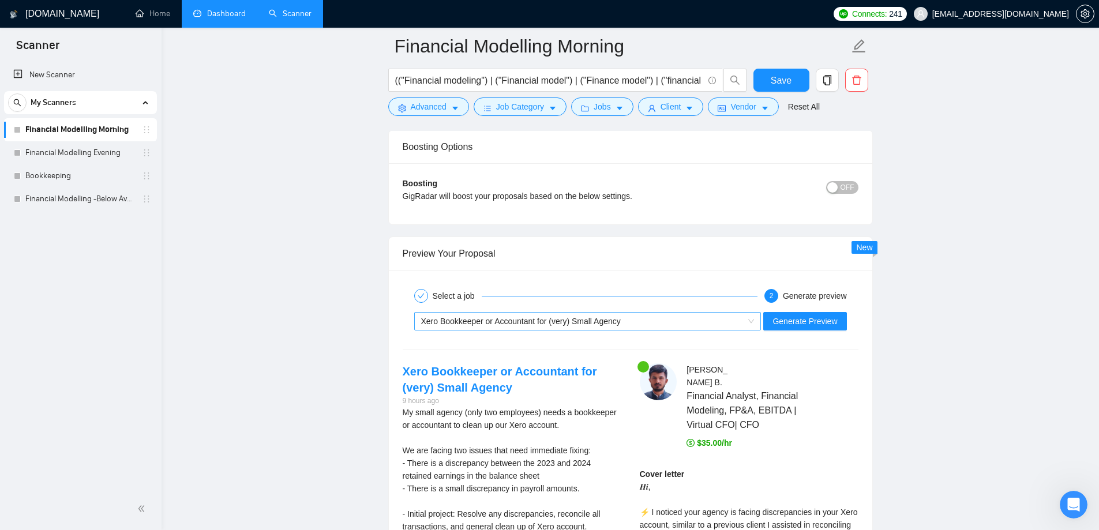
click at [601, 322] on span "Xero Bookkeeper or Accountant for (very) Small Agency" at bounding box center [521, 321] width 200 height 9
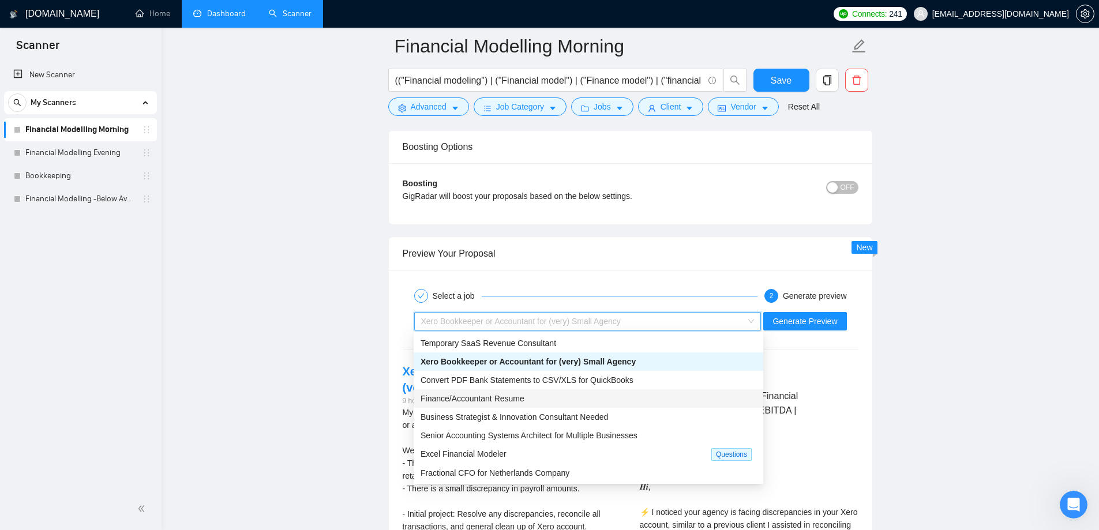
click at [547, 398] on div "Finance/Accountant Resume" at bounding box center [588, 398] width 336 height 13
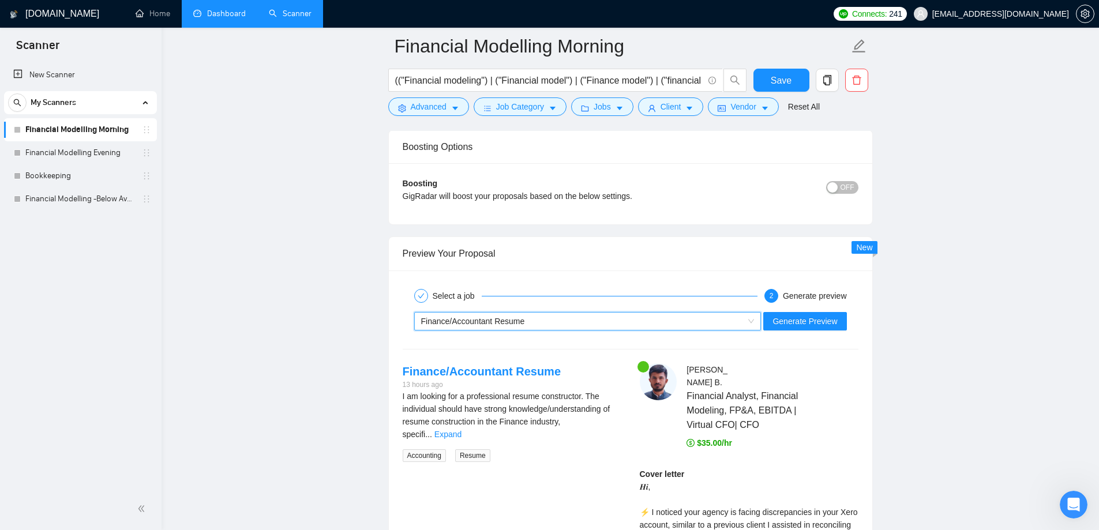
click at [525, 322] on div "Finance/Accountant Resume" at bounding box center [582, 321] width 323 height 17
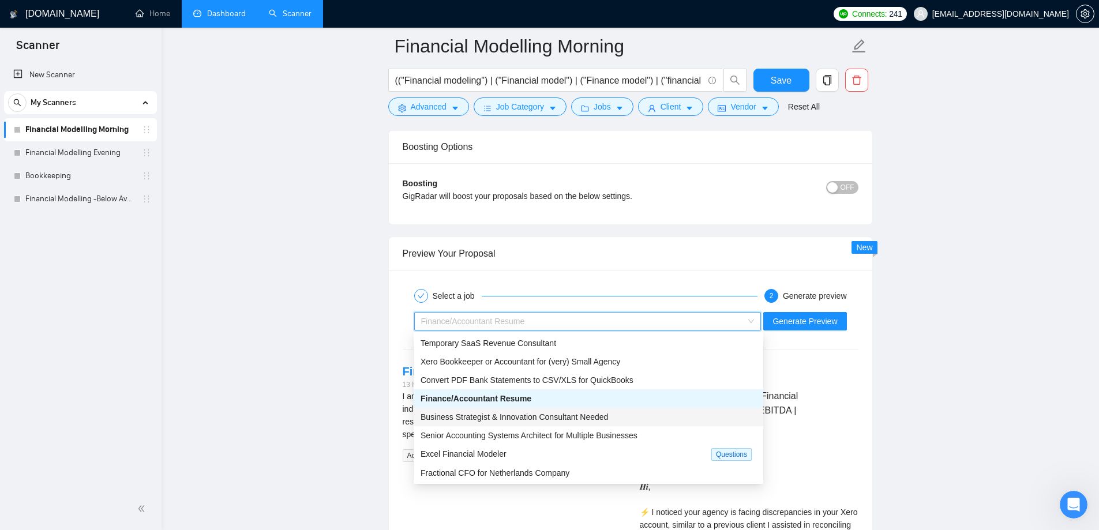
click at [525, 419] on span "Business Strategist & Innovation Consultant Needed" at bounding box center [513, 416] width 187 height 9
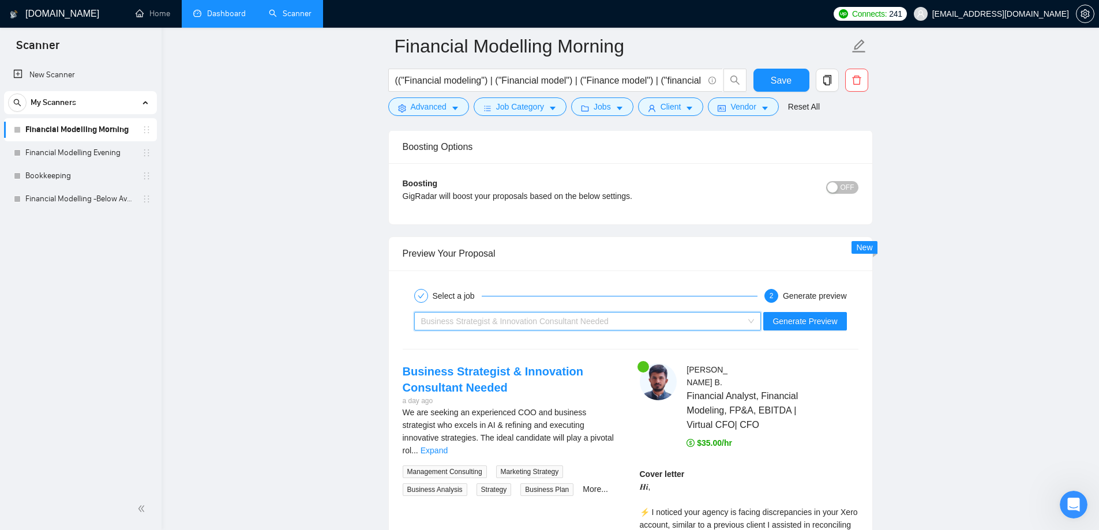
click at [531, 325] on span "Business Strategist & Innovation Consultant Needed" at bounding box center [514, 321] width 187 height 9
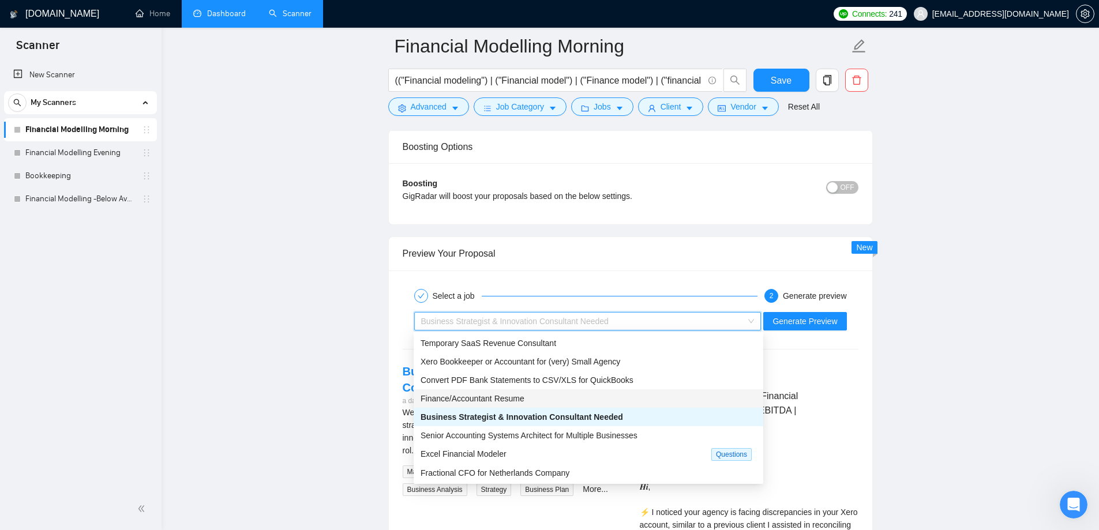
click at [502, 397] on span "Finance/Accountant Resume" at bounding box center [472, 398] width 104 height 9
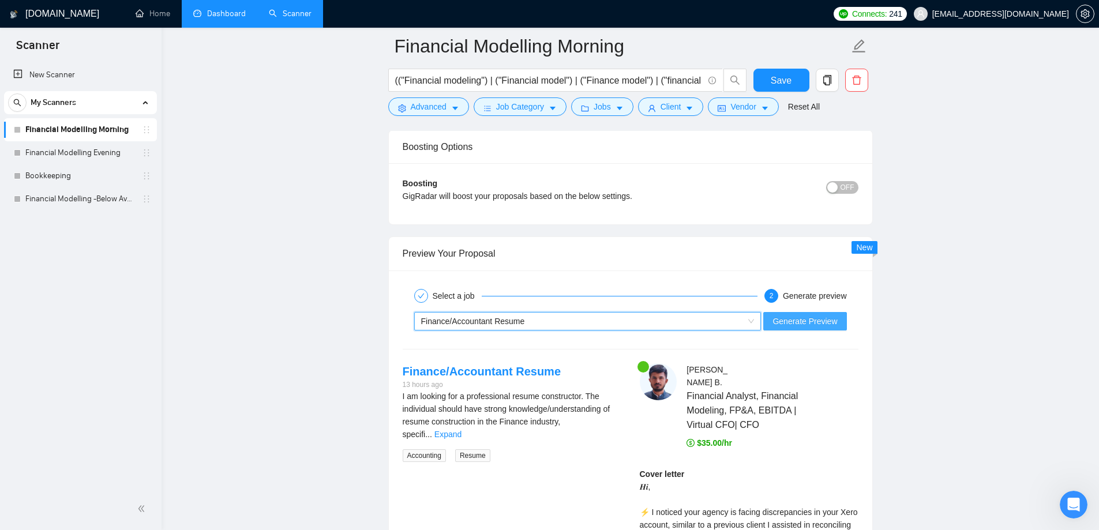
click at [811, 323] on span "Generate Preview" at bounding box center [804, 321] width 65 height 13
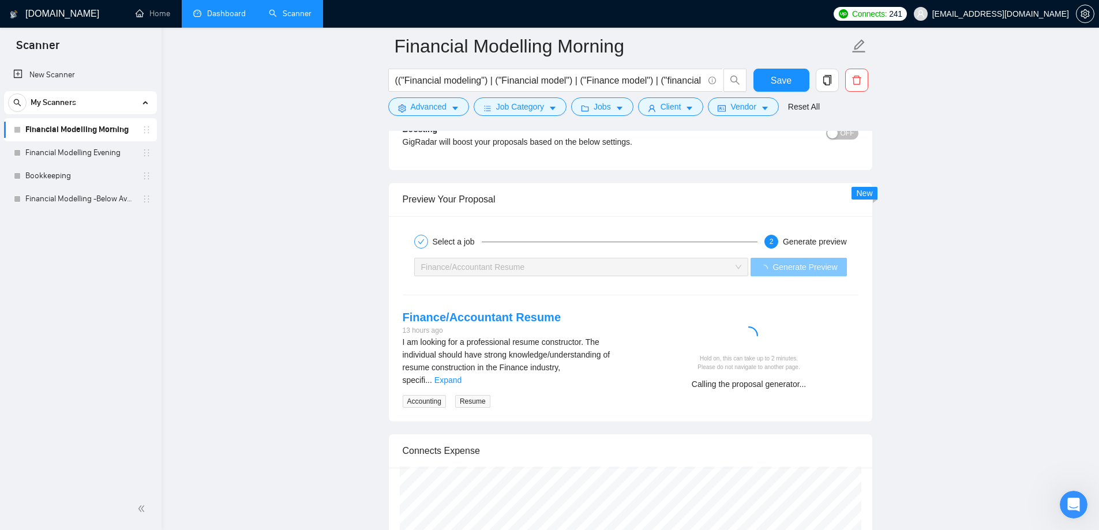
scroll to position [2480, 0]
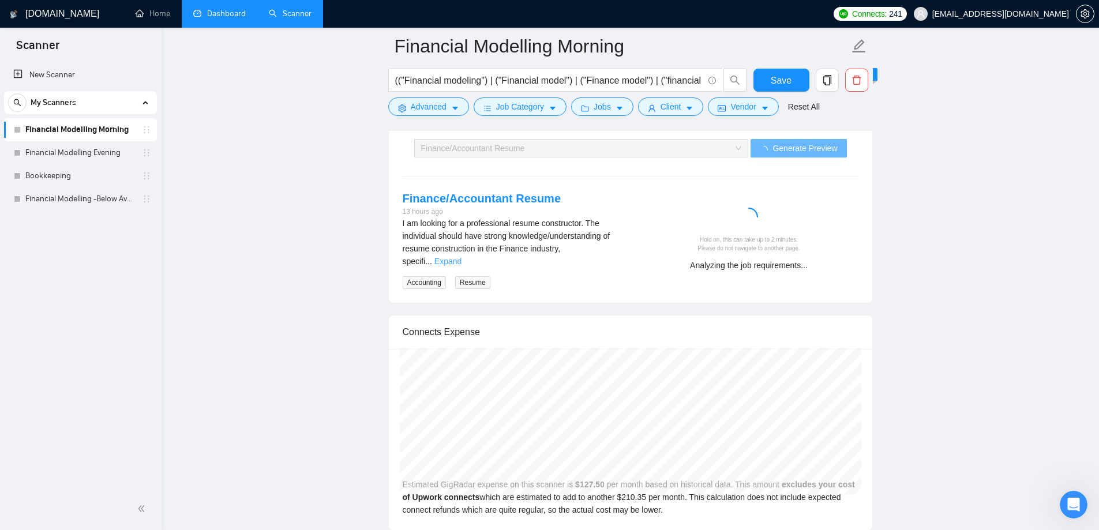
click at [461, 257] on link "Expand" at bounding box center [447, 261] width 27 height 9
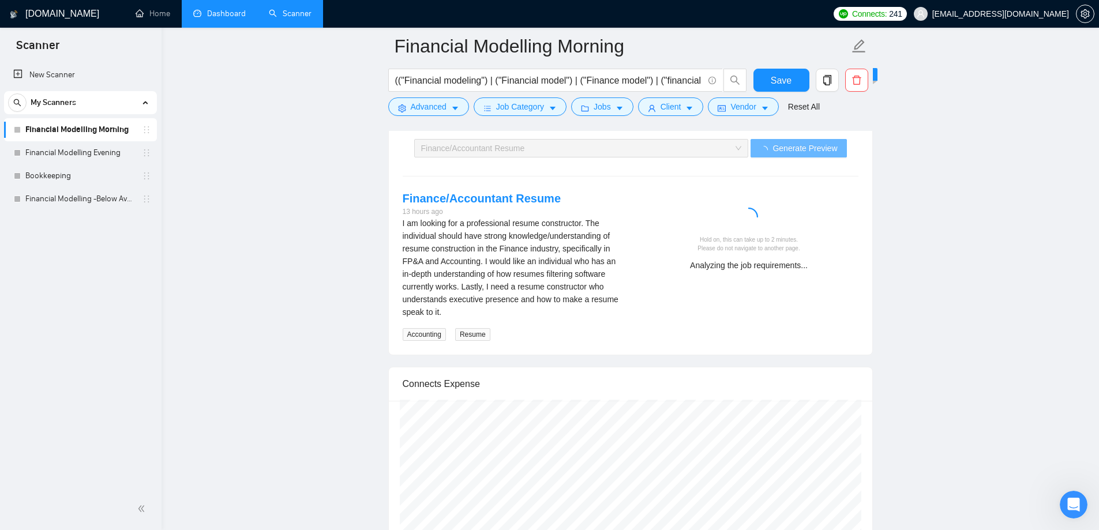
click at [545, 261] on div "I am looking for a professional resume constructor. The individual should have …" at bounding box center [511, 267] width 219 height 101
drag, startPoint x: 427, startPoint y: 276, endPoint x: 579, endPoint y: 277, distance: 151.7
click at [574, 273] on div "I am looking for a professional resume constructor. The individual should have …" at bounding box center [511, 267] width 219 height 101
click at [579, 278] on div "I am looking for a professional resume constructor. The individual should have …" at bounding box center [511, 267] width 219 height 101
click at [466, 336] on span "Resume" at bounding box center [472, 334] width 35 height 13
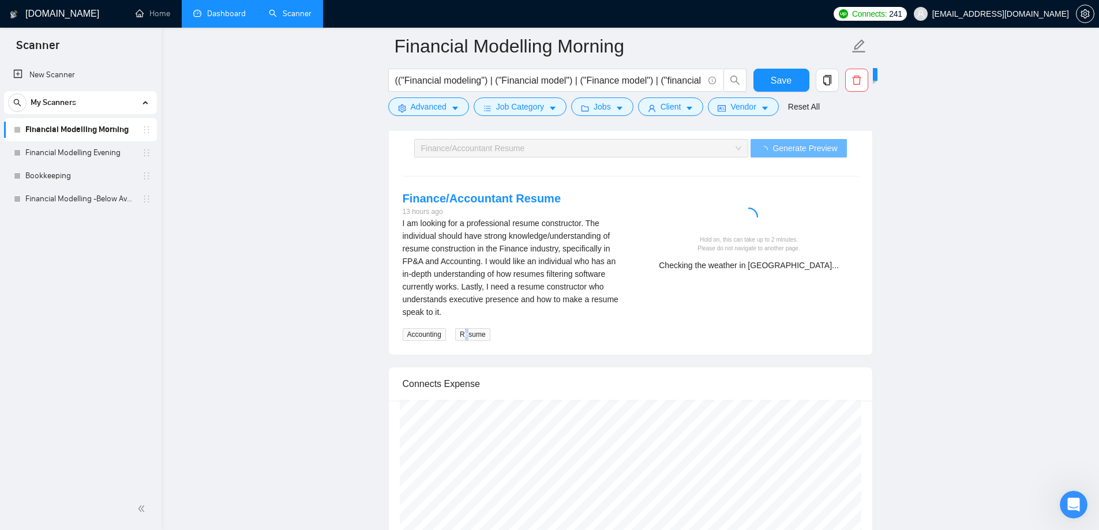
click at [466, 336] on span "Resume" at bounding box center [472, 334] width 35 height 13
click at [531, 329] on div "I am looking for a professional resume constructor. The individual should have …" at bounding box center [511, 279] width 219 height 124
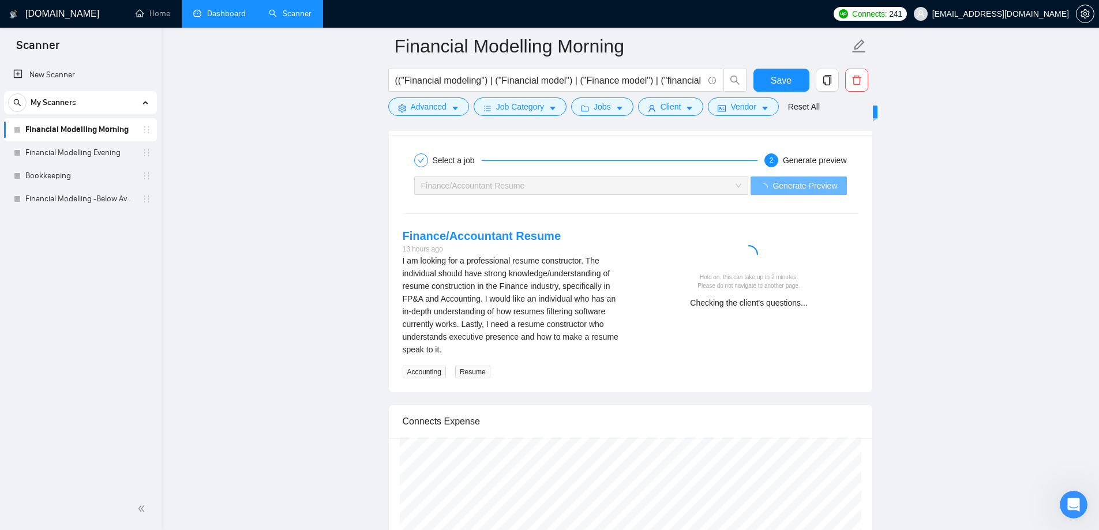
scroll to position [2422, 0]
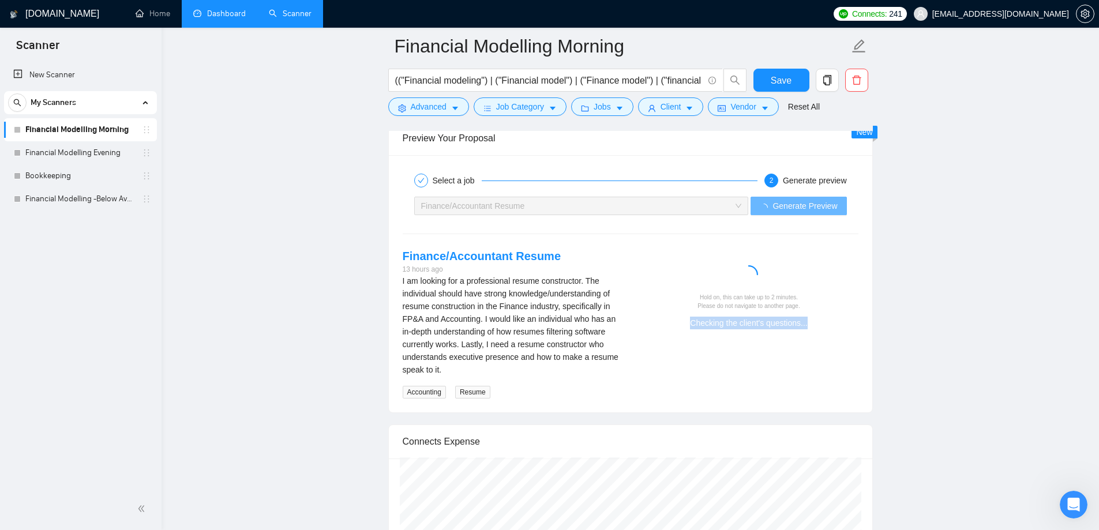
drag, startPoint x: 749, startPoint y: 322, endPoint x: 823, endPoint y: 322, distance: 73.8
click at [819, 322] on div "Checking the client's questions..." at bounding box center [748, 323] width 209 height 13
click at [834, 322] on div "Comparing to other jobs looking for Resume..." at bounding box center [748, 323] width 209 height 13
drag, startPoint x: 860, startPoint y: 322, endPoint x: 687, endPoint y: 290, distance: 175.9
click at [687, 290] on div "Hold on, this can take up to 2 minutes. Please do not navigate to another page.…" at bounding box center [748, 292] width 237 height 89
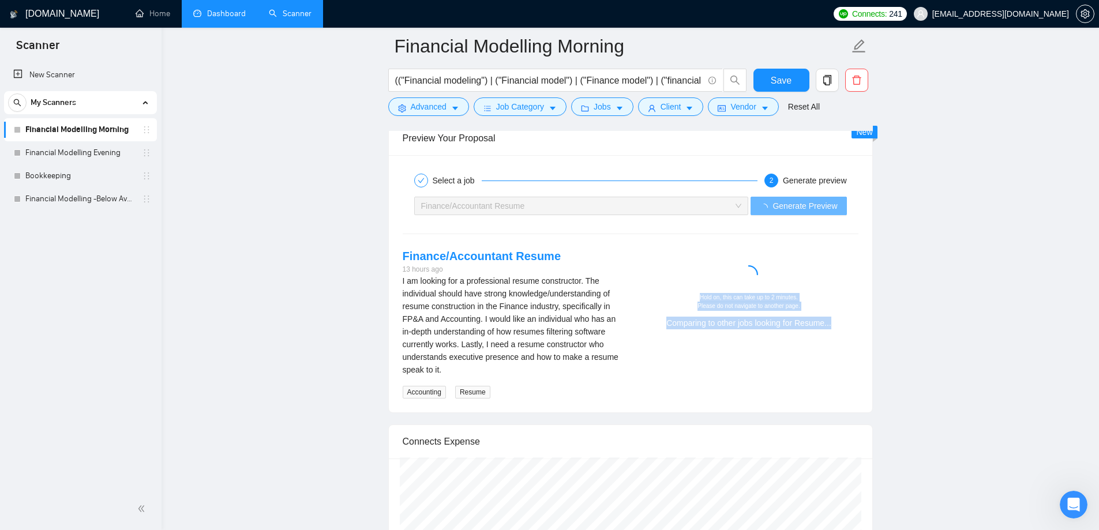
click at [703, 298] on div "Hold on, this can take up to 2 minutes. Please do not navigate to another page." at bounding box center [748, 302] width 209 height 18
drag, startPoint x: 694, startPoint y: 294, endPoint x: 830, endPoint y: 305, distance: 136.0
click at [830, 305] on div "Hold on, this can take up to 2 minutes. Please do not navigate to another page." at bounding box center [748, 302] width 209 height 18
click at [713, 332] on div "Hold on, this can take up to 2 minutes. Please do not navigate to another page.…" at bounding box center [748, 292] width 237 height 89
drag, startPoint x: 660, startPoint y: 324, endPoint x: 842, endPoint y: 333, distance: 183.0
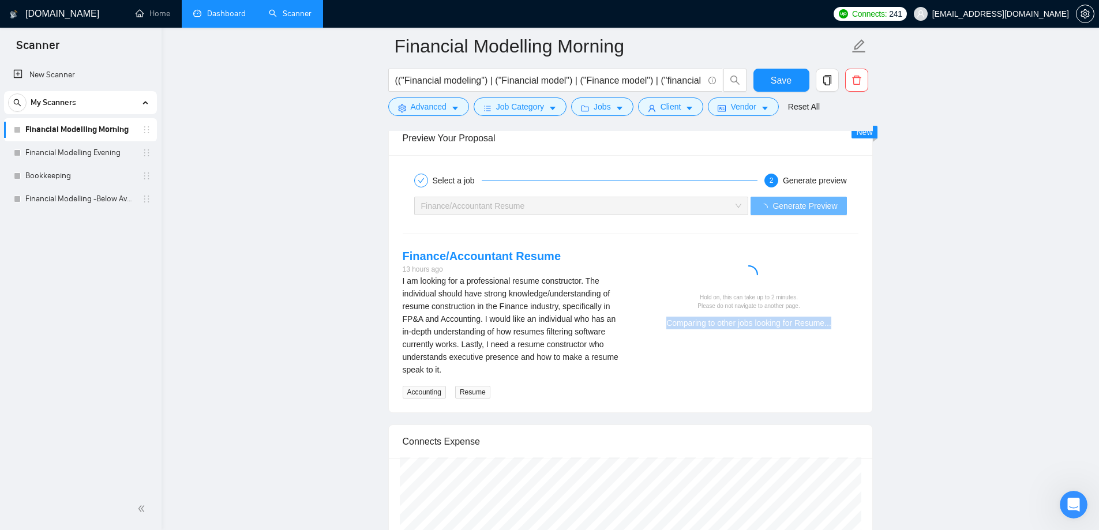
click at [842, 333] on div "Hold on, this can take up to 2 minutes. Please do not navigate to another page.…" at bounding box center [748, 292] width 237 height 89
click at [819, 338] on div "Finance/Accountant Resume 13 hours ago I am looking for a professional resume c…" at bounding box center [630, 323] width 474 height 151
drag, startPoint x: 830, startPoint y: 326, endPoint x: 721, endPoint y: 241, distance: 138.1
click at [721, 241] on div "Select a job 2 Generate preview Finance/Accountant Resume Generate Preview Fina…" at bounding box center [630, 284] width 483 height 258
click at [712, 263] on div "Hold on, this can take up to 2 minutes. Please do not navigate to another page.…" at bounding box center [748, 292] width 237 height 89
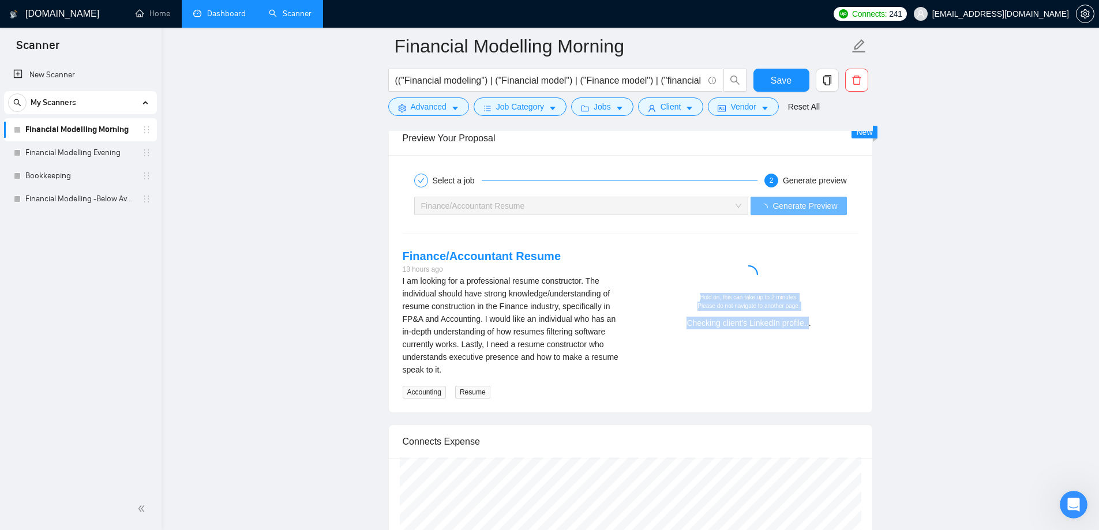
drag, startPoint x: 678, startPoint y: 327, endPoint x: 812, endPoint y: 322, distance: 134.4
click at [812, 324] on div "Checking client's LinkedIn profile..." at bounding box center [748, 323] width 209 height 13
drag, startPoint x: 818, startPoint y: 328, endPoint x: 691, endPoint y: 306, distance: 128.6
click at [691, 306] on div "Hold on, this can take up to 2 minutes. Please do not navigate to another page.…" at bounding box center [748, 311] width 209 height 36
click at [690, 303] on div "Hold on, this can take up to 2 minutes. Please do not navigate to another page." at bounding box center [748, 302] width 209 height 18
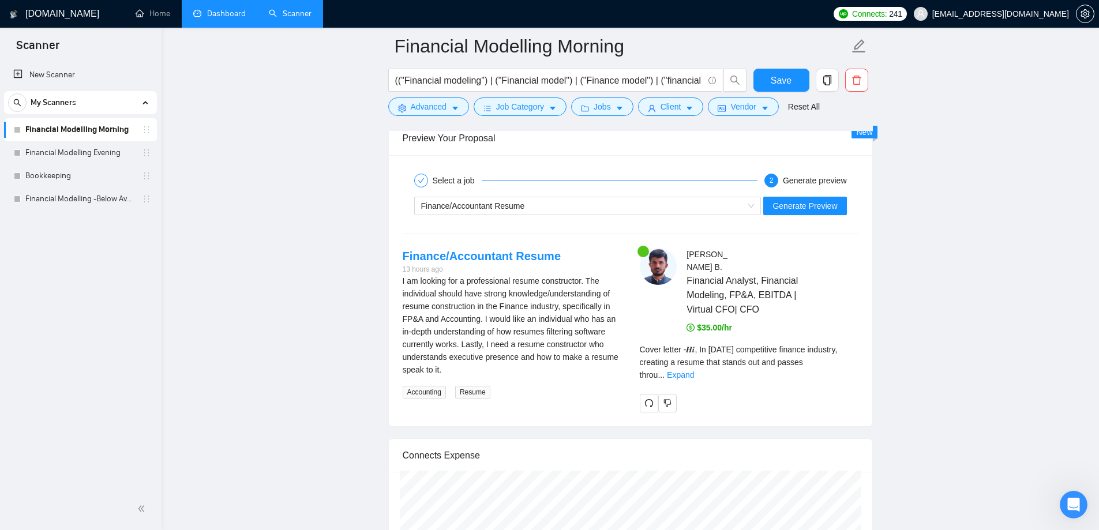
click at [840, 368] on div "Cover letter - 𝑯𝒊, In [DATE] competitive finance industry, creating a resume th…" at bounding box center [749, 362] width 219 height 38
click at [694, 370] on link "Expand" at bounding box center [680, 374] width 27 height 9
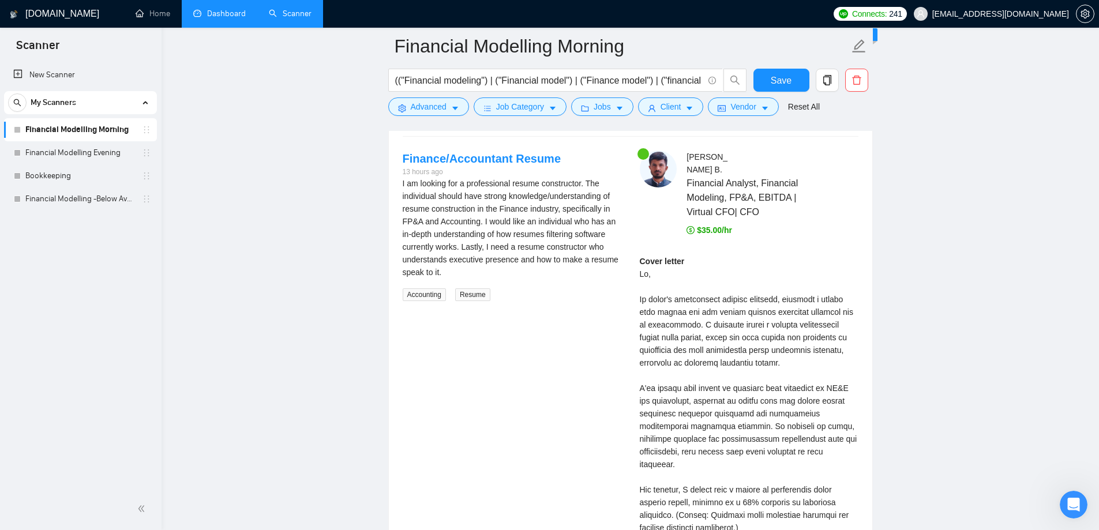
scroll to position [2537, 0]
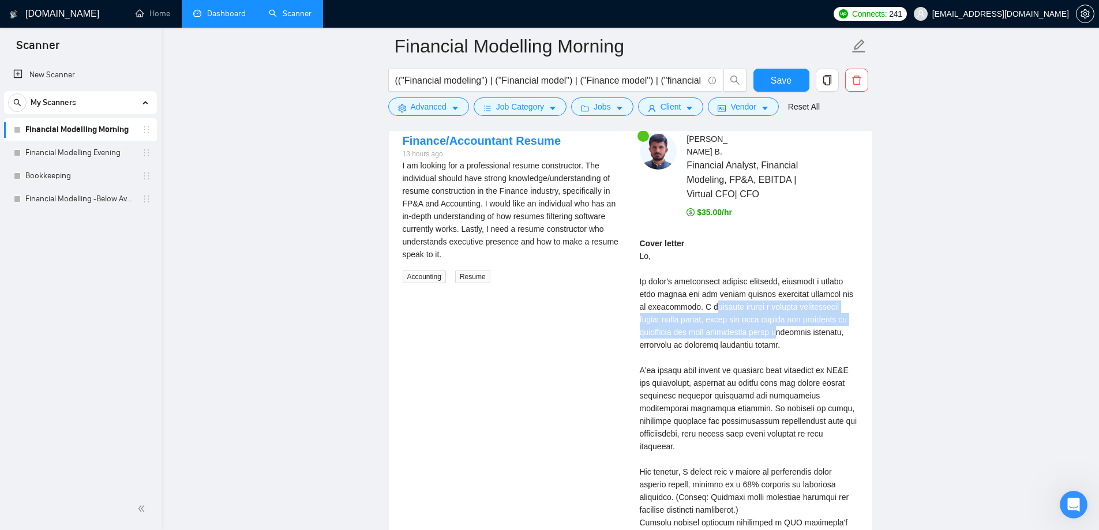
drag, startPoint x: 686, startPoint y: 310, endPoint x: 766, endPoint y: 338, distance: 85.3
click at [766, 338] on div "Cover letter" at bounding box center [749, 516] width 219 height 558
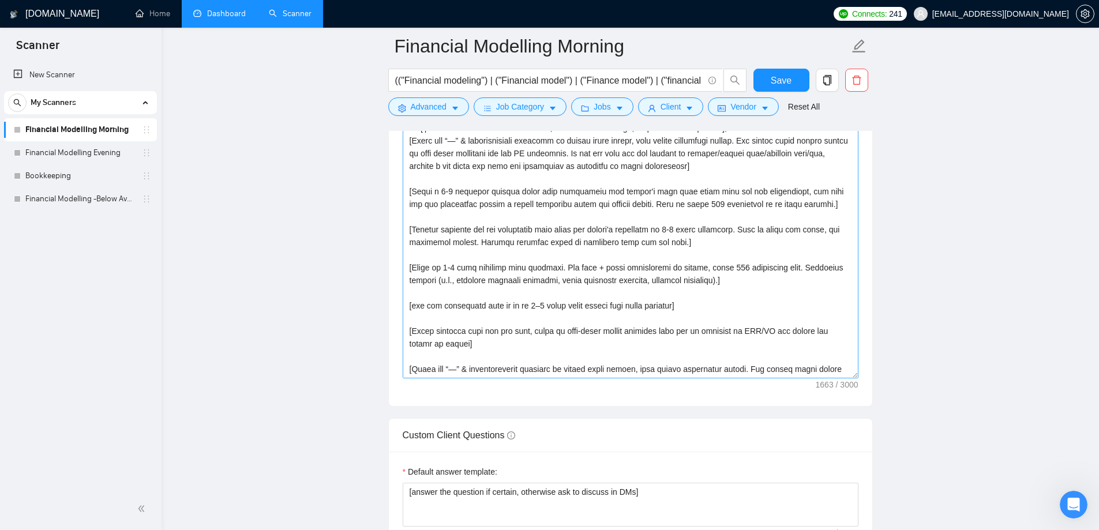
scroll to position [1557, 0]
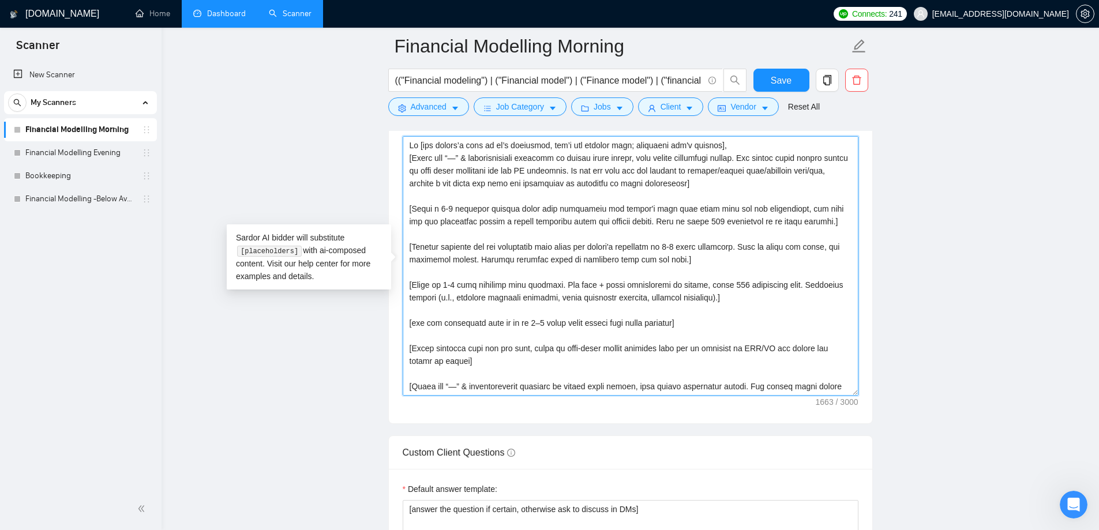
drag, startPoint x: 727, startPoint y: 243, endPoint x: 821, endPoint y: 244, distance: 93.4
click at [815, 243] on textarea "Cover letter template:" at bounding box center [630, 265] width 456 height 259
drag, startPoint x: 694, startPoint y: 274, endPoint x: 658, endPoint y: 276, distance: 36.4
click at [693, 275] on textarea "Cover letter template:" at bounding box center [630, 265] width 456 height 259
drag, startPoint x: 467, startPoint y: 259, endPoint x: 596, endPoint y: 269, distance: 129.0
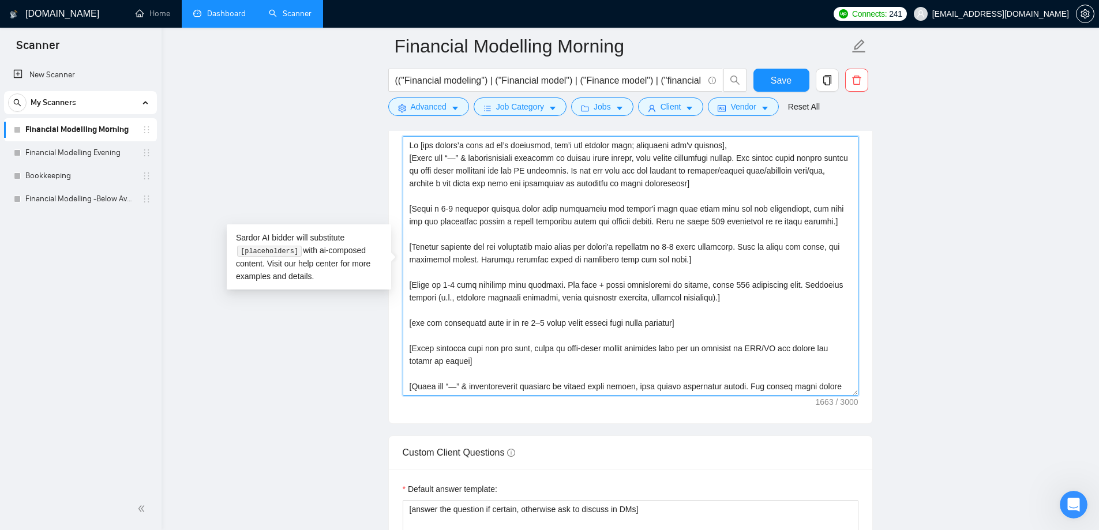
click at [590, 268] on textarea "Cover letter template:" at bounding box center [630, 265] width 456 height 259
click at [596, 269] on textarea "Cover letter template:" at bounding box center [630, 265] width 456 height 259
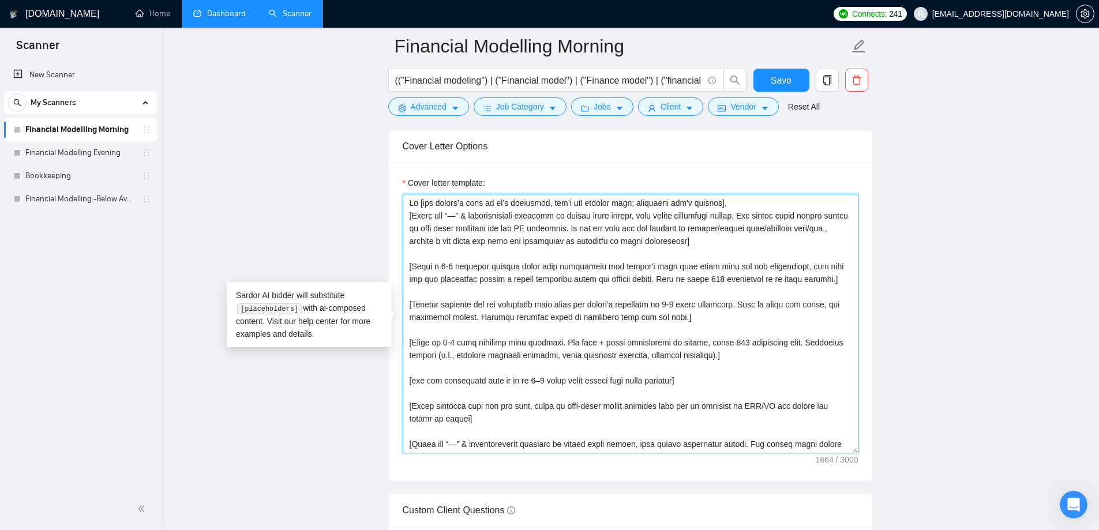
click at [468, 245] on textarea "Cover letter template:" at bounding box center [630, 323] width 456 height 259
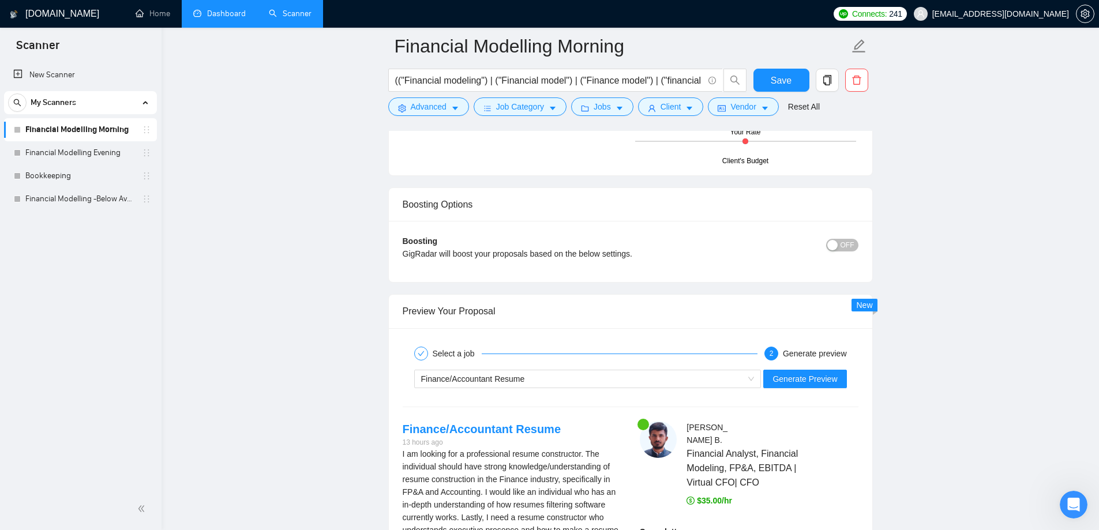
scroll to position [2422, 0]
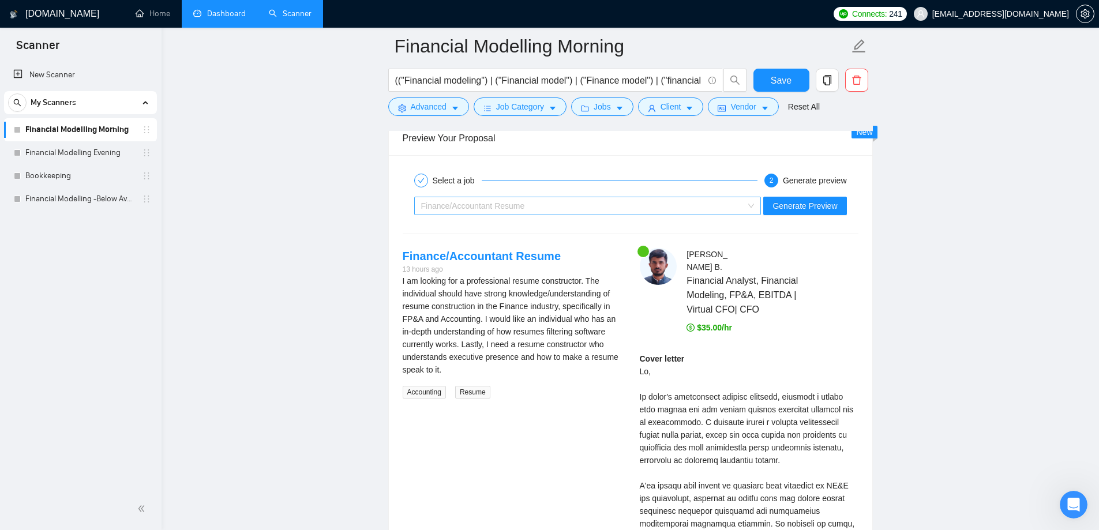
click at [505, 201] on span "Finance/Accountant Resume" at bounding box center [473, 205] width 104 height 9
type textarea "Lo [ips dolors’a cons ad el’s doeiusmod, tem’i utl etdolor magn; aliquaeni adm'…"
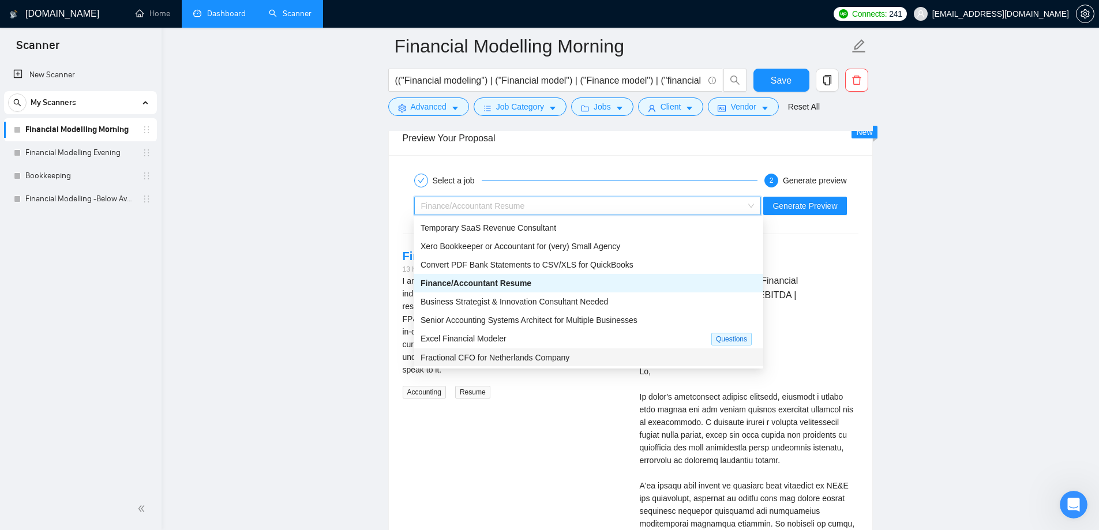
click at [515, 357] on span "Fractional CFO for Netherlands Company" at bounding box center [494, 357] width 149 height 9
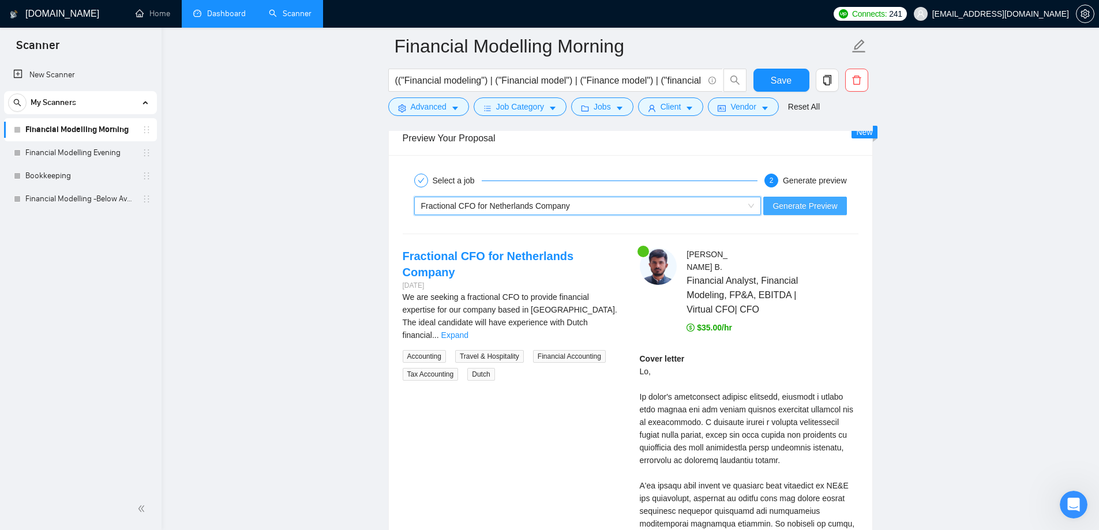
click at [818, 212] on button "Generate Preview" at bounding box center [804, 206] width 83 height 18
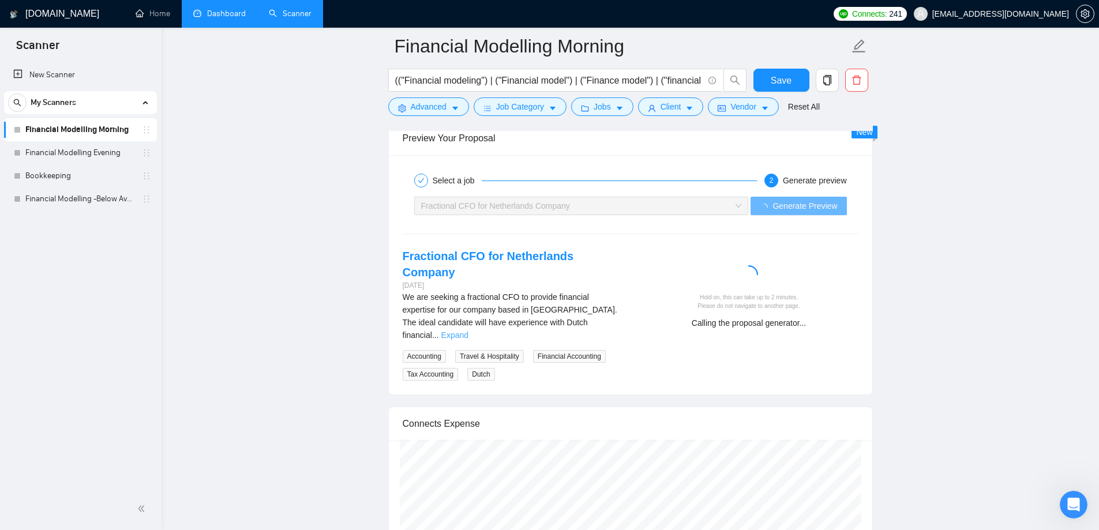
click at [468, 330] on link "Expand" at bounding box center [454, 334] width 27 height 9
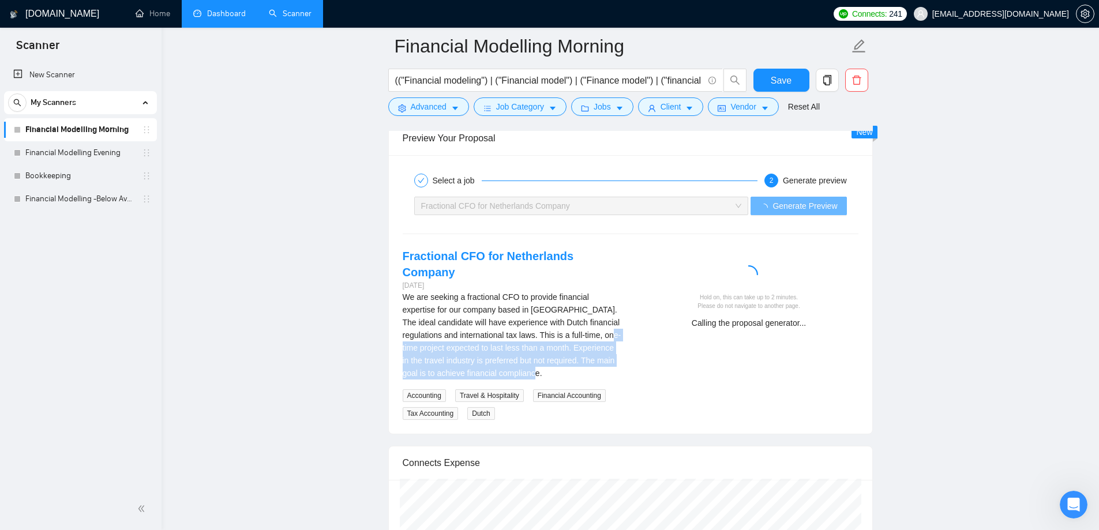
drag, startPoint x: 402, startPoint y: 337, endPoint x: 555, endPoint y: 352, distance: 154.2
click at [555, 352] on div "We are seeking a fractional CFO to provide financial expertise for our company …" at bounding box center [511, 335] width 219 height 89
click at [551, 359] on div "We are seeking a fractional CFO to provide financial expertise for our company …" at bounding box center [511, 335] width 219 height 89
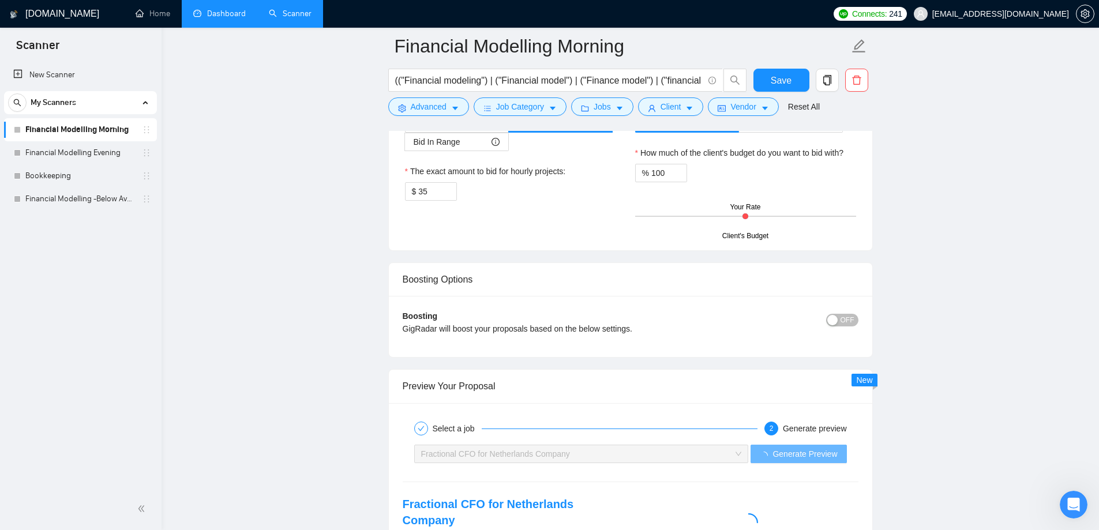
scroll to position [2018, 0]
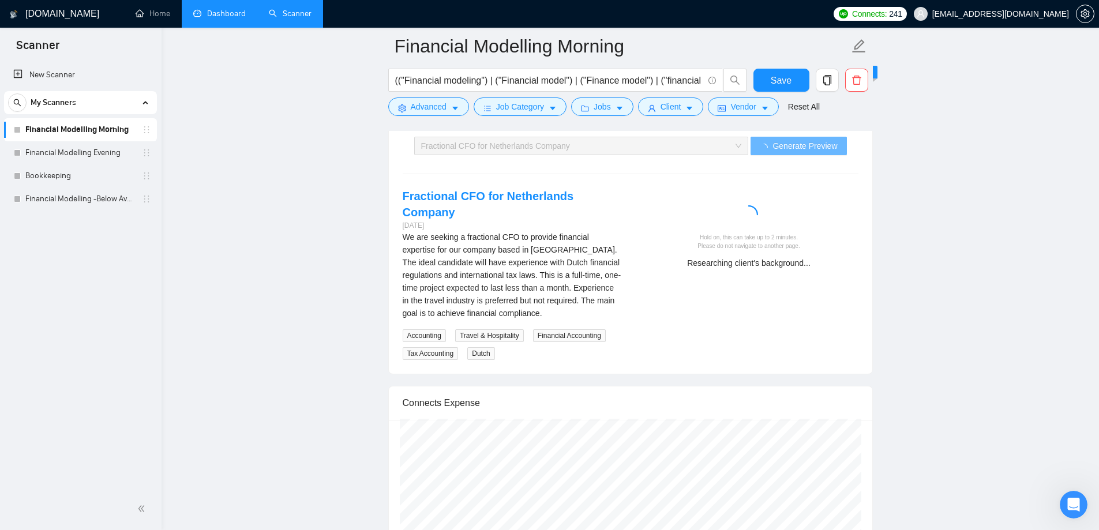
scroll to position [2480, 0]
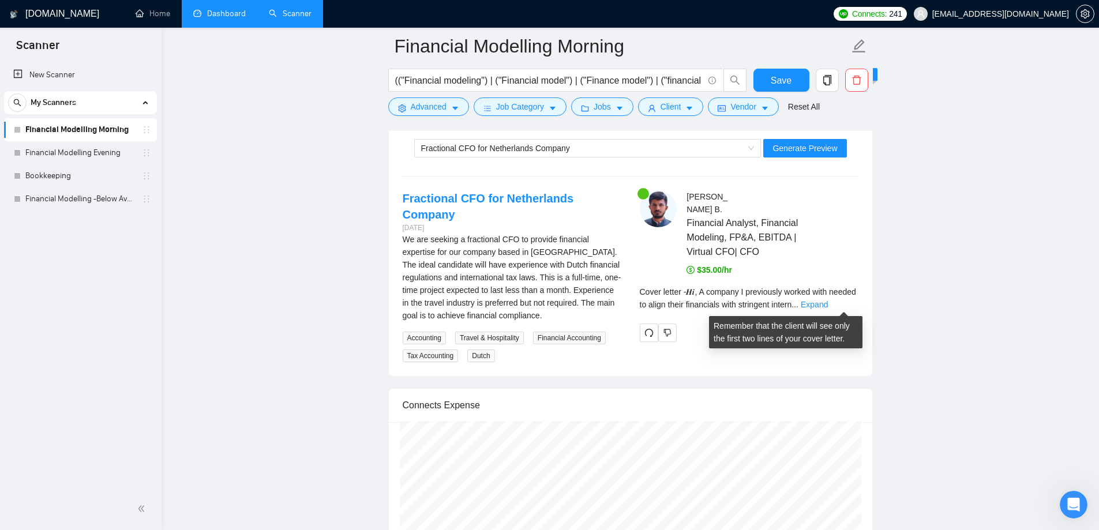
click at [862, 309] on div "[PERSON_NAME] Financial Analyst, Financial Modeling, FP&A, EBITDA | Virtual CFO…" at bounding box center [748, 266] width 237 height 152
click at [827, 302] on link "Expand" at bounding box center [813, 304] width 27 height 9
